Goal: Task Accomplishment & Management: Manage account settings

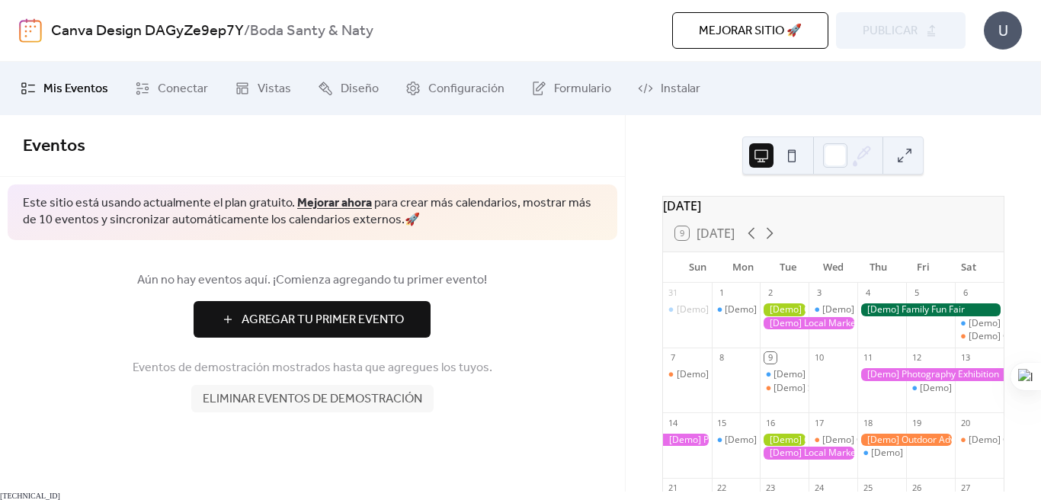
click at [244, 31] on b "/" at bounding box center [247, 31] width 6 height 29
click at [305, 34] on b "Boda Santy & Naty" at bounding box center [312, 31] width 124 height 29
click at [367, 320] on span "Agregar Tu Primer Evento" at bounding box center [323, 320] width 162 height 18
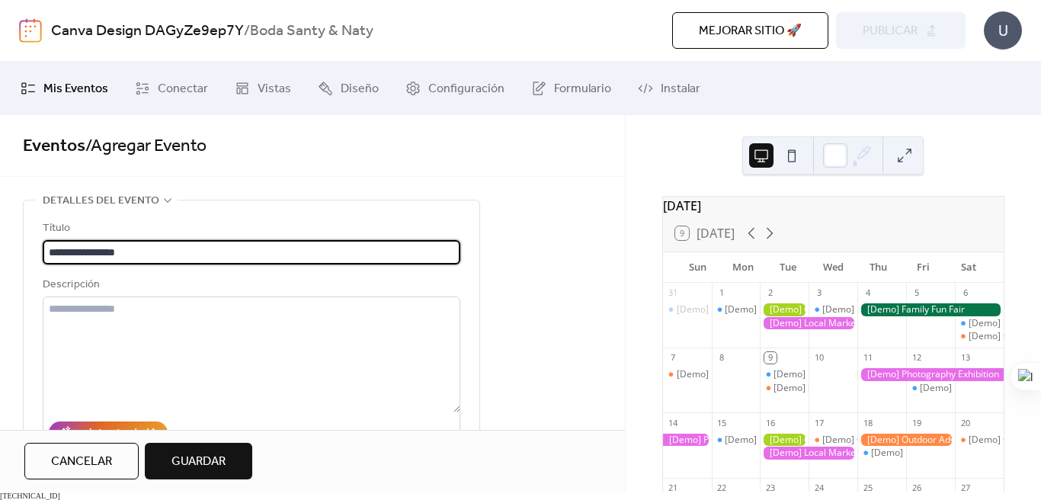
type input "**********"
click at [252, 327] on textarea at bounding box center [252, 355] width 418 height 116
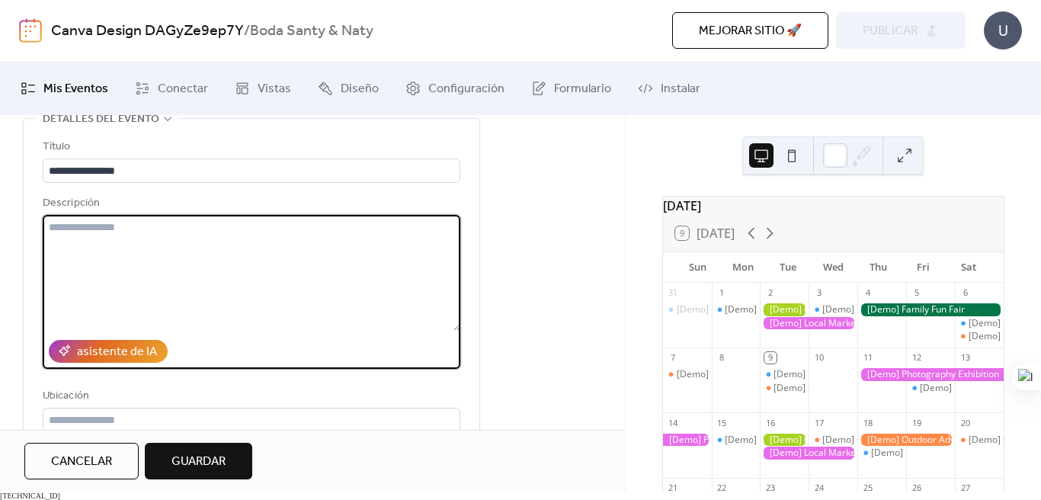
scroll to position [84, 0]
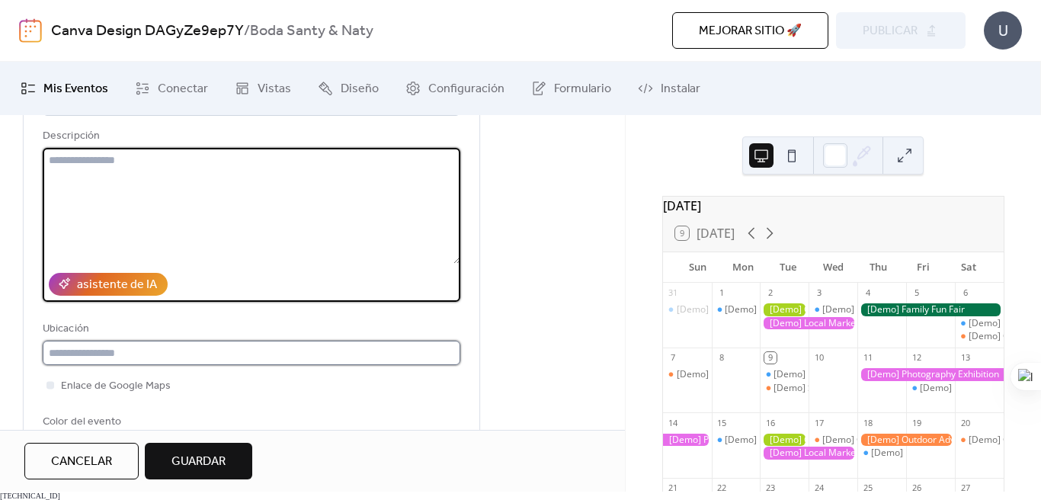
click at [194, 347] on input "text" at bounding box center [252, 353] width 418 height 24
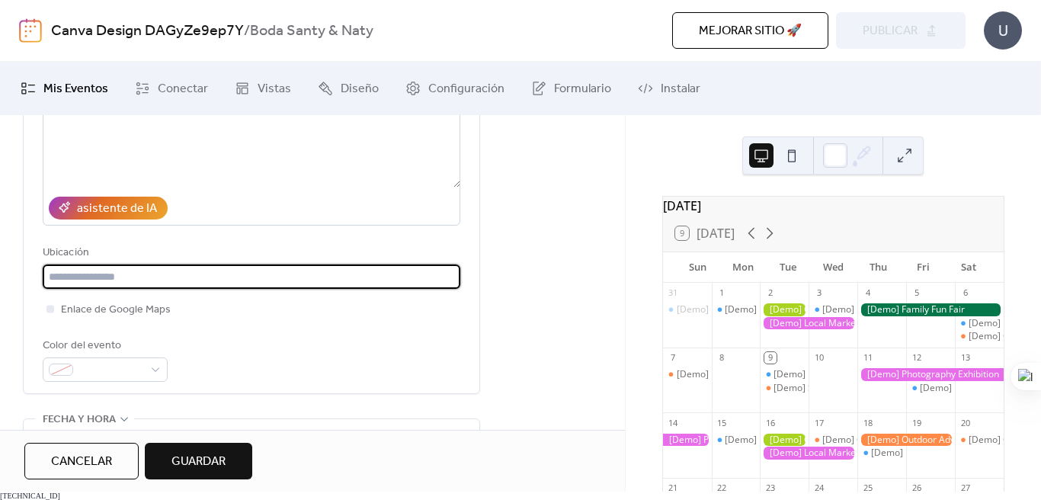
scroll to position [226, 0]
click at [53, 306] on div at bounding box center [51, 307] width 8 height 8
click at [156, 280] on input "*********" at bounding box center [252, 275] width 418 height 24
type input "**********"
click at [127, 345] on div "Color del evento" at bounding box center [104, 344] width 122 height 18
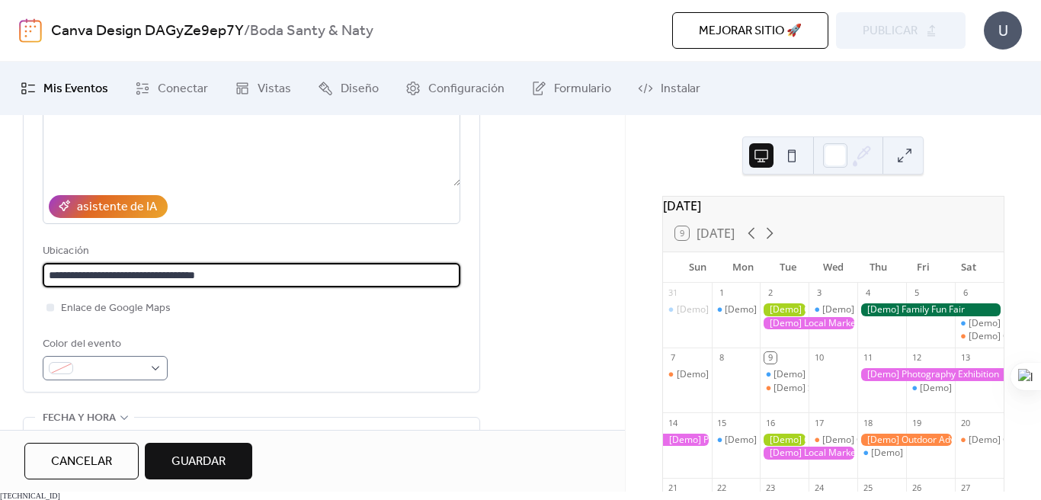
scroll to position [227, 0]
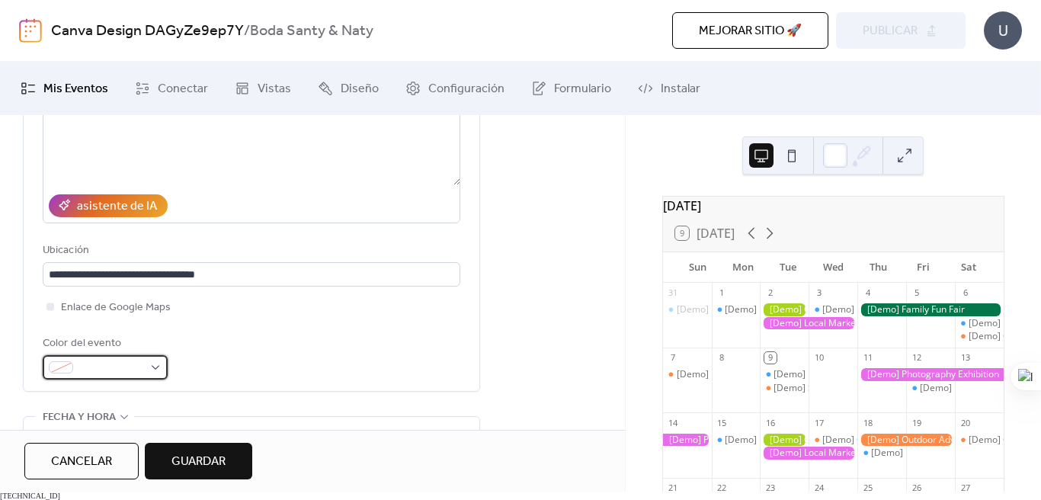
click at [141, 366] on span at bounding box center [111, 368] width 64 height 18
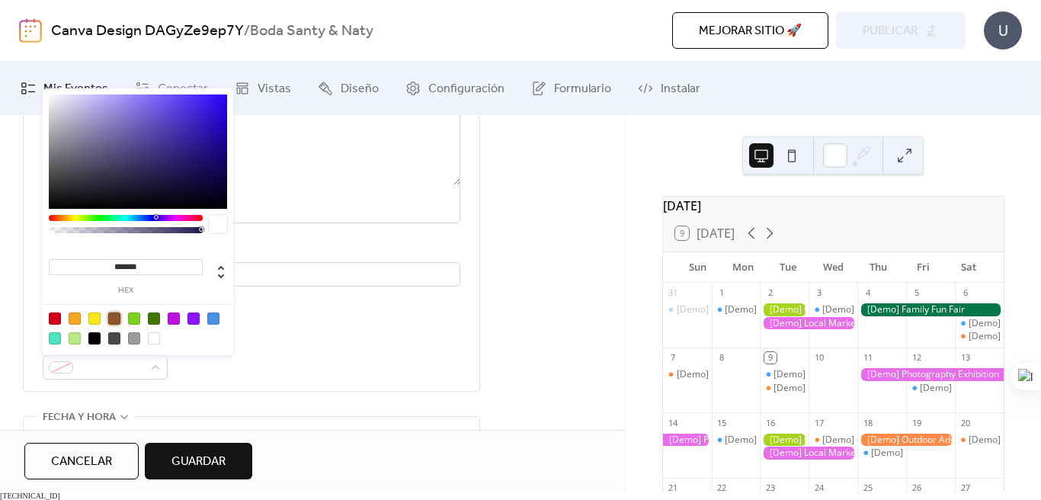
click at [111, 319] on div at bounding box center [114, 319] width 12 height 12
type input "*******"
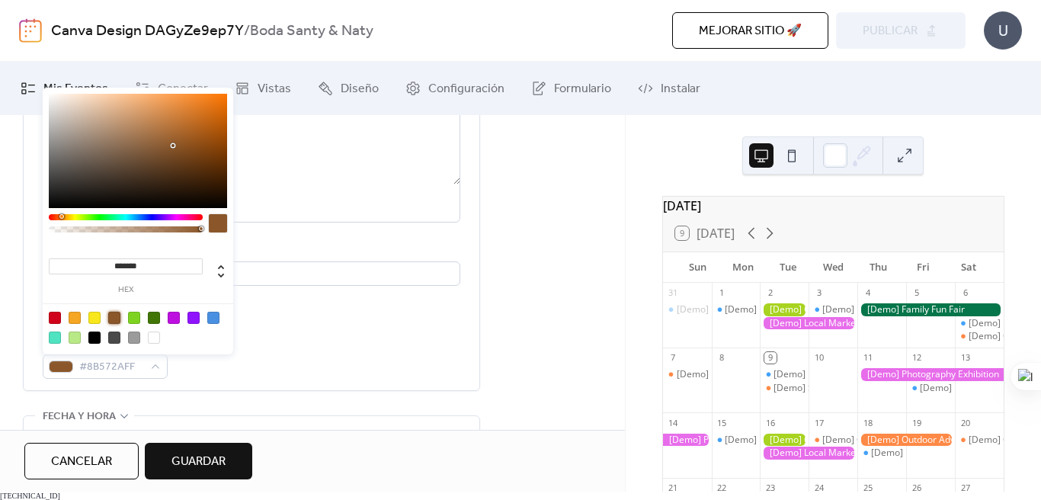
click at [306, 337] on div "Color del evento #8B572AFF" at bounding box center [252, 356] width 418 height 45
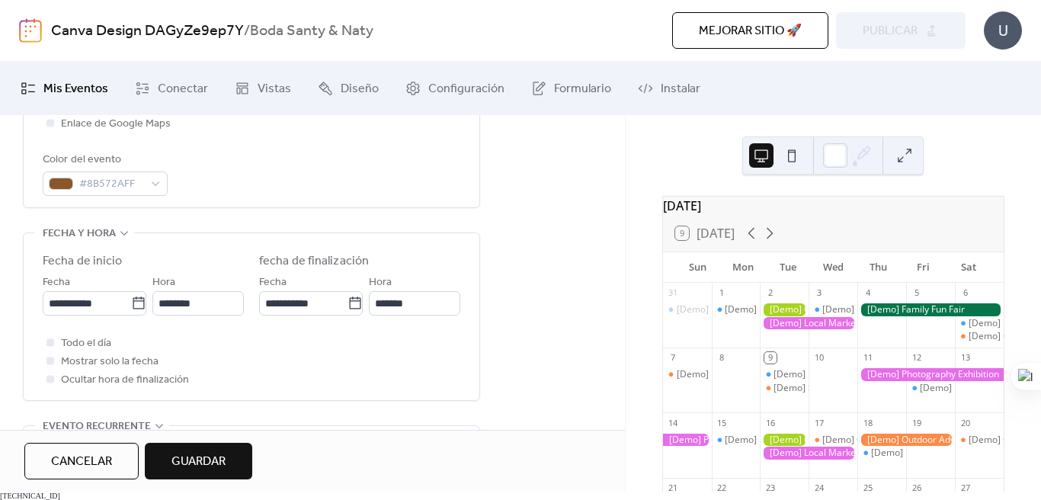
scroll to position [412, 0]
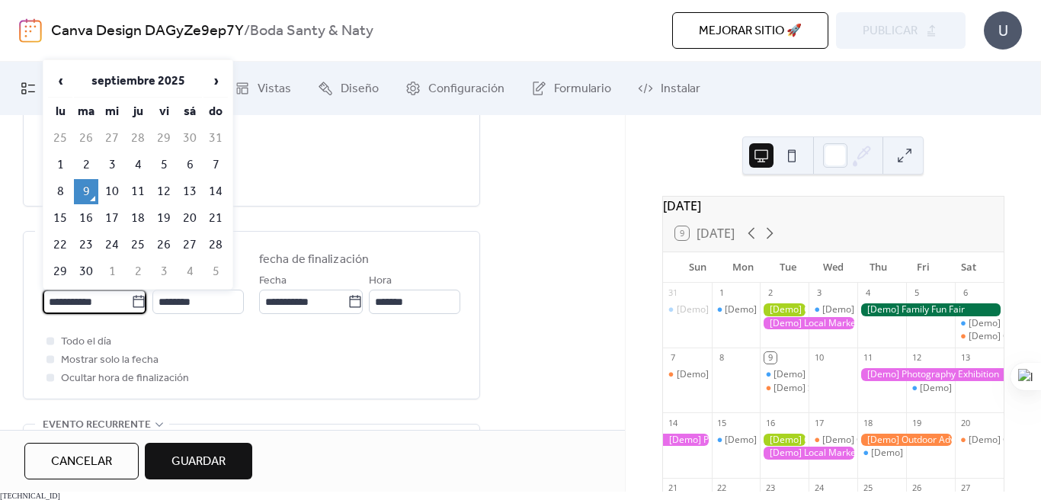
click at [83, 301] on input "**********" at bounding box center [87, 302] width 88 height 24
click at [214, 81] on span "›" at bounding box center [215, 81] width 23 height 30
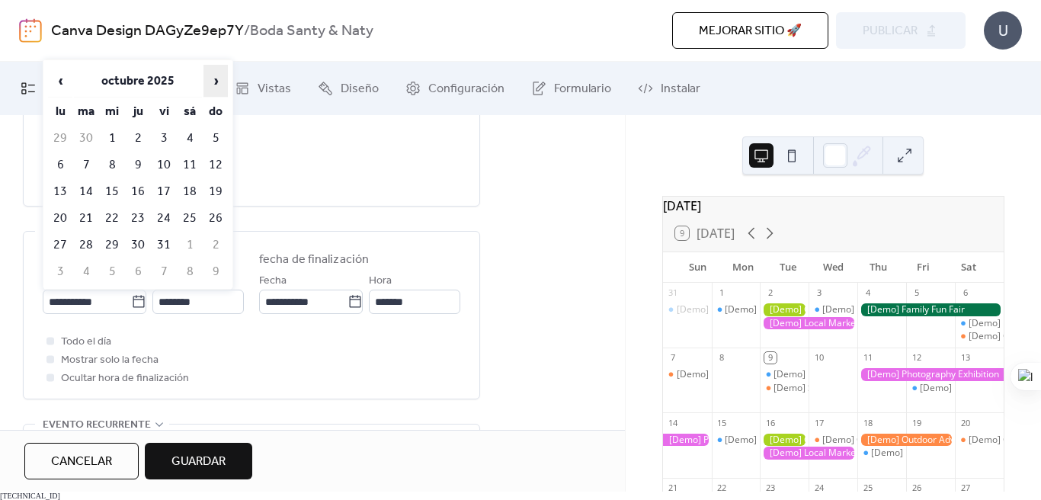
click at [214, 81] on span "›" at bounding box center [215, 81] width 23 height 30
click at [191, 189] on td "15" at bounding box center [190, 191] width 24 height 25
type input "**********"
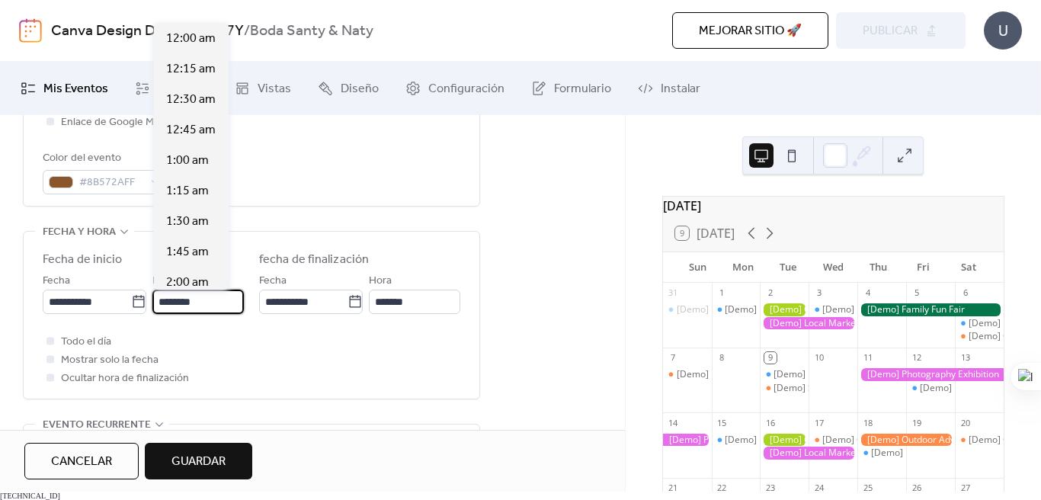
click at [199, 300] on input "********" at bounding box center [197, 302] width 91 height 24
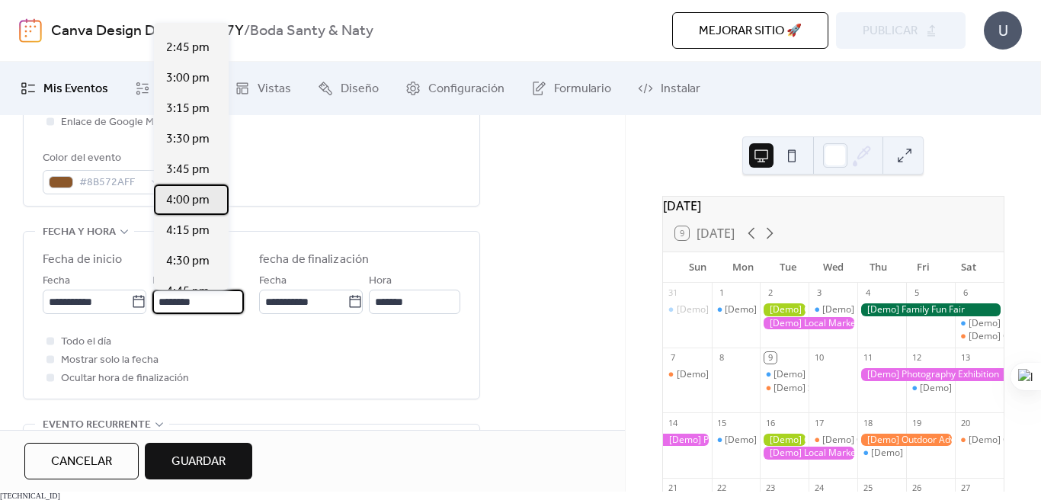
click at [191, 207] on span "4:00 pm" at bounding box center [187, 200] width 43 height 18
type input "*******"
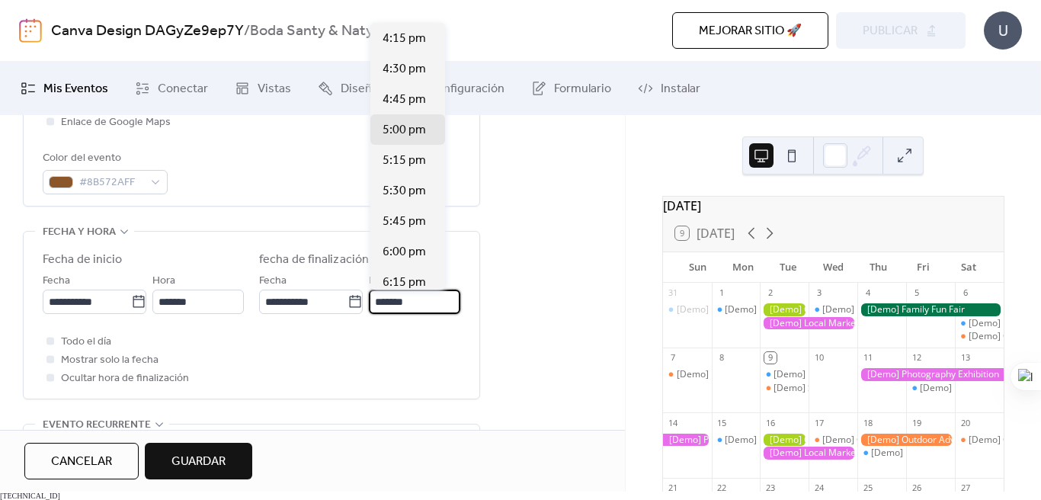
click at [424, 307] on input "*******" at bounding box center [414, 302] width 91 height 24
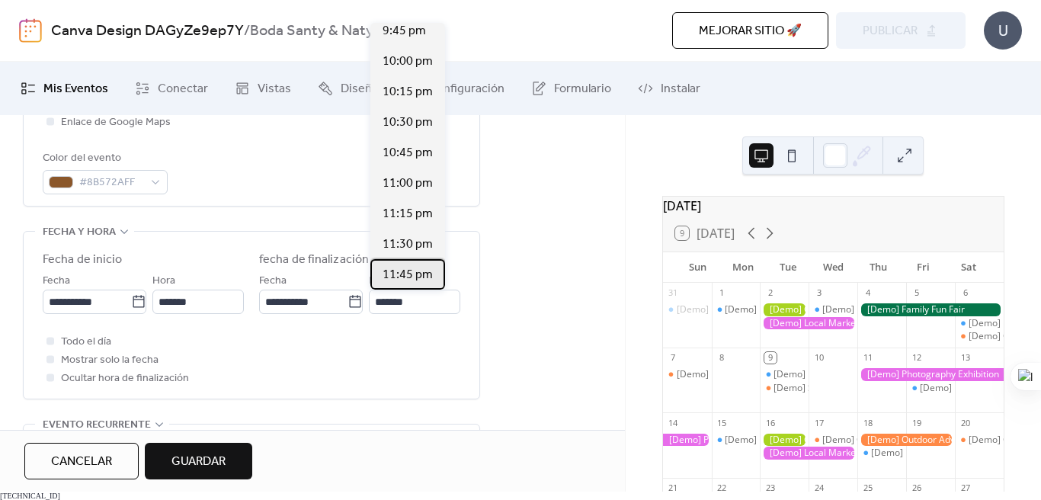
click at [418, 277] on span "11:45 pm" at bounding box center [408, 275] width 50 height 18
type input "********"
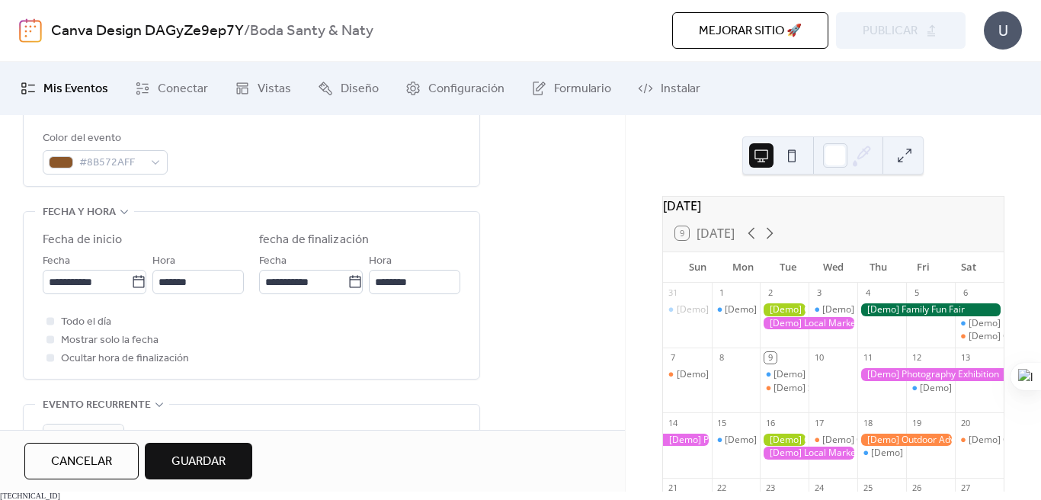
scroll to position [436, 0]
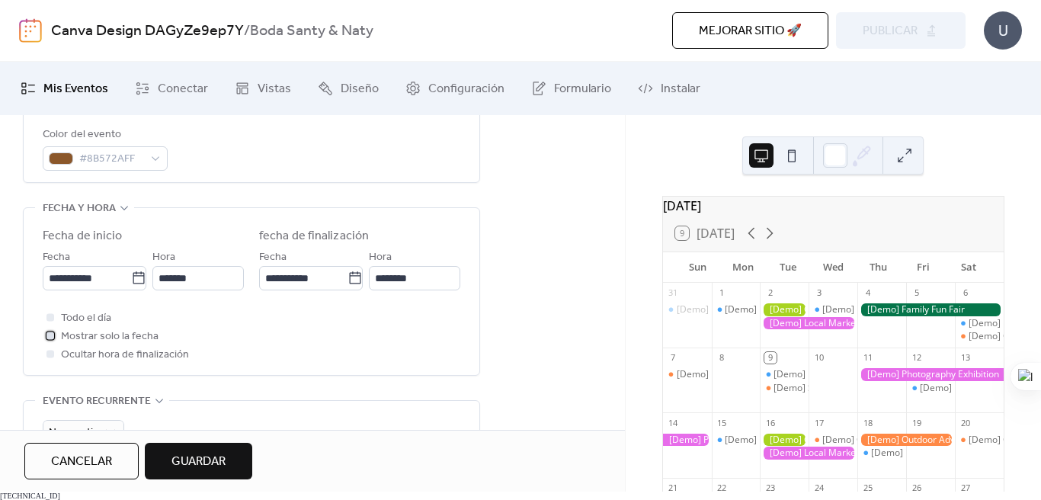
click at [63, 338] on span "Mostrar solo la fecha" at bounding box center [110, 337] width 98 height 18
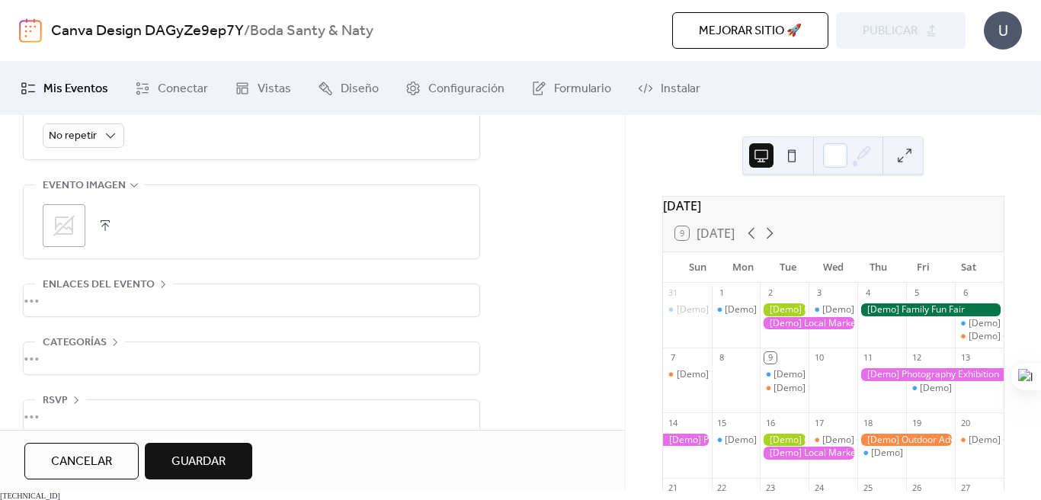
scroll to position [733, 0]
click at [68, 227] on icon at bounding box center [63, 224] width 21 height 21
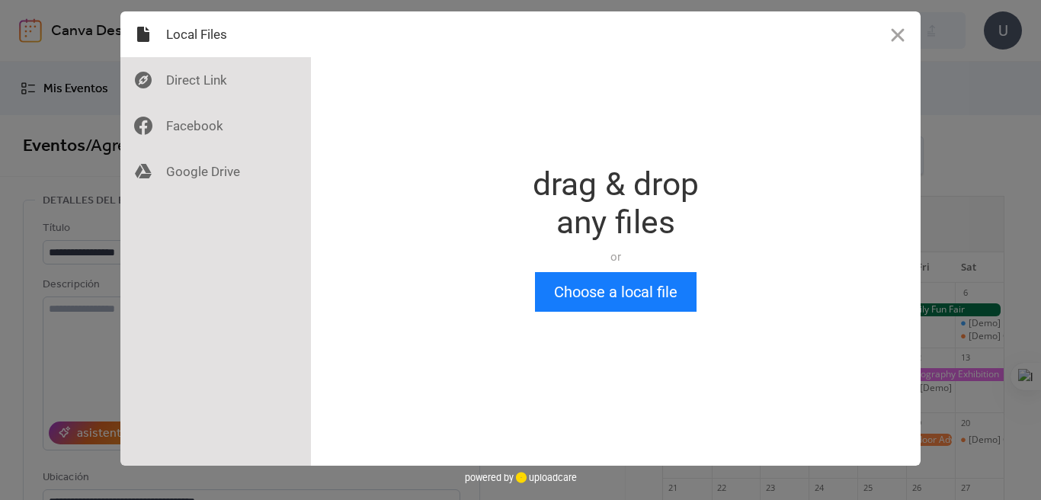
scroll to position [0, 0]
click at [614, 297] on button "Choose a local file" at bounding box center [616, 292] width 162 height 40
click at [642, 294] on button "Choose a local file" at bounding box center [616, 292] width 162 height 40
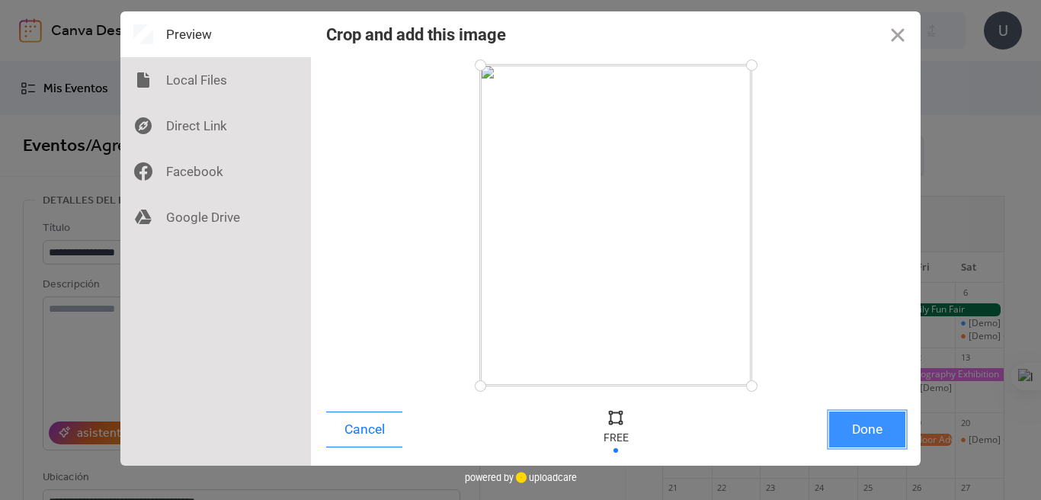
click at [868, 434] on button "Done" at bounding box center [868, 430] width 76 height 36
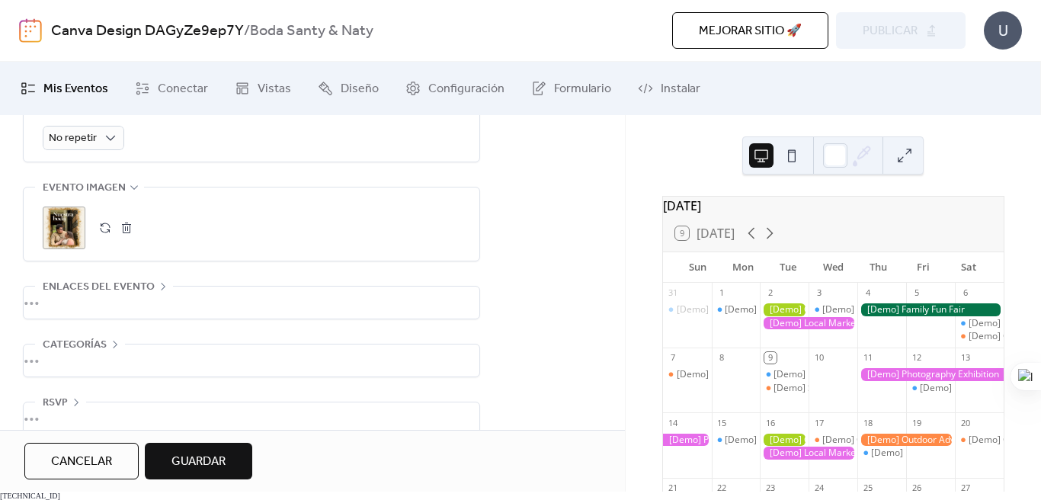
scroll to position [744, 0]
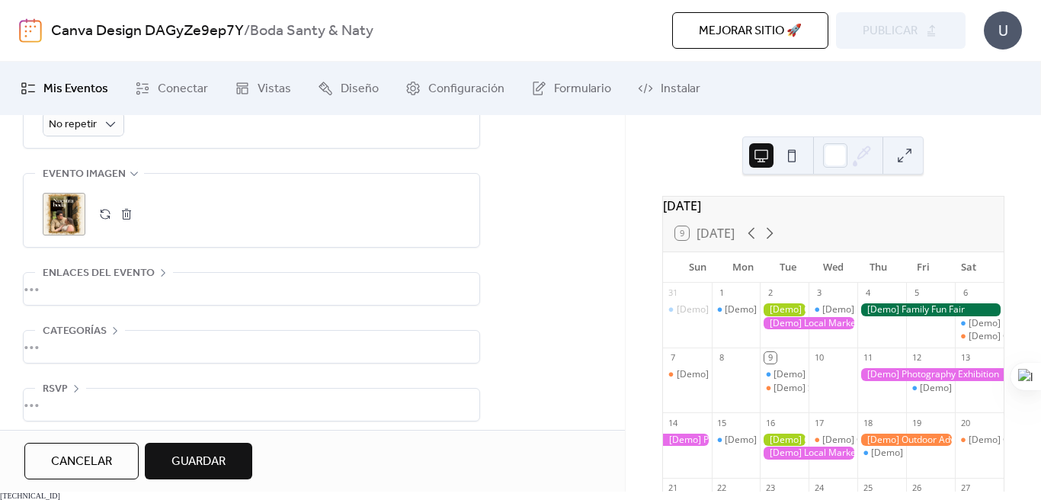
click at [795, 160] on button at bounding box center [792, 155] width 24 height 24
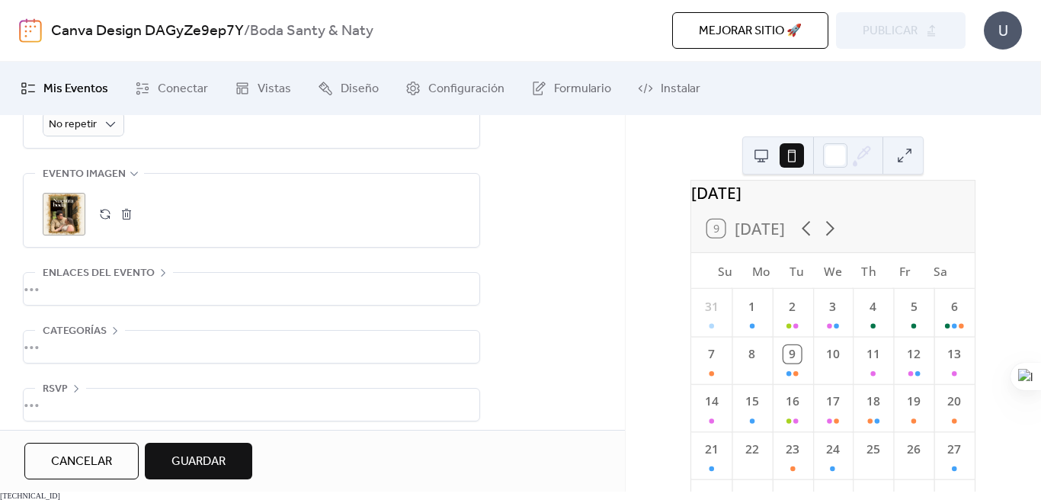
scroll to position [0, 0]
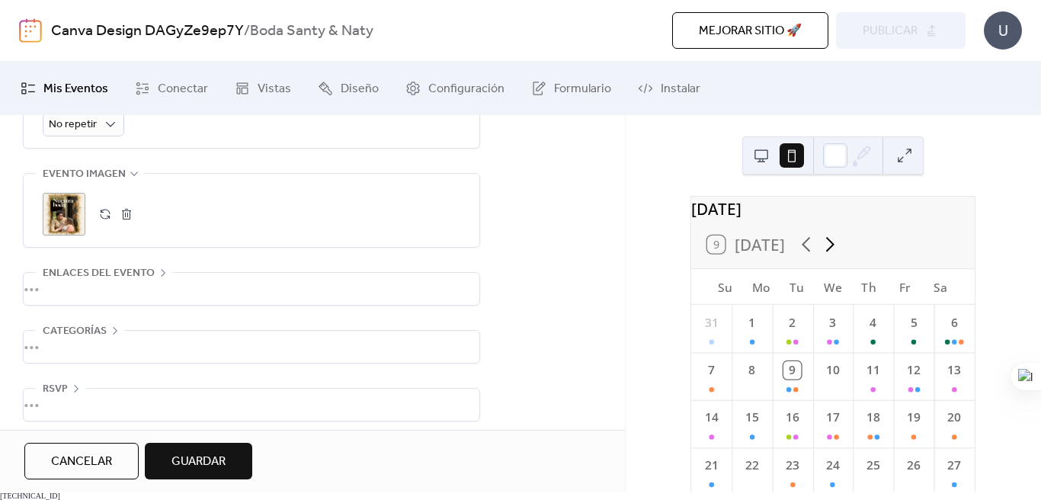
click at [830, 252] on icon at bounding box center [830, 244] width 8 height 15
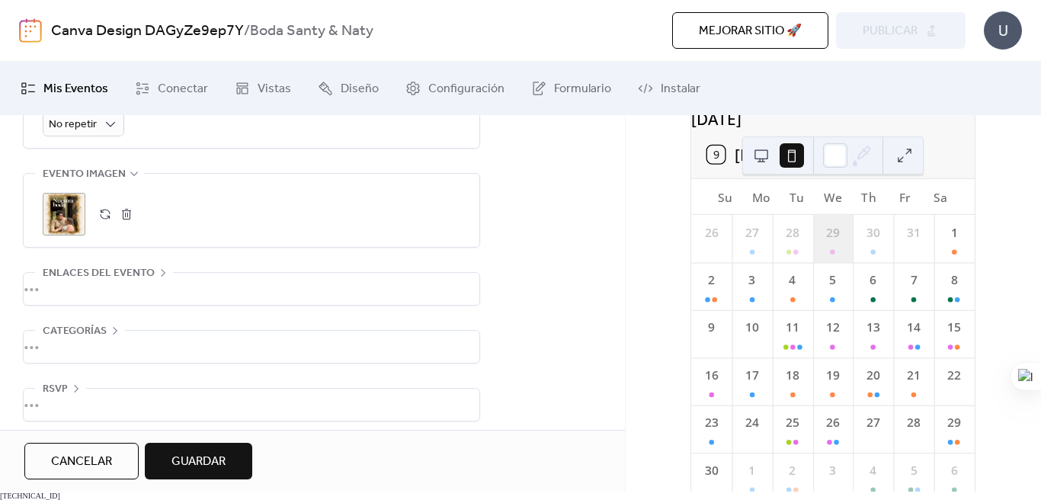
scroll to position [91, 0]
click at [937, 356] on div "15" at bounding box center [955, 332] width 40 height 47
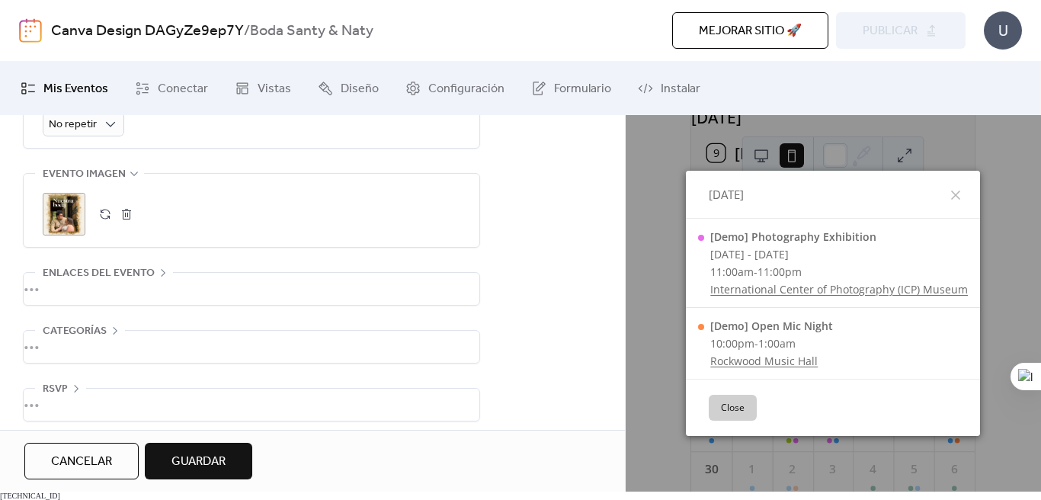
click at [735, 414] on button "Close" at bounding box center [733, 408] width 48 height 26
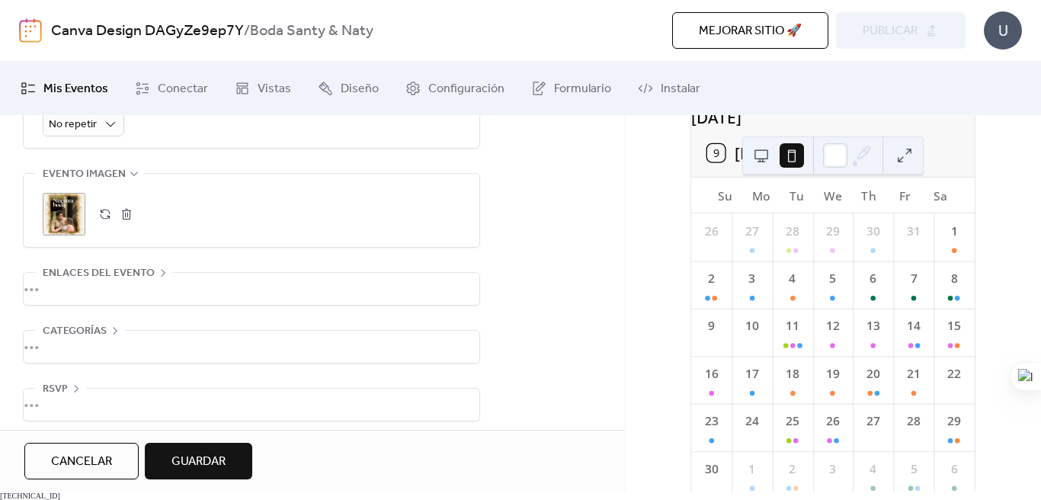
click at [155, 280] on div "•••" at bounding box center [252, 289] width 456 height 32
click at [155, 280] on div "Enlaces del evento" at bounding box center [104, 273] width 138 height 18
click at [205, 460] on span "Guardar" at bounding box center [199, 462] width 54 height 18
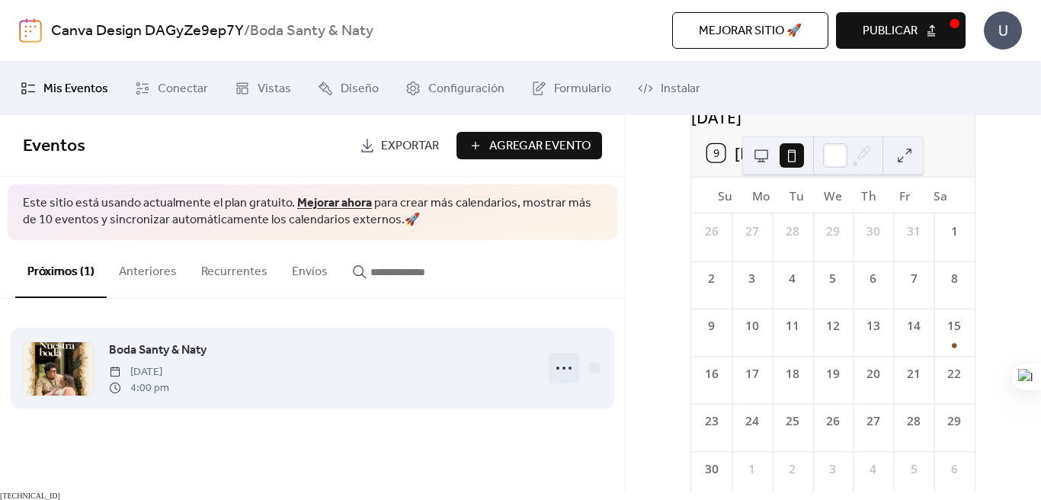
click at [562, 374] on icon at bounding box center [564, 368] width 24 height 24
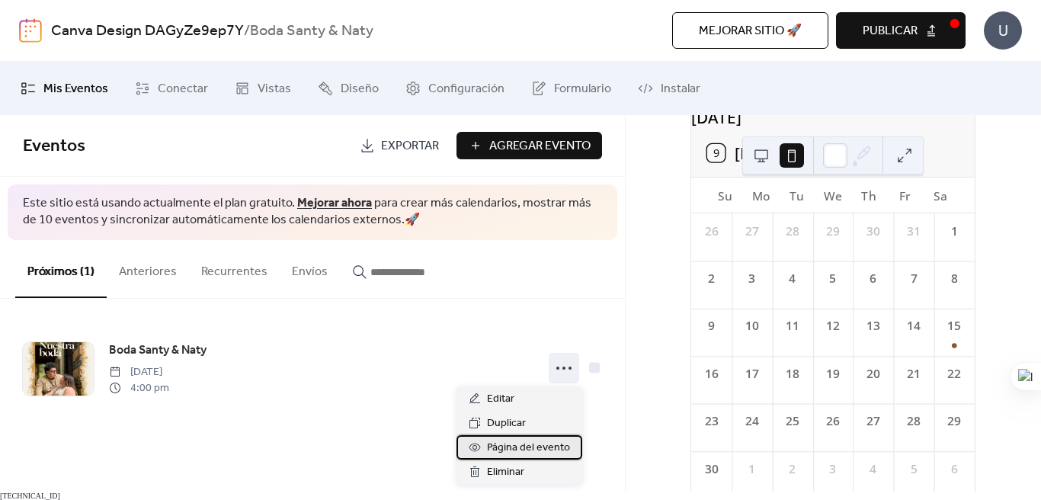
click at [521, 452] on span "Página del evento" at bounding box center [528, 448] width 83 height 18
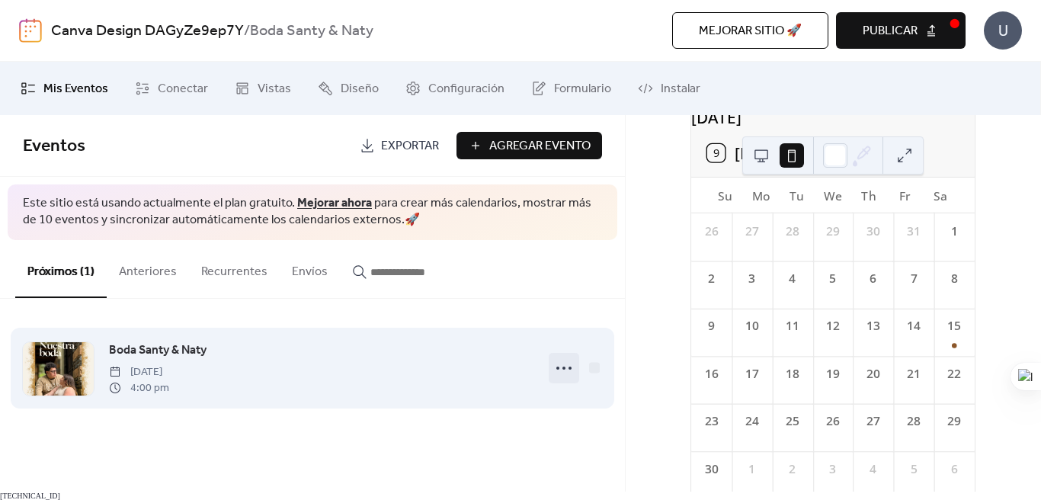
click at [568, 367] on icon at bounding box center [564, 368] width 24 height 24
click at [595, 367] on div at bounding box center [594, 367] width 11 height 11
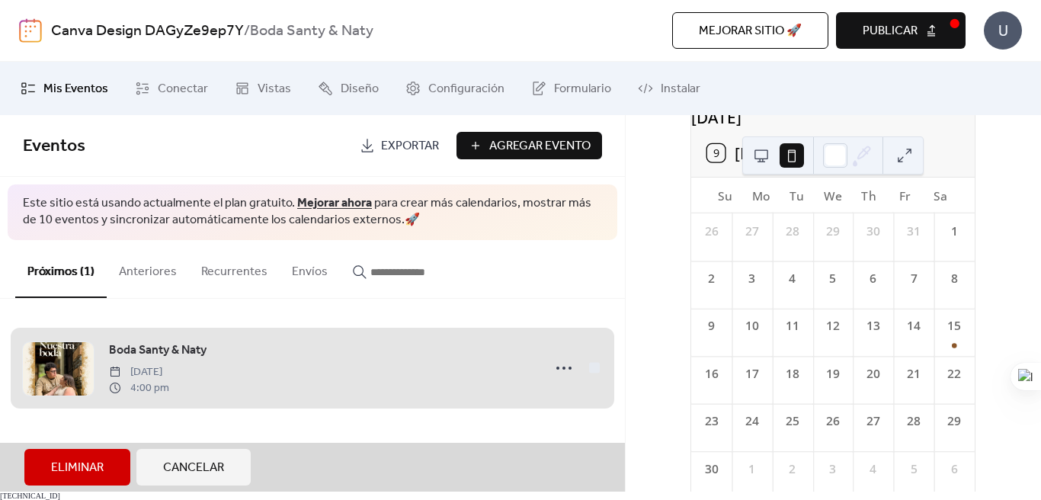
click at [592, 372] on div "Boda Santy & [PERSON_NAME][DATE] 4:00 pm" at bounding box center [312, 368] width 579 height 93
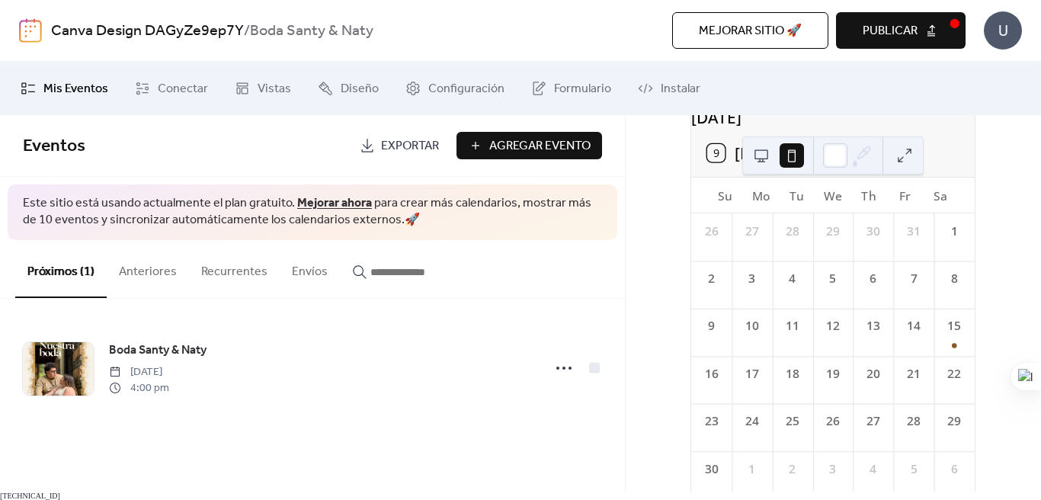
click at [643, 317] on div "[DATE] 9 [DATE] Su Mo Tu We Th Fr Sa 26 27 28 29 30 31 1 2 3 4 5 6 7 8 9 10 11 …" at bounding box center [834, 303] width 416 height 377
click at [774, 154] on div at bounding box center [776, 155] width 55 height 37
click at [919, 26] on button "Publicar" at bounding box center [901, 30] width 130 height 37
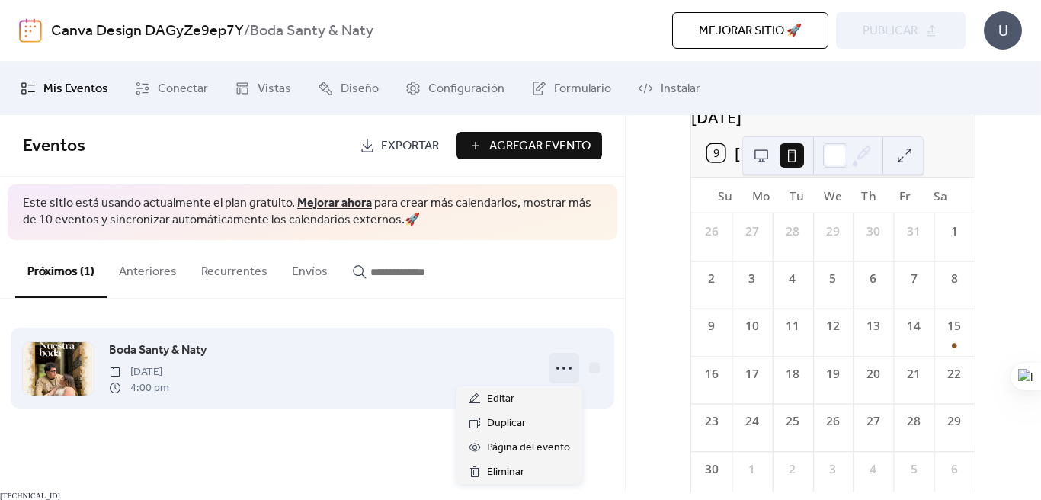
click at [557, 369] on icon at bounding box center [564, 368] width 24 height 24
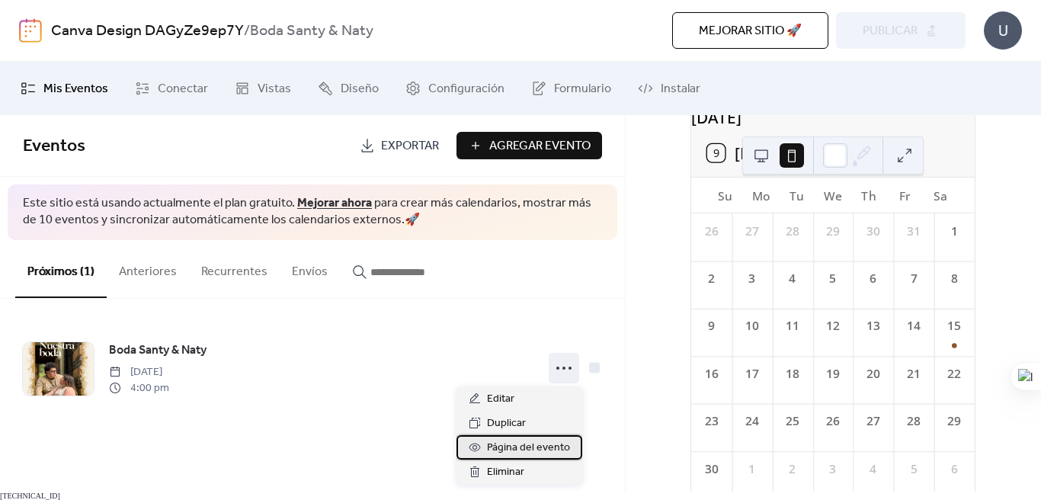
click at [547, 445] on span "Página del evento" at bounding box center [528, 448] width 83 height 18
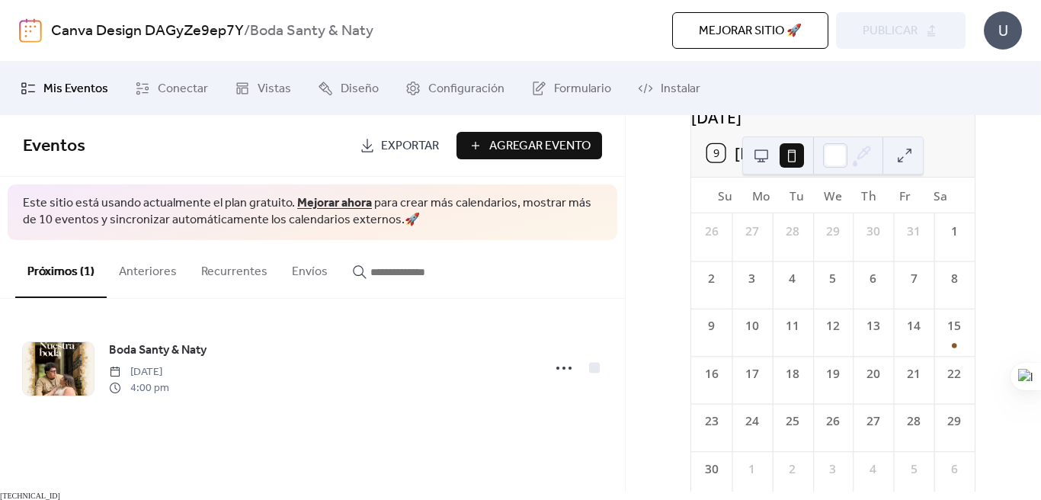
click at [399, 144] on span "Exportar" at bounding box center [410, 146] width 58 height 18
click at [207, 152] on span "Eventos" at bounding box center [186, 146] width 326 height 30
click at [173, 81] on span "Conectar" at bounding box center [183, 89] width 50 height 18
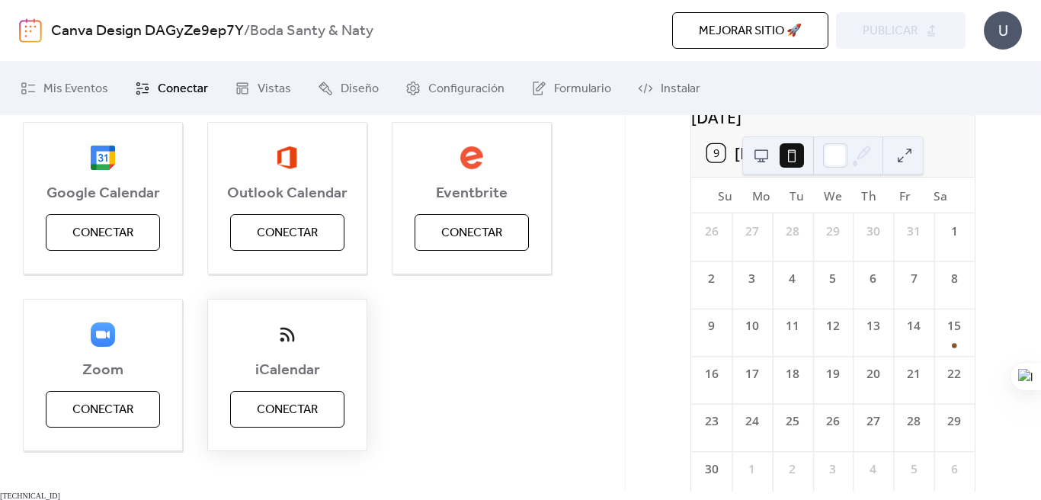
scroll to position [197, 0]
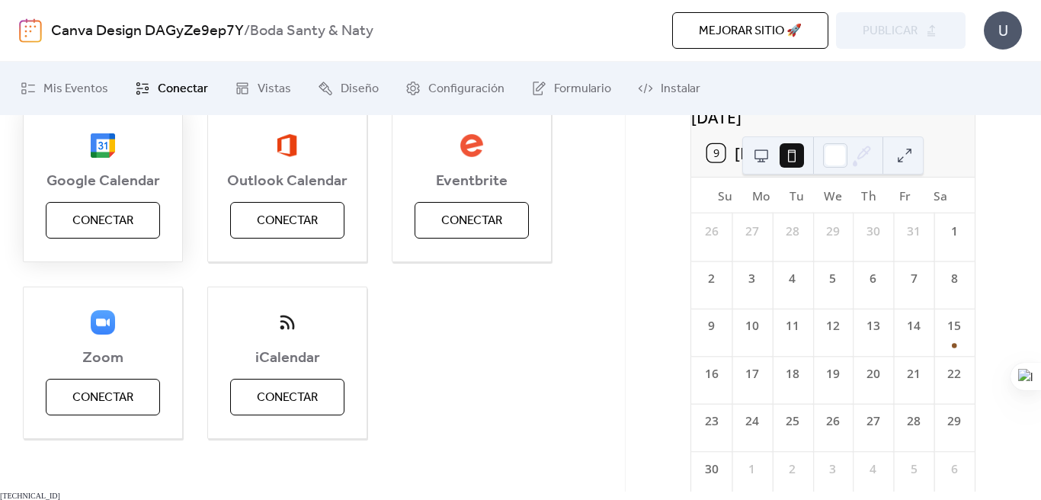
click at [107, 226] on span "Conectar" at bounding box center [102, 221] width 61 height 18
click at [536, 432] on div "Google Calendar Conectar Outlook Calendar Conectar Eventbrite Conectar Zoom Con…" at bounding box center [312, 274] width 579 height 329
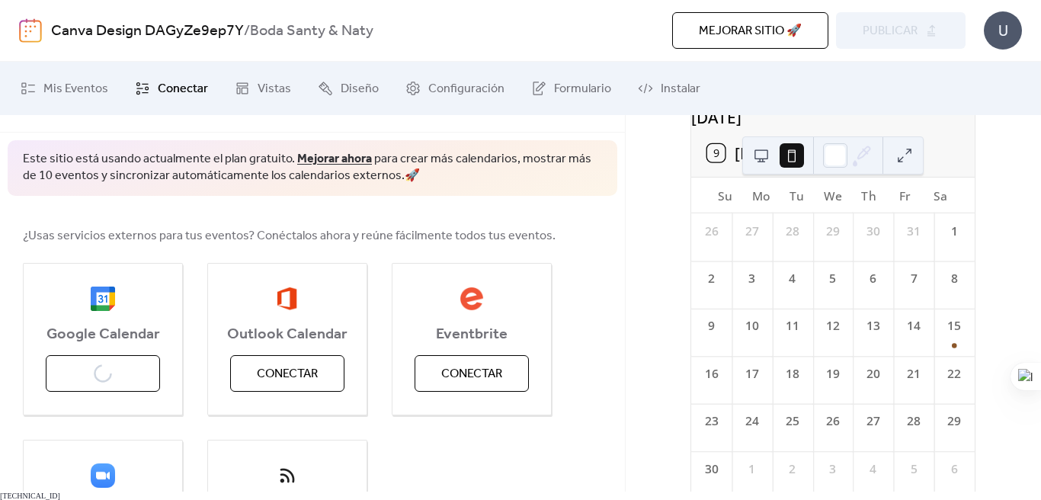
scroll to position [0, 0]
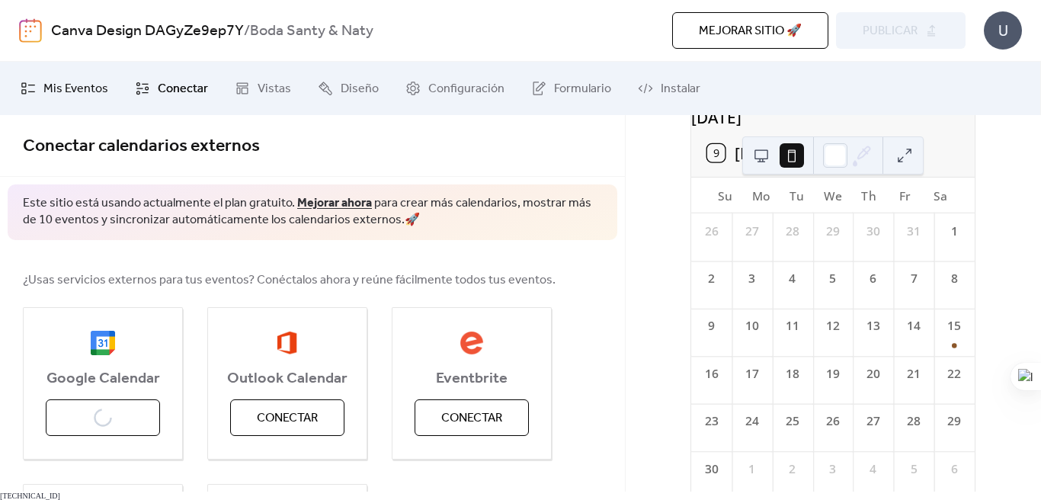
click at [84, 92] on span "Mis Eventos" at bounding box center [75, 89] width 65 height 18
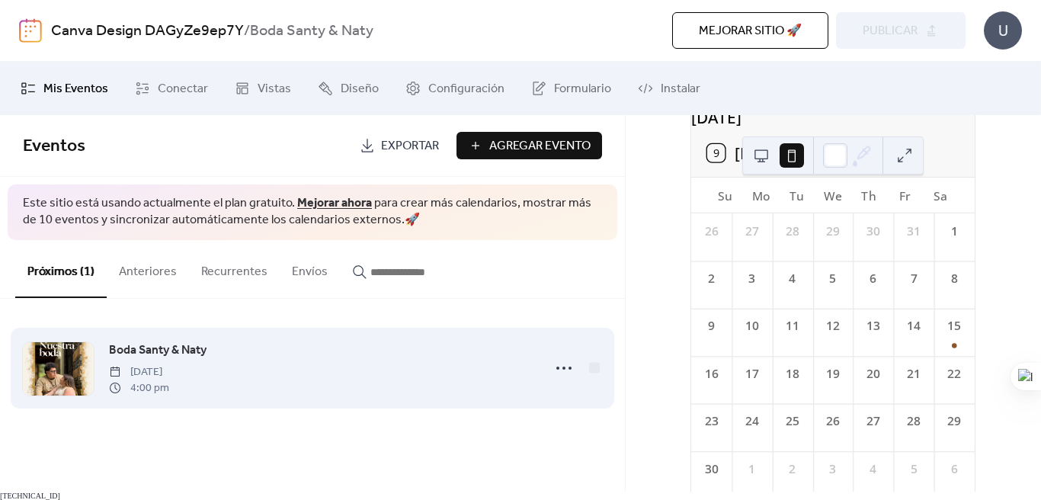
click at [583, 370] on div at bounding box center [575, 368] width 53 height 30
click at [595, 368] on div at bounding box center [594, 367] width 11 height 11
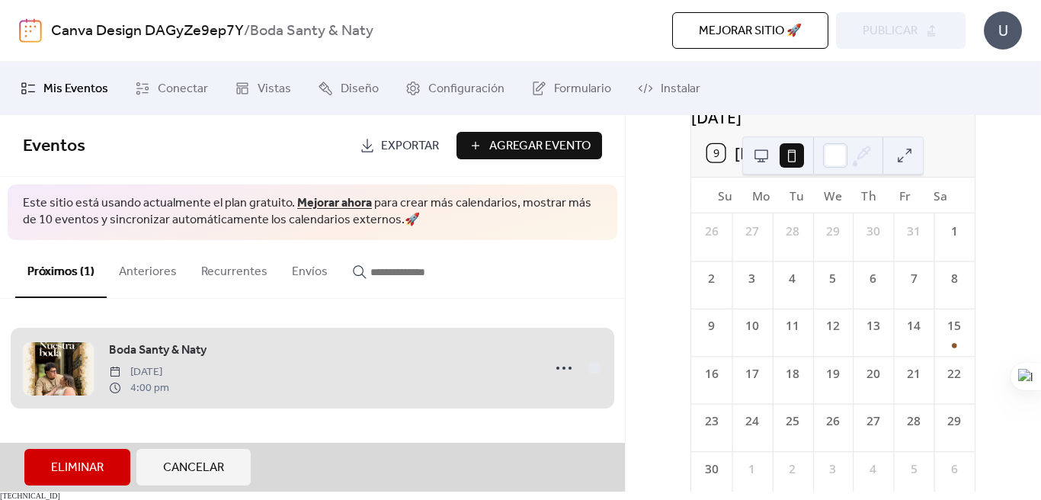
click at [595, 368] on div "Boda Santy & [PERSON_NAME][DATE] 4:00 pm" at bounding box center [312, 368] width 579 height 93
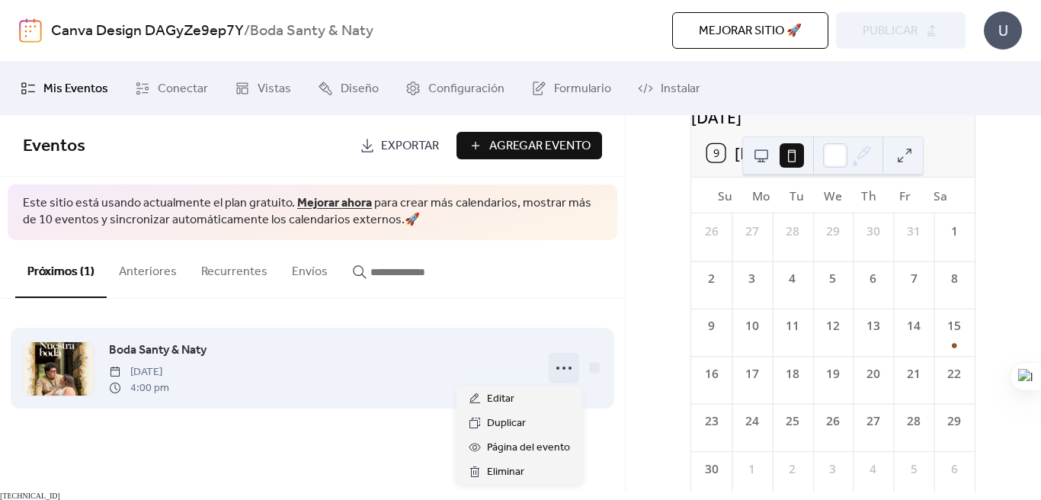
click at [566, 372] on icon at bounding box center [564, 368] width 24 height 24
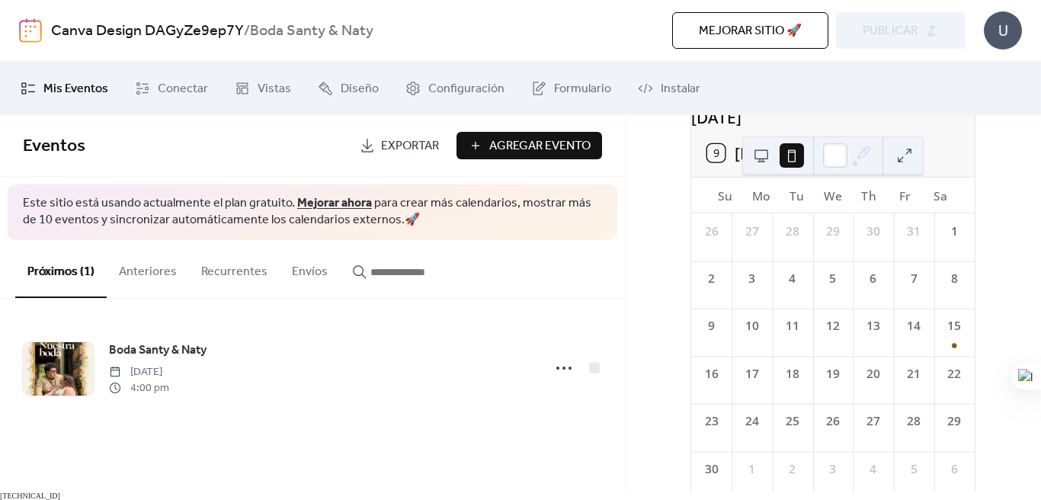
click at [656, 211] on div "[DATE] 9 [DATE] Su Mo Tu We Th Fr Sa 26 27 28 29 30 31 1 2 3 4 5 6 7 8 9 10 11 …" at bounding box center [834, 303] width 416 height 377
click at [271, 87] on span "Vistas" at bounding box center [275, 89] width 34 height 18
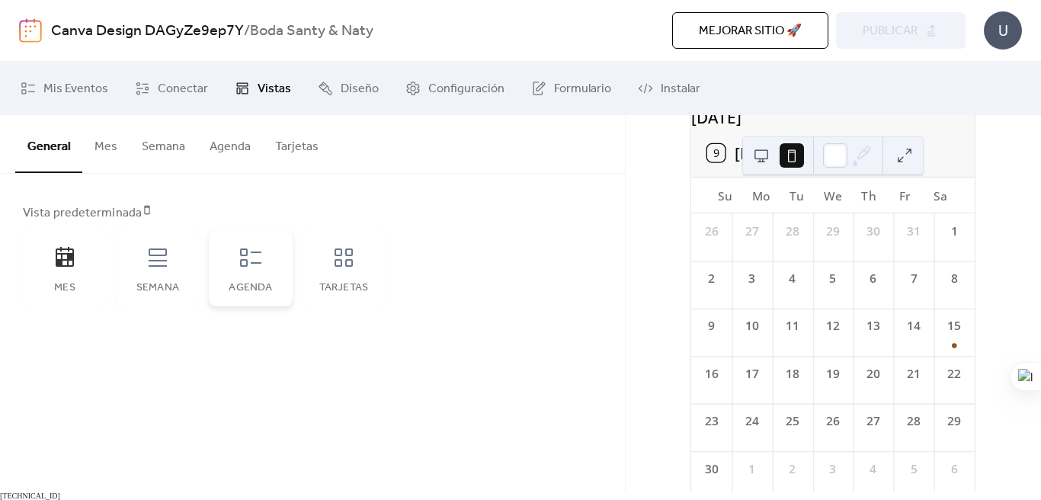
click at [278, 267] on div "Agenda" at bounding box center [251, 268] width 84 height 76
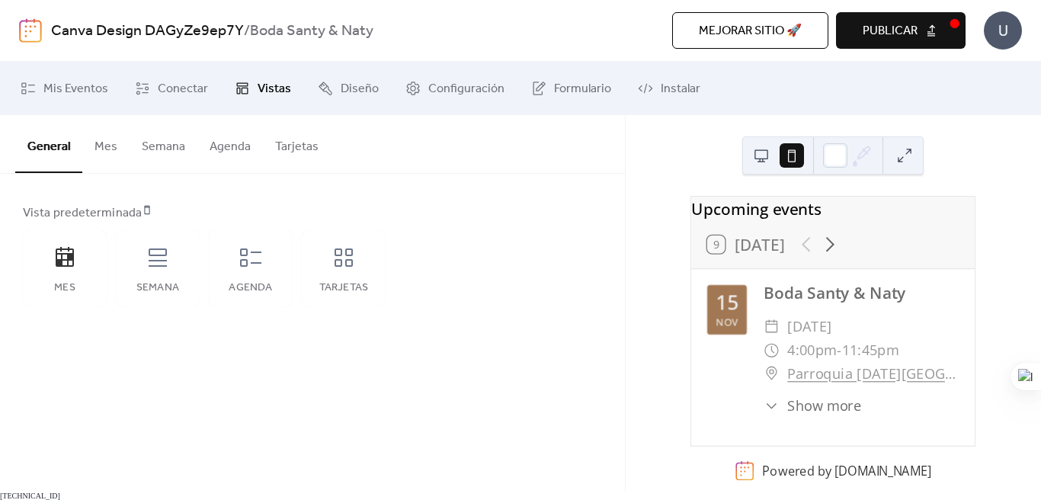
click at [913, 30] on span "Publicar" at bounding box center [890, 31] width 55 height 18
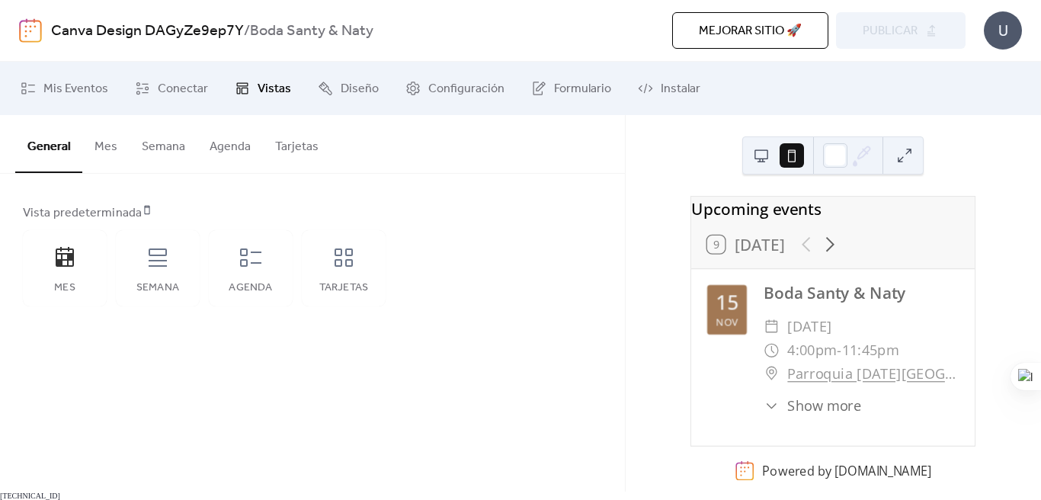
scroll to position [27, 0]
click at [735, 295] on div "15" at bounding box center [728, 303] width 22 height 20
click at [838, 233] on icon at bounding box center [831, 245] width 24 height 24
click at [806, 233] on div at bounding box center [818, 245] width 47 height 24
click at [844, 232] on div "9 [DATE]" at bounding box center [834, 244] width 284 height 47
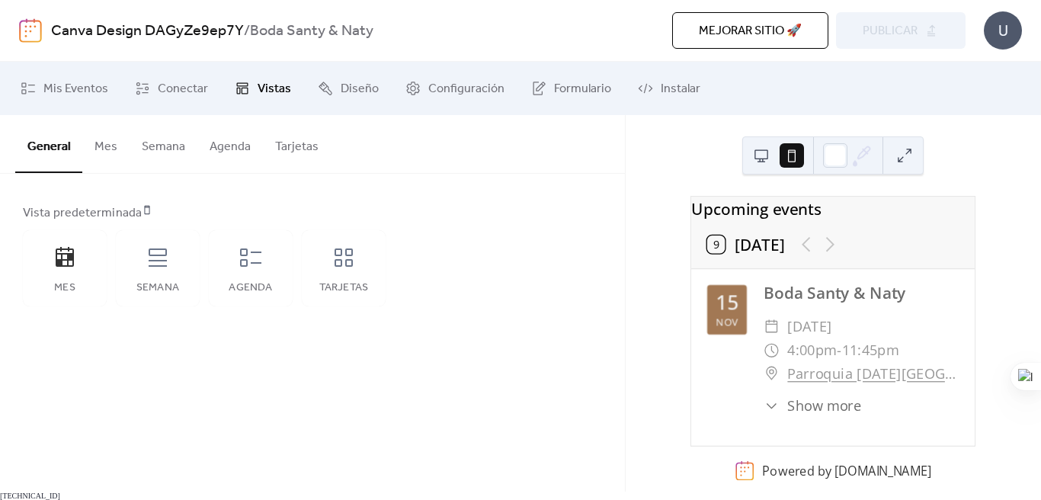
click at [805, 233] on div at bounding box center [818, 245] width 47 height 24
drag, startPoint x: 474, startPoint y: 246, endPoint x: 319, endPoint y: 257, distance: 155.9
click at [472, 246] on div "Vista predeterminada Mes Semana Agenda Tarjetas" at bounding box center [312, 255] width 579 height 102
click at [343, 262] on icon at bounding box center [344, 258] width 24 height 24
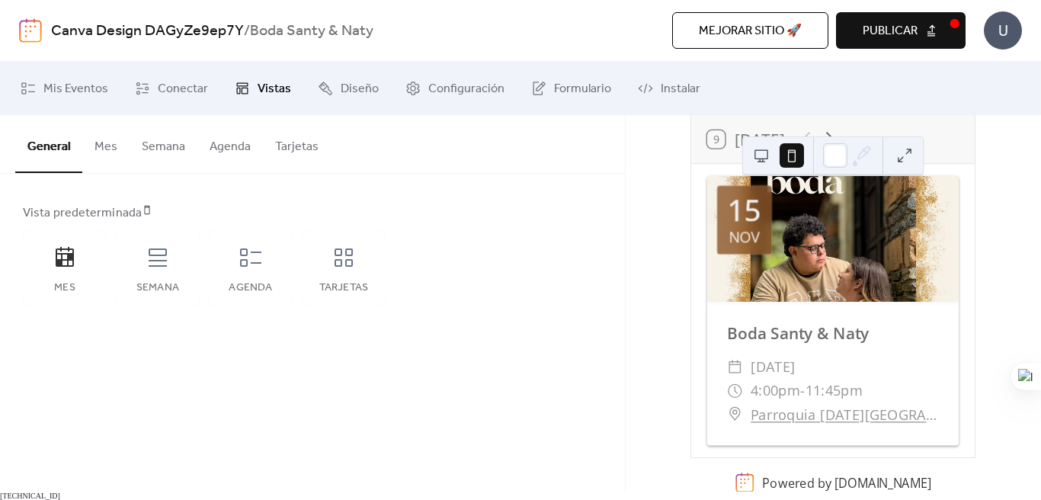
scroll to position [144, 0]
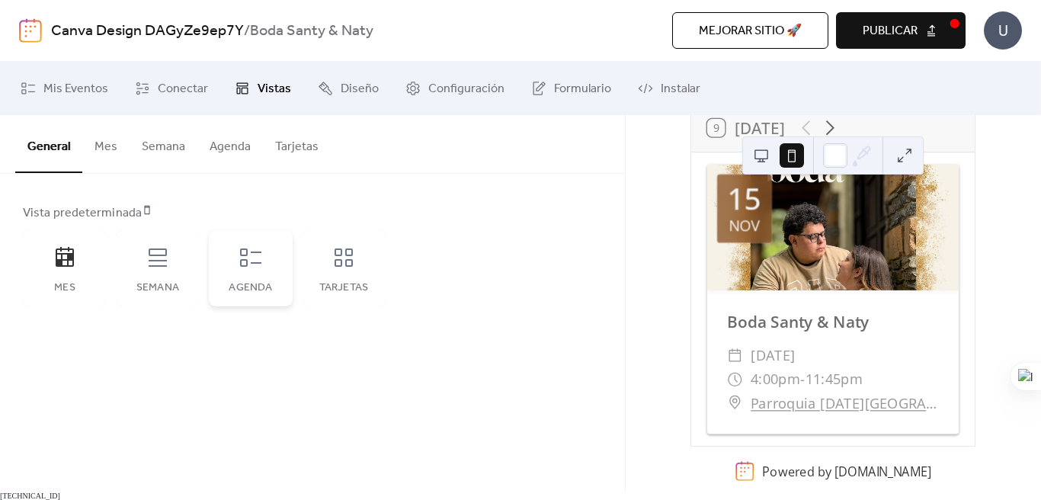
click at [245, 277] on div "Agenda" at bounding box center [251, 268] width 84 height 76
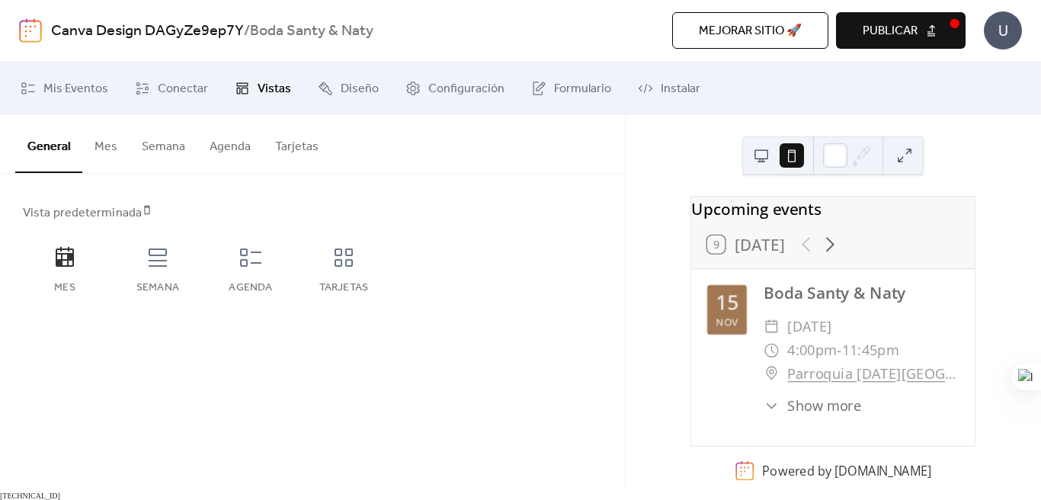
scroll to position [27, 0]
click at [297, 141] on button "Tarjetas" at bounding box center [297, 143] width 68 height 56
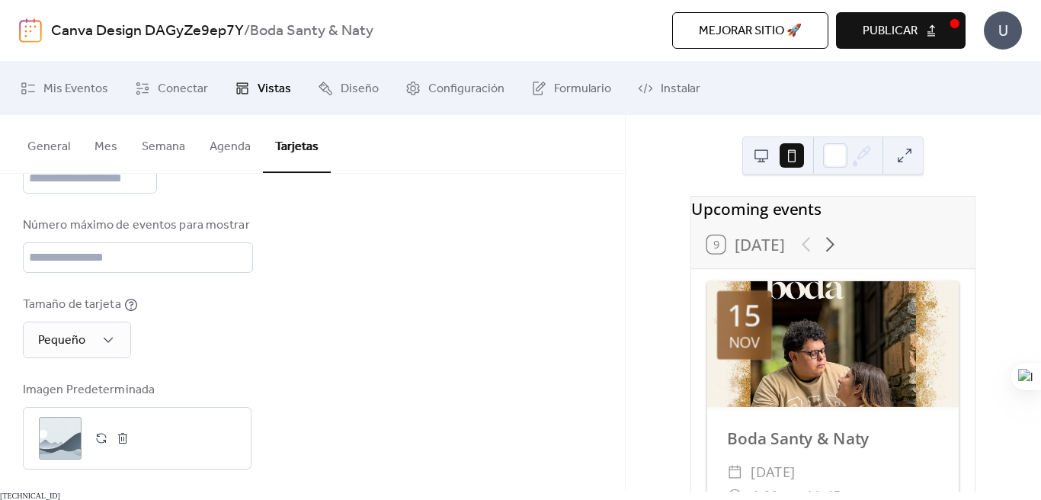
click at [210, 153] on button "Agenda" at bounding box center [230, 143] width 66 height 56
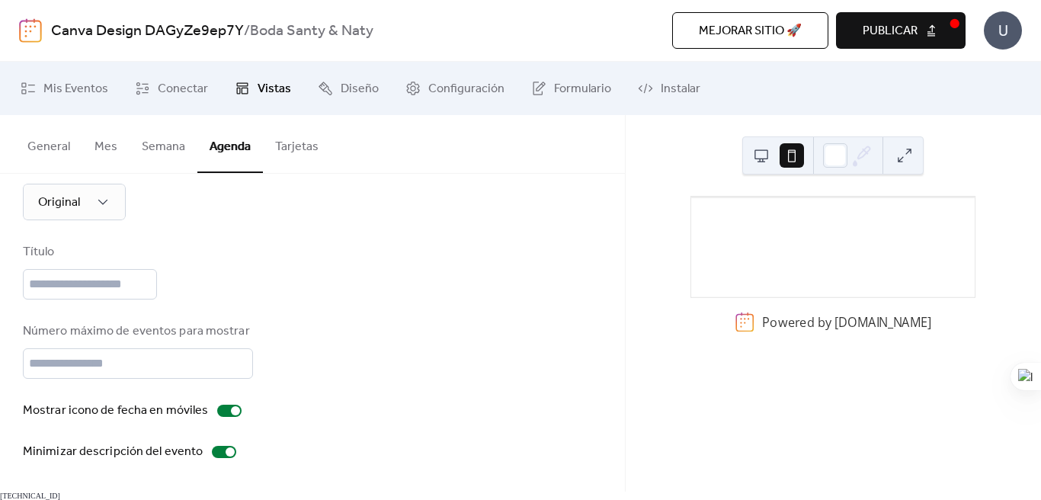
scroll to position [205, 0]
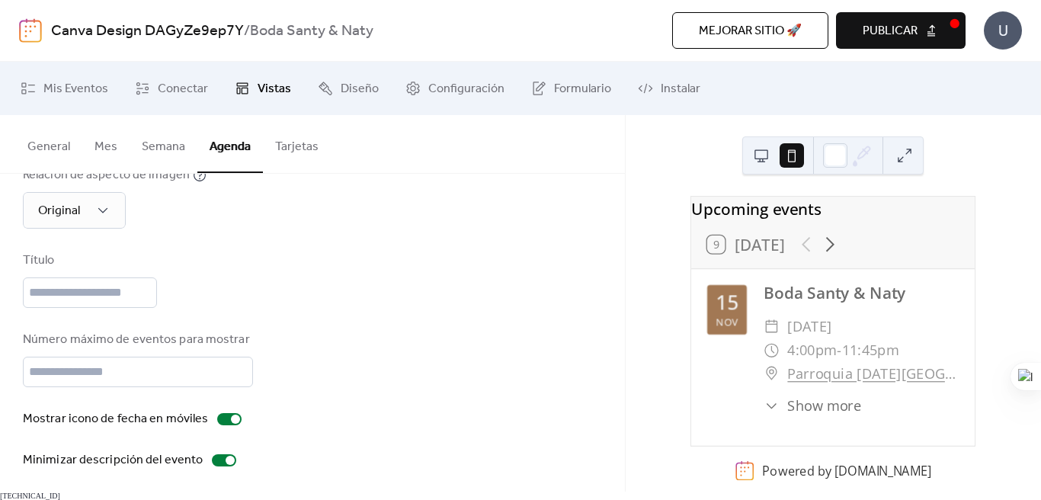
click at [165, 149] on button "Semana" at bounding box center [164, 143] width 68 height 56
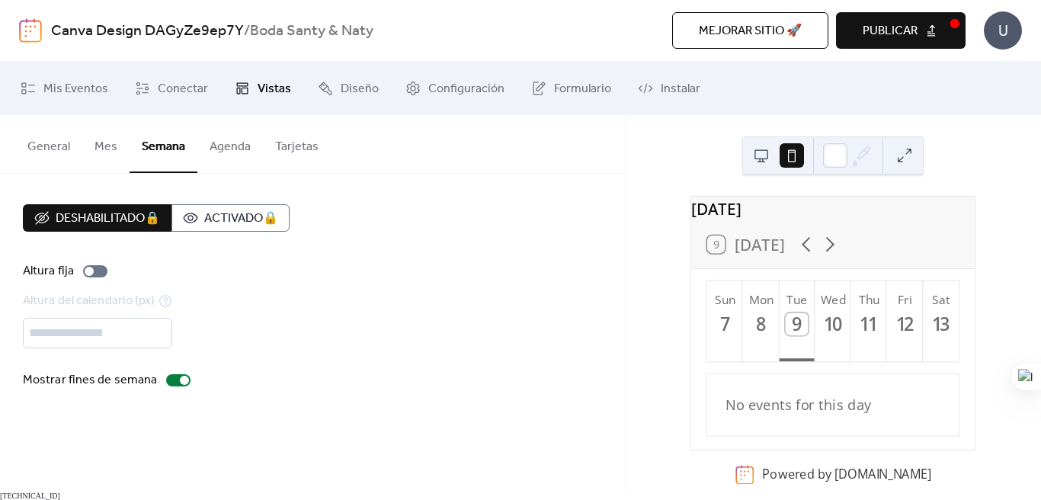
click at [104, 150] on button "Mes" at bounding box center [105, 143] width 47 height 56
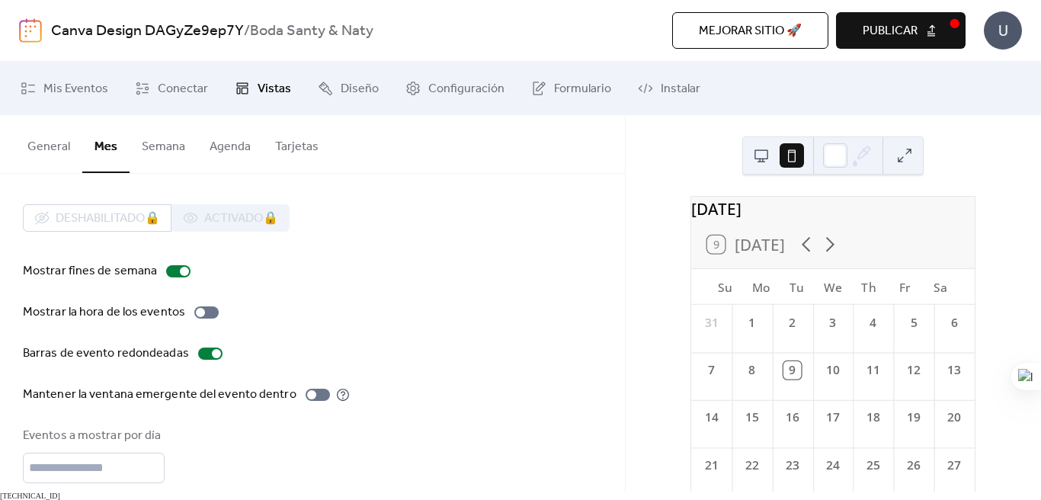
click at [37, 143] on button "General" at bounding box center [48, 143] width 67 height 56
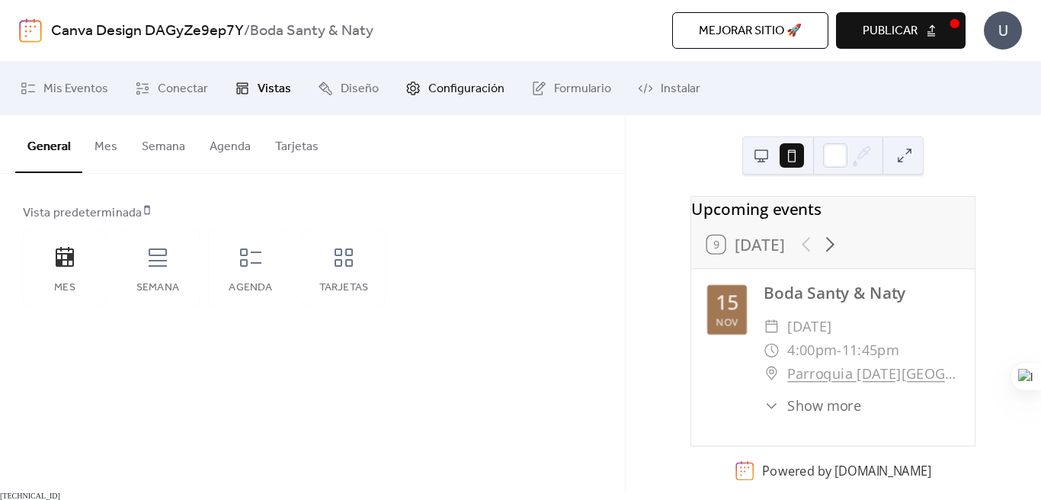
click at [472, 88] on span "Configuración" at bounding box center [466, 89] width 76 height 18
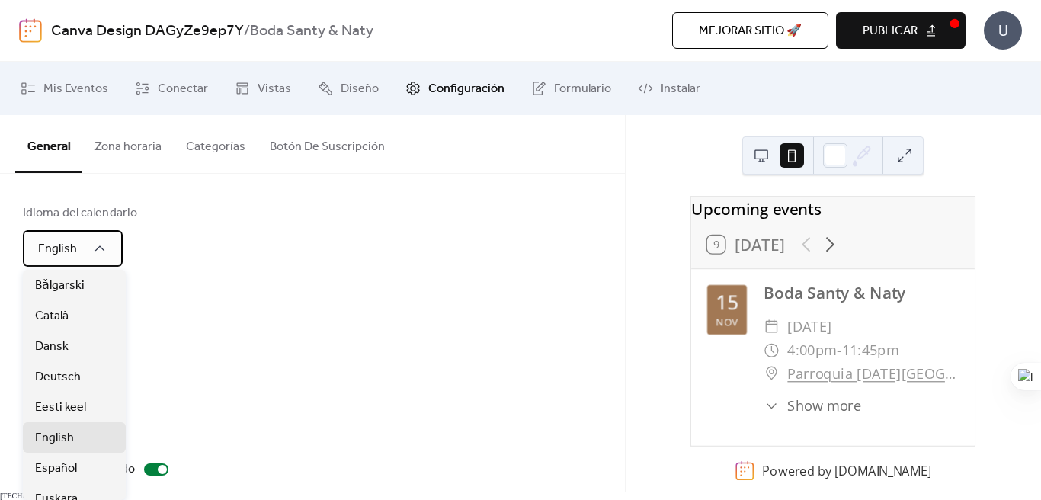
click at [88, 252] on div "English" at bounding box center [73, 248] width 100 height 37
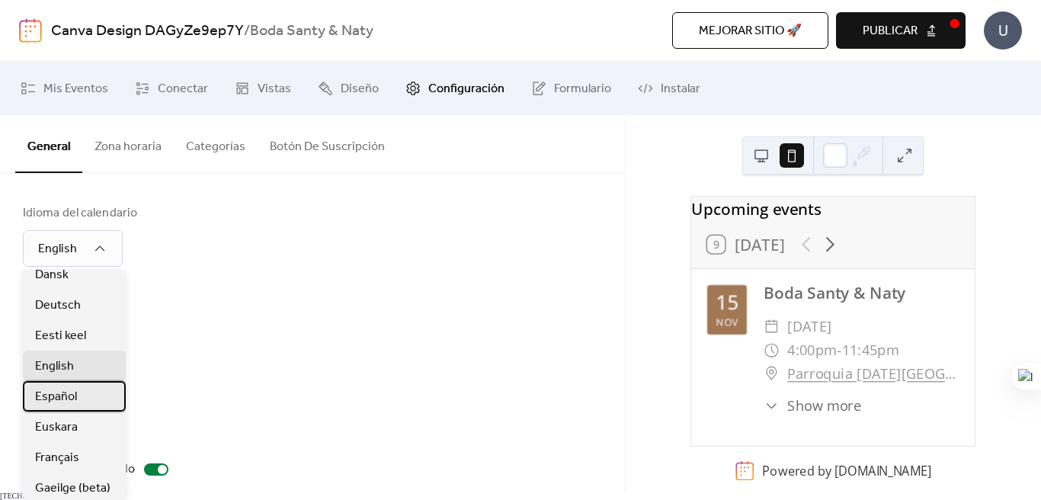
click at [77, 396] on div "Español" at bounding box center [74, 396] width 103 height 30
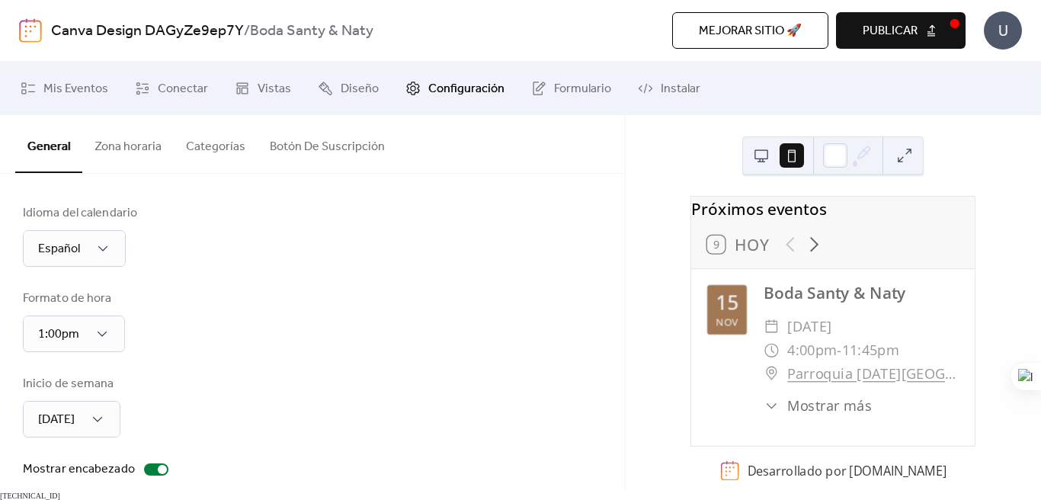
click at [291, 341] on div "Formato de hora 1:00pm" at bounding box center [312, 321] width 579 height 63
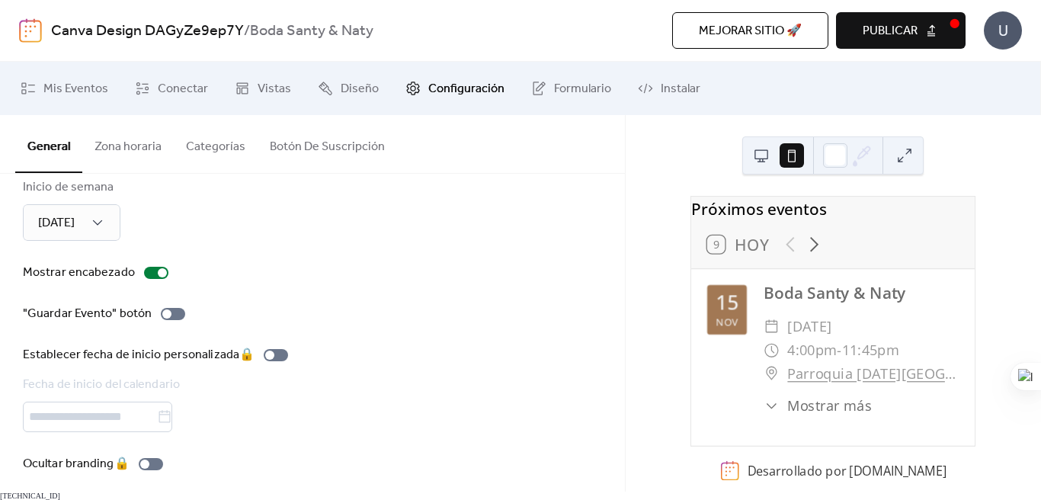
scroll to position [201, 0]
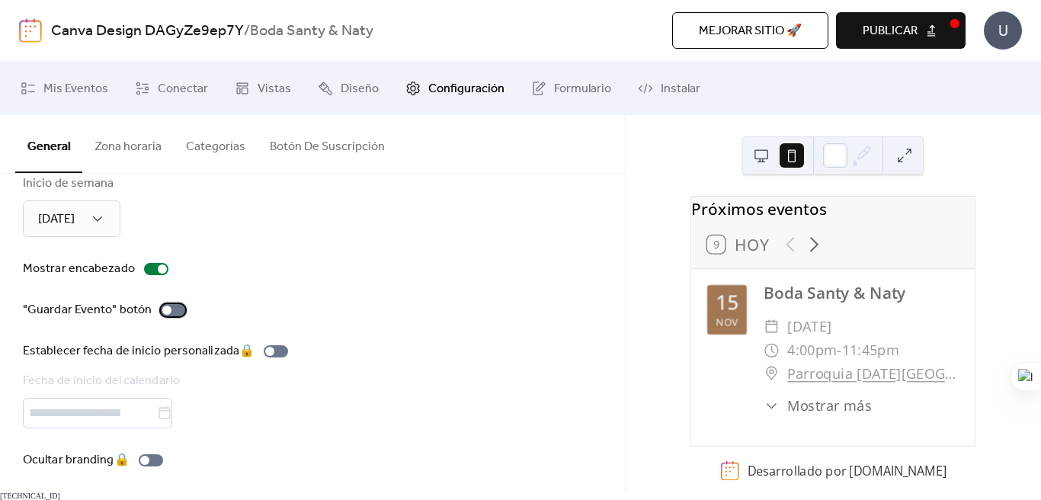
click at [175, 309] on div at bounding box center [173, 310] width 24 height 12
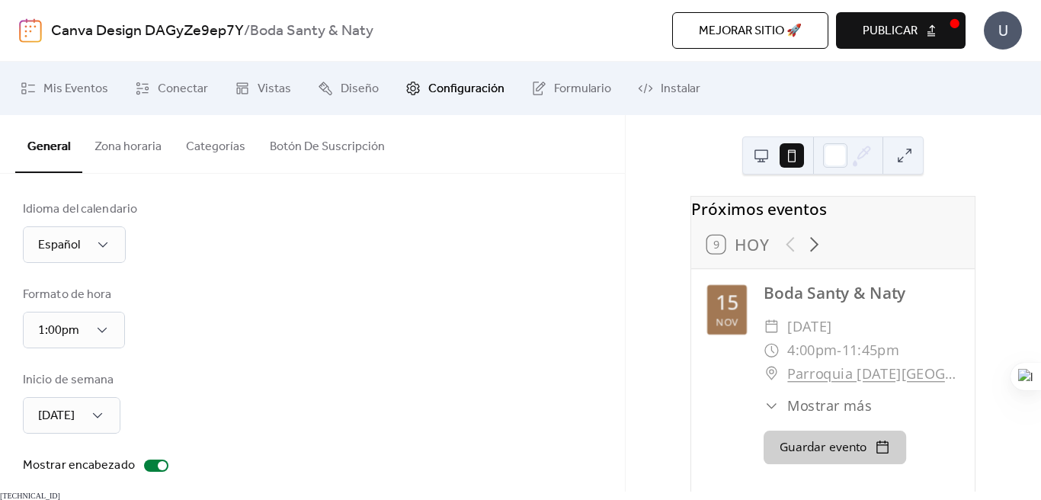
scroll to position [0, 0]
click at [576, 91] on span "Formulario" at bounding box center [582, 89] width 57 height 18
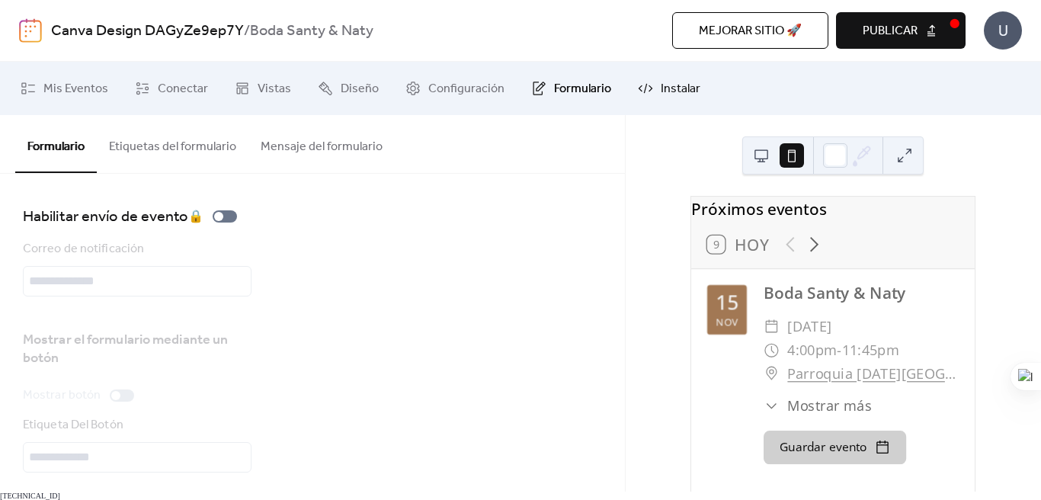
click at [669, 81] on span "Instalar" at bounding box center [681, 89] width 40 height 18
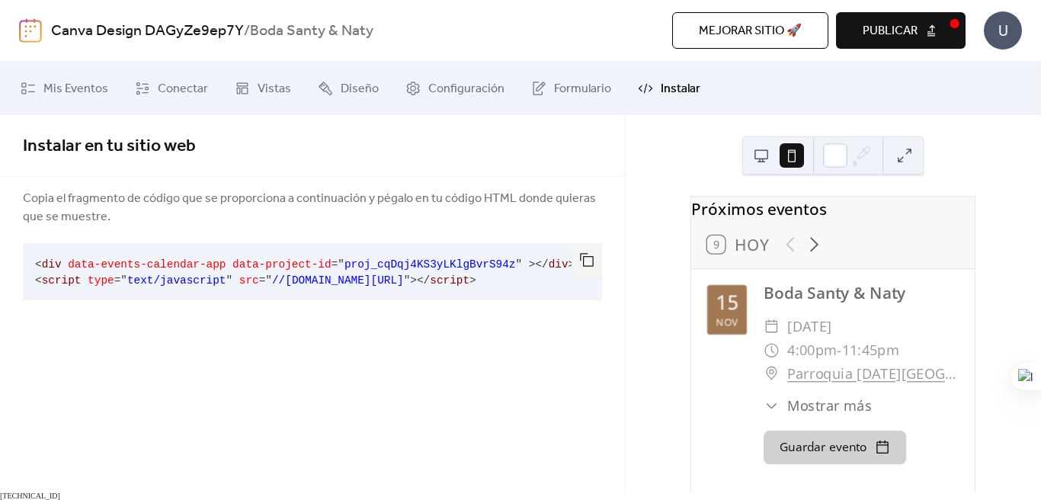
click at [402, 279] on span "//[DOMAIN_NAME][URL]" at bounding box center [338, 280] width 132 height 12
drag, startPoint x: 499, startPoint y: 291, endPoint x: 514, endPoint y: 288, distance: 15.6
click at [499, 291] on pre "< div data-events-calendar-app data-project-id = " proj_cqDqj4KS3yLKlgBvrS94z "…" at bounding box center [300, 271] width 555 height 57
click at [587, 263] on button "button" at bounding box center [587, 260] width 30 height 34
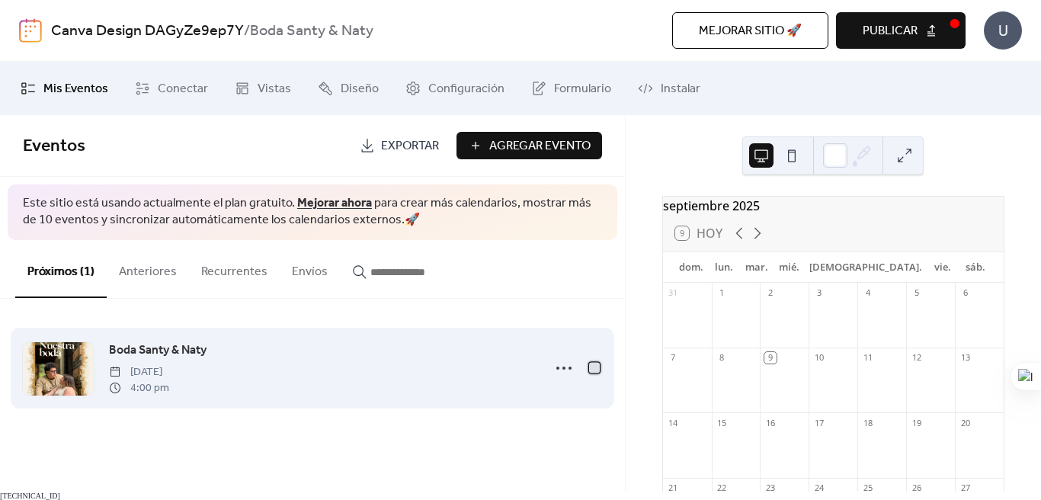
click at [593, 371] on div at bounding box center [594, 367] width 11 height 11
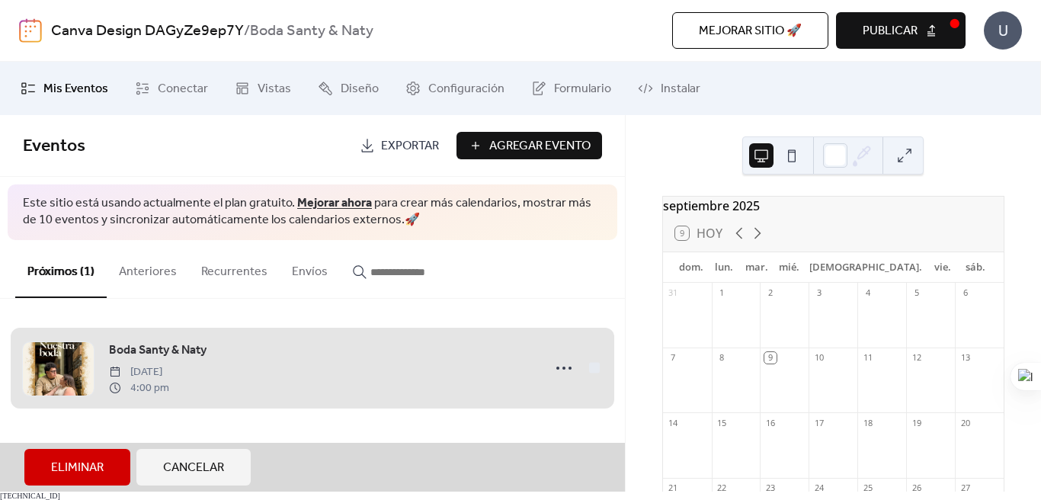
click at [541, 149] on span "Agregar Evento" at bounding box center [539, 146] width 101 height 18
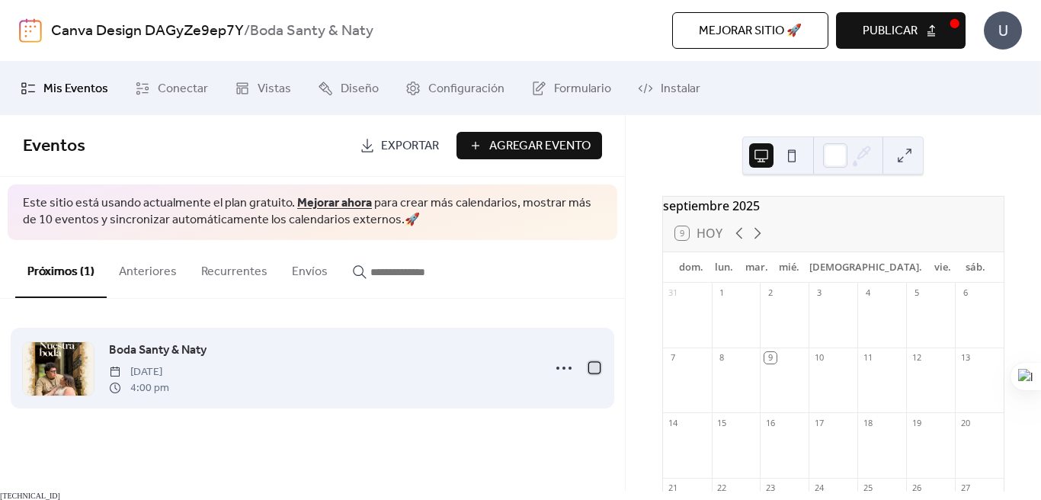
click at [599, 370] on div at bounding box center [594, 367] width 11 height 11
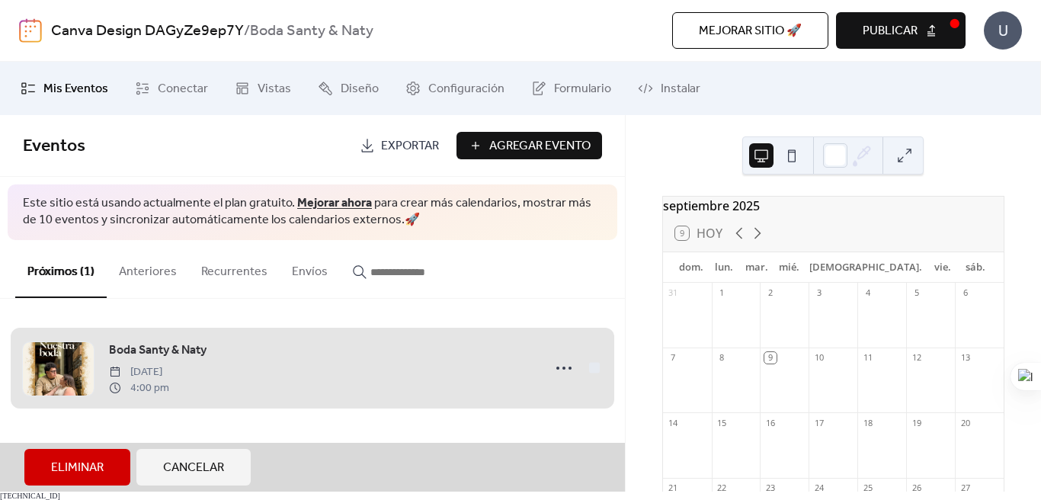
click at [933, 34] on button "Publicar" at bounding box center [901, 30] width 130 height 37
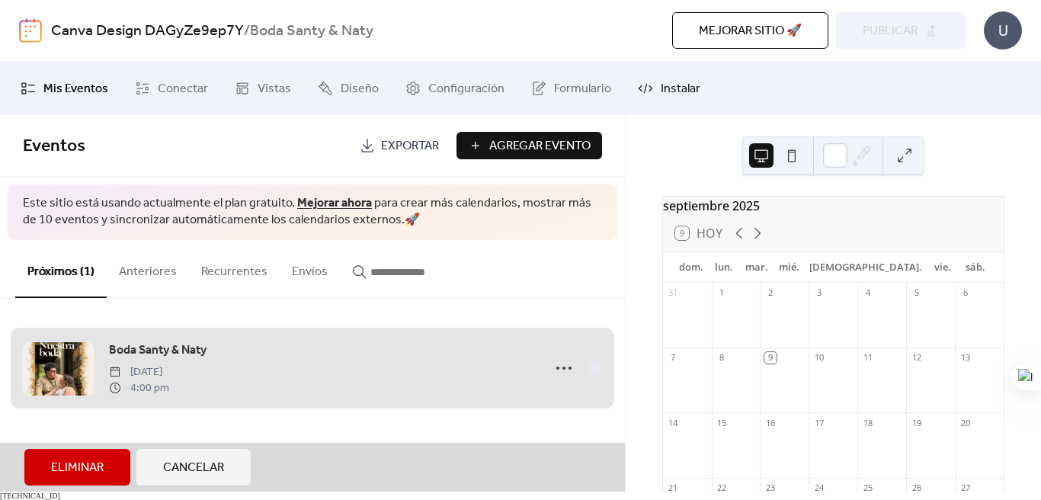
click at [666, 92] on span "Instalar" at bounding box center [681, 89] width 40 height 18
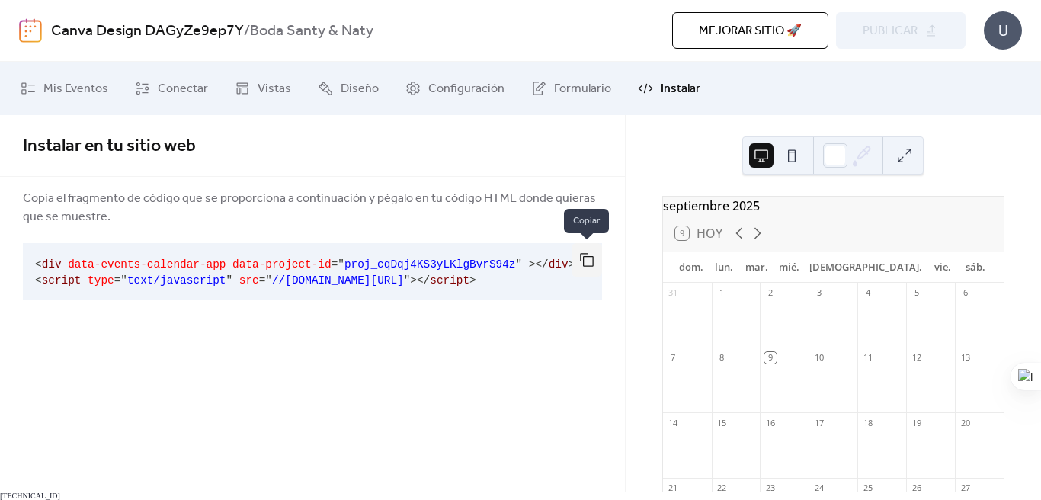
click at [587, 268] on button "button" at bounding box center [587, 260] width 30 height 34
drag, startPoint x: 480, startPoint y: 363, endPoint x: 634, endPoint y: 275, distance: 176.6
click at [480, 363] on div "Instalar en tu sitio web Copia el fragmento de código que se proporciona a cont…" at bounding box center [312, 303] width 625 height 377
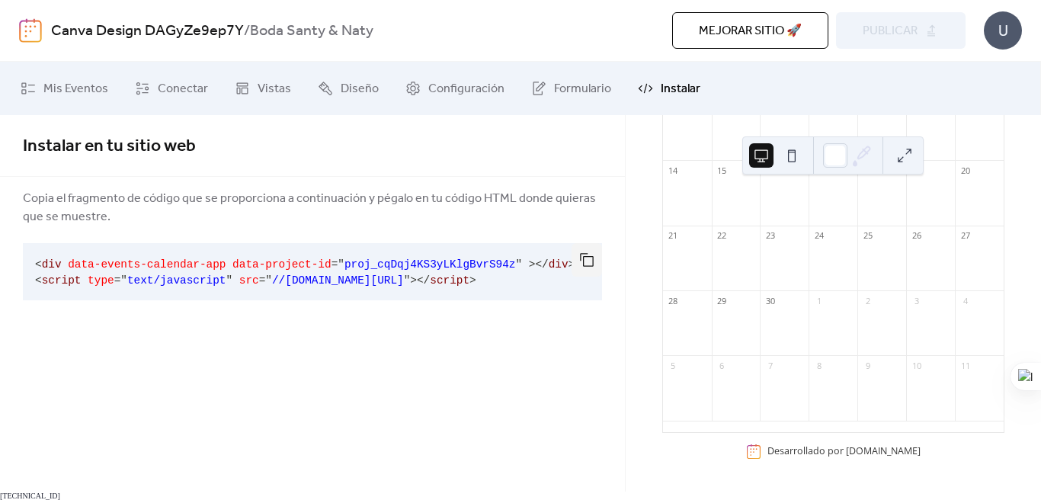
scroll to position [253, 0]
click at [74, 91] on span "Mis Eventos" at bounding box center [75, 89] width 65 height 18
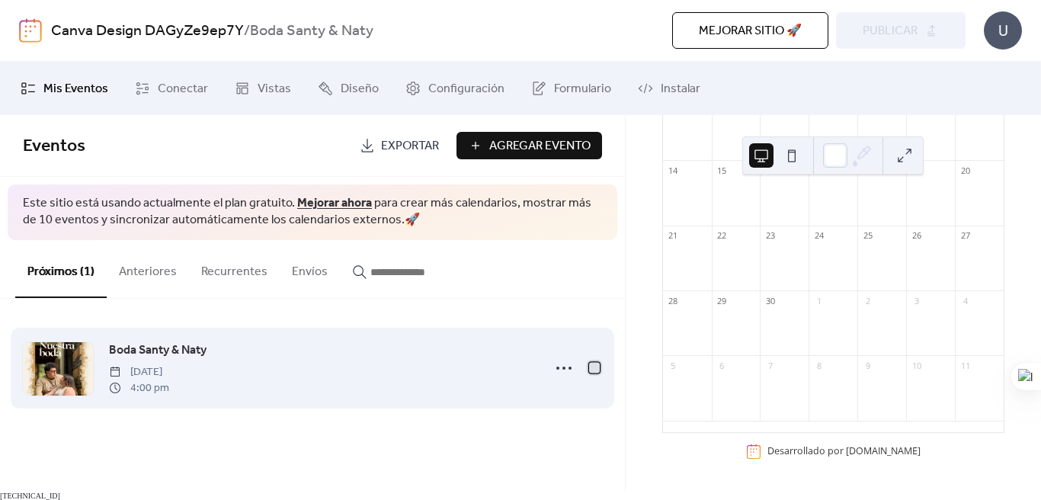
click at [596, 370] on div at bounding box center [594, 367] width 11 height 11
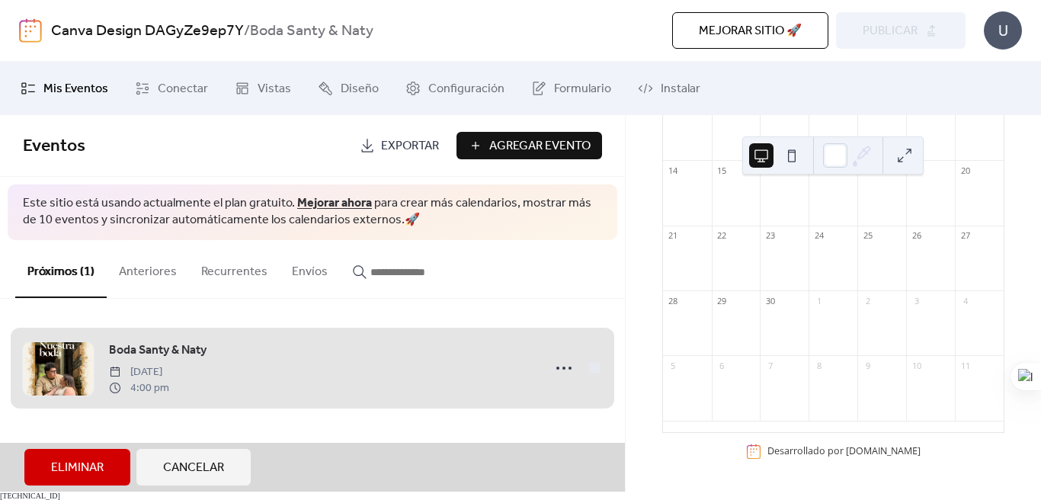
click at [412, 361] on div "Boda Santy & [PERSON_NAME][DATE] 4:00 pm" at bounding box center [312, 368] width 579 height 93
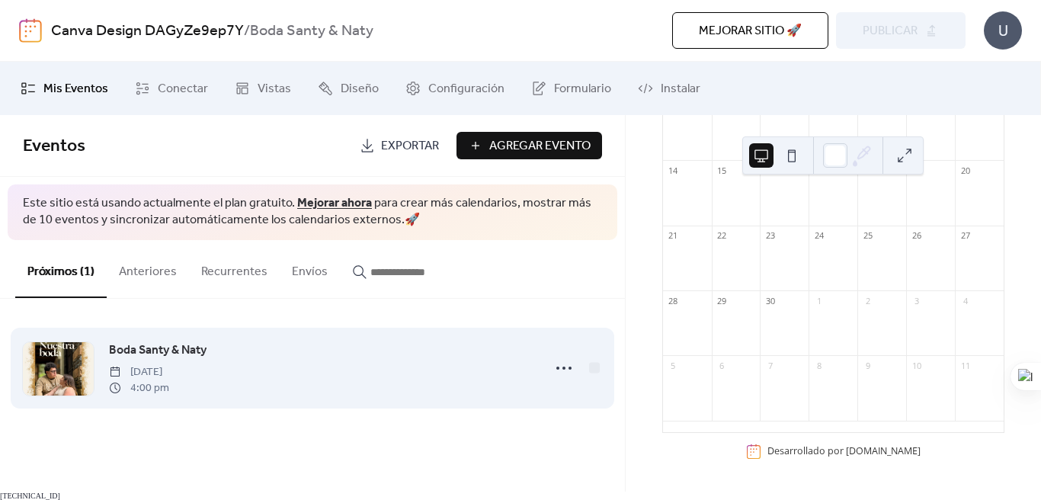
click at [358, 359] on div "Boda Santy & [PERSON_NAME][DATE] 4:00 pm" at bounding box center [321, 368] width 424 height 55
click at [267, 355] on div "Boda Santy & [PERSON_NAME][DATE] 4:00 pm" at bounding box center [321, 368] width 424 height 55
drag, startPoint x: 267, startPoint y: 355, endPoint x: 187, endPoint y: 350, distance: 80.2
click at [228, 354] on div "Boda Santy & [PERSON_NAME][DATE] 4:00 pm" at bounding box center [321, 368] width 424 height 55
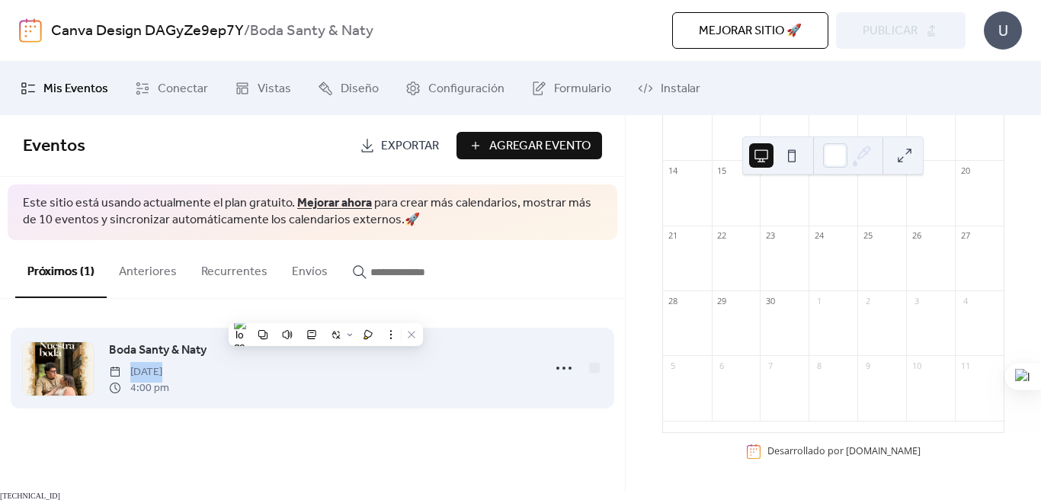
click at [178, 350] on span "Boda Santy & Naty" at bounding box center [158, 351] width 98 height 18
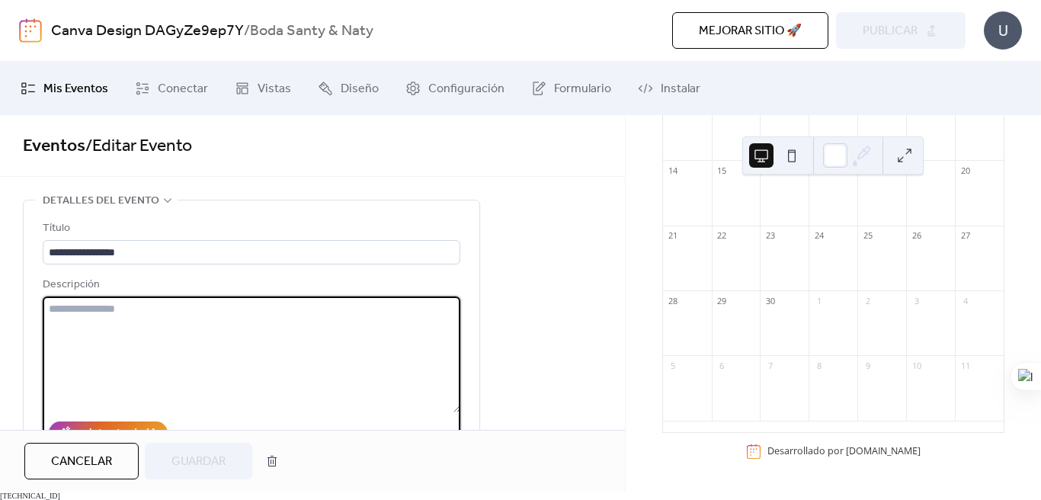
click at [178, 350] on textarea at bounding box center [252, 355] width 418 height 116
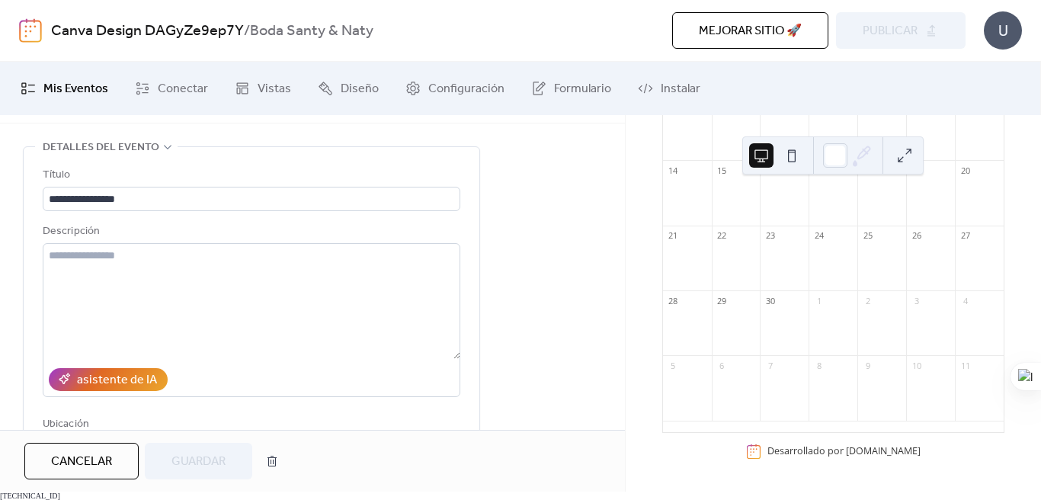
scroll to position [63, 0]
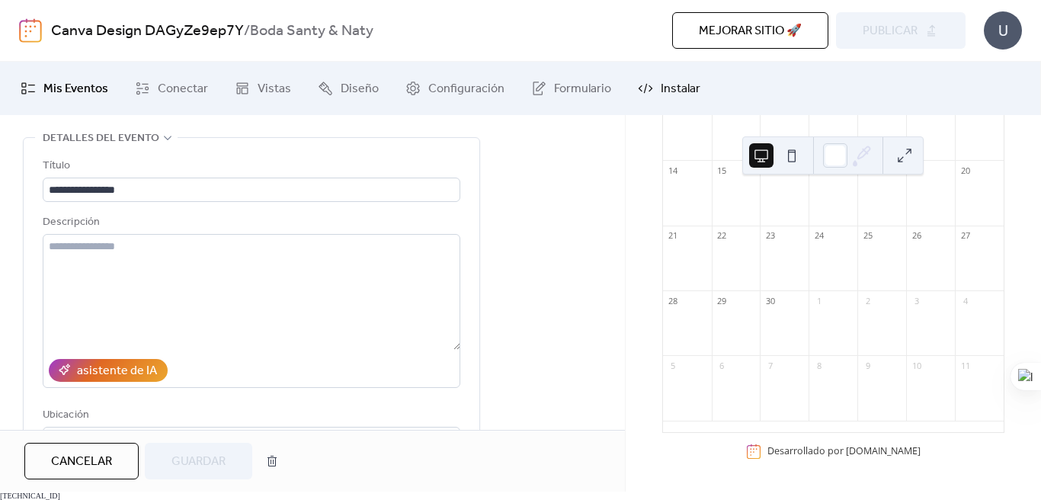
click at [672, 85] on span "Instalar" at bounding box center [681, 89] width 40 height 18
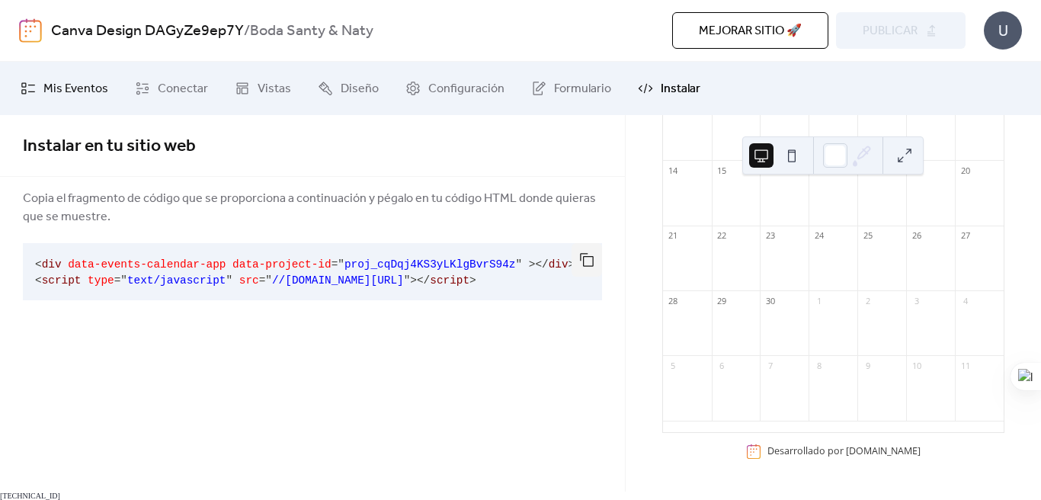
click at [74, 98] on span "Mis Eventos" at bounding box center [75, 89] width 65 height 18
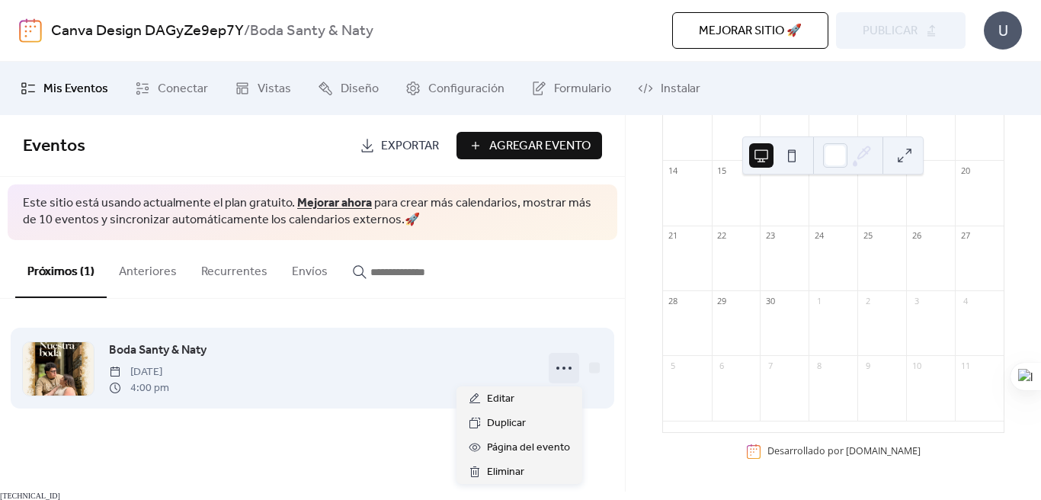
click at [564, 369] on circle at bounding box center [564, 368] width 3 height 3
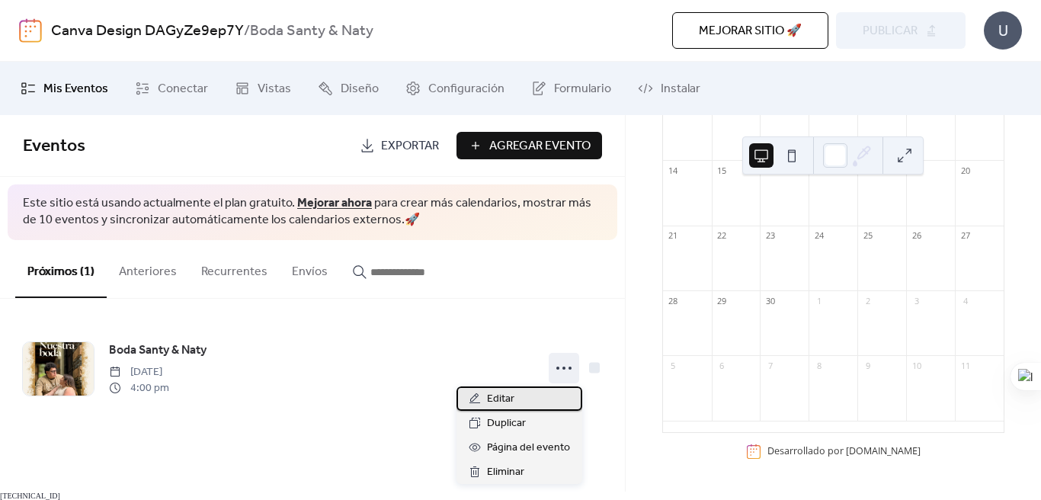
click at [525, 396] on div "Editar" at bounding box center [520, 399] width 126 height 24
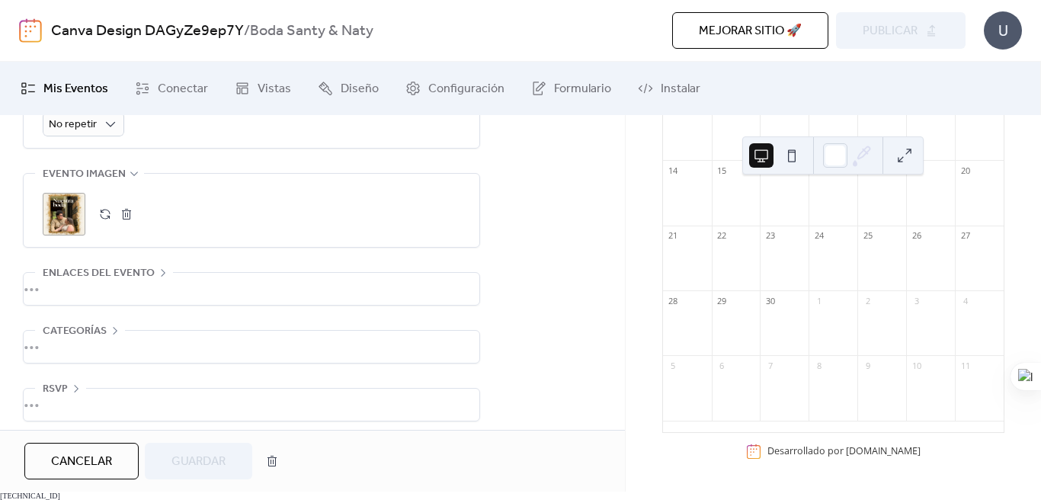
click at [112, 471] on span "Cancelar" at bounding box center [81, 462] width 61 height 18
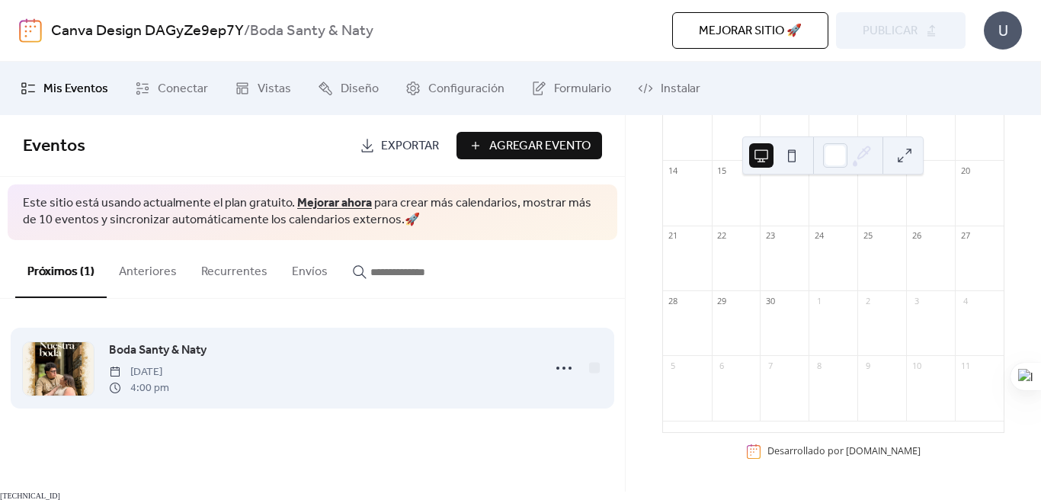
click at [424, 360] on div "Boda Santy & [PERSON_NAME][DATE] 4:00 pm" at bounding box center [321, 368] width 424 height 55
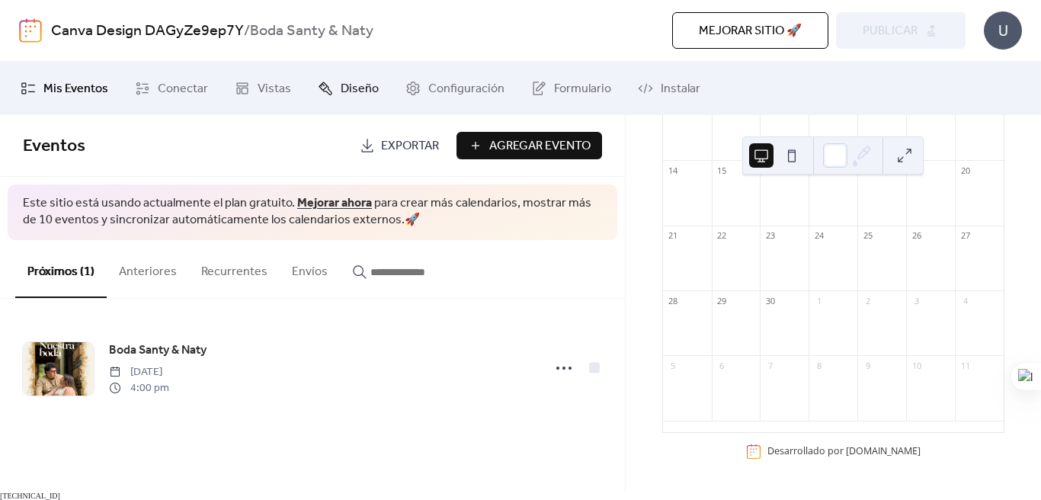
click at [342, 82] on span "Diseño" at bounding box center [360, 89] width 38 height 18
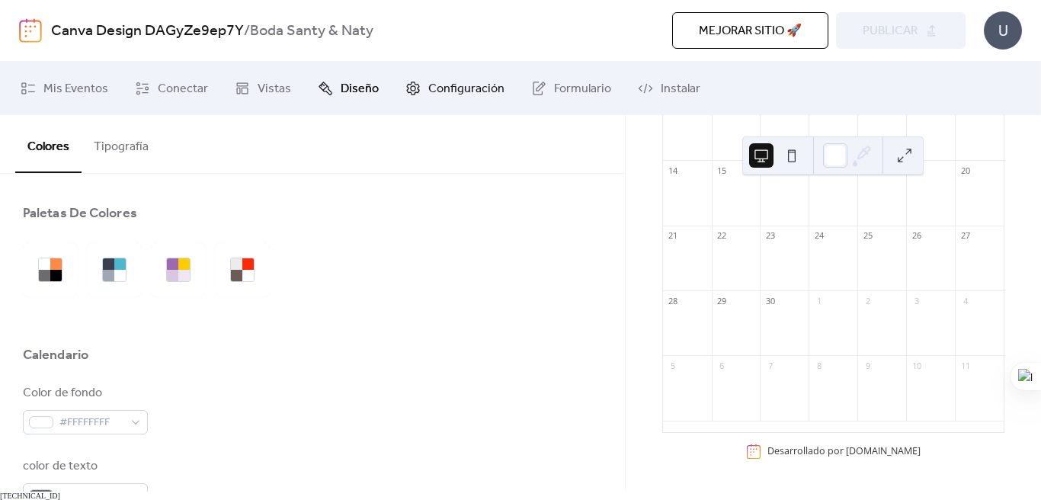
click at [461, 94] on span "Configuración" at bounding box center [466, 89] width 76 height 18
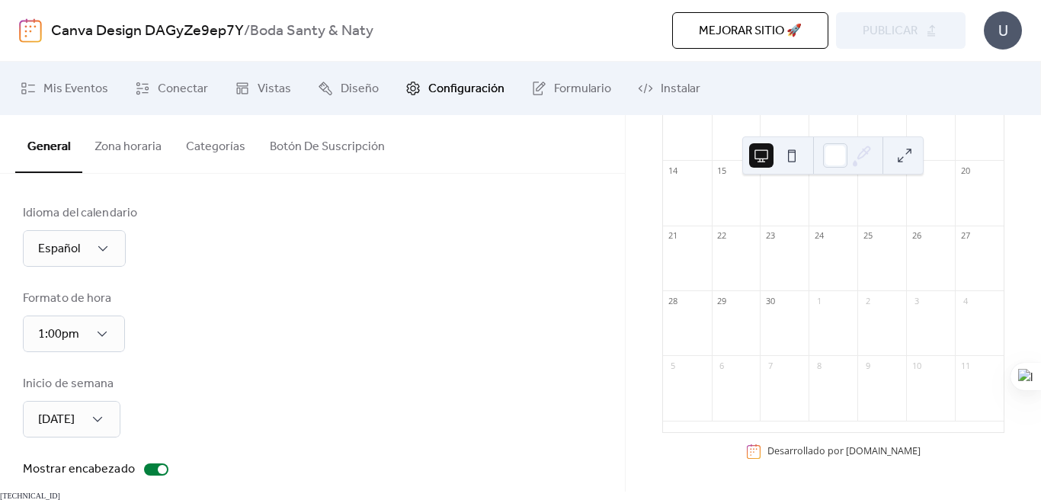
scroll to position [201, 0]
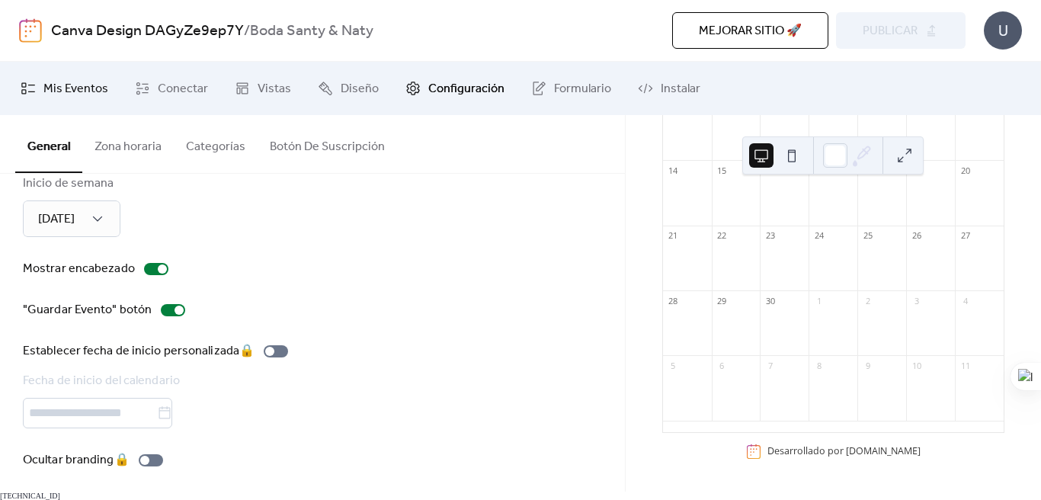
click at [85, 93] on span "Mis Eventos" at bounding box center [75, 89] width 65 height 18
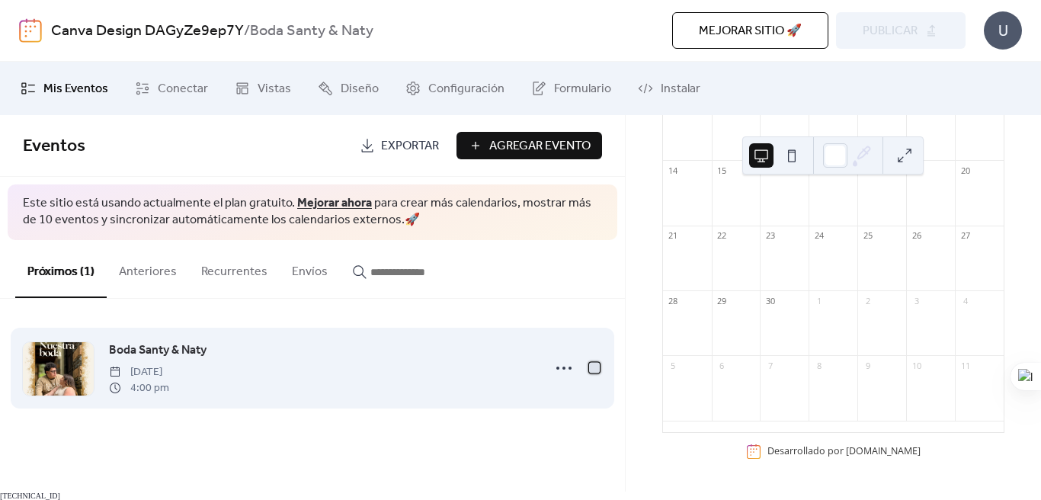
click at [598, 369] on div at bounding box center [594, 367] width 11 height 11
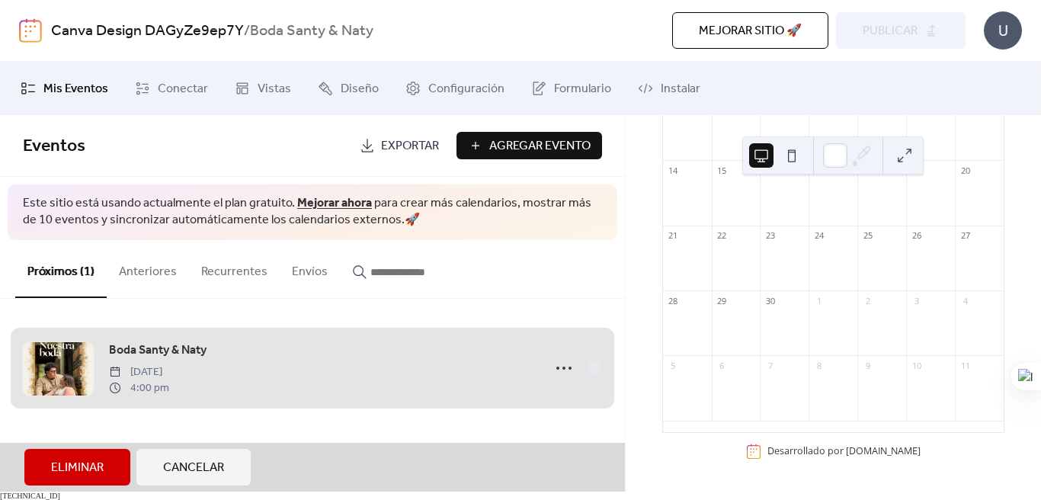
click at [391, 377] on div "Boda Santy & [PERSON_NAME][DATE] 4:00 pm" at bounding box center [312, 368] width 579 height 93
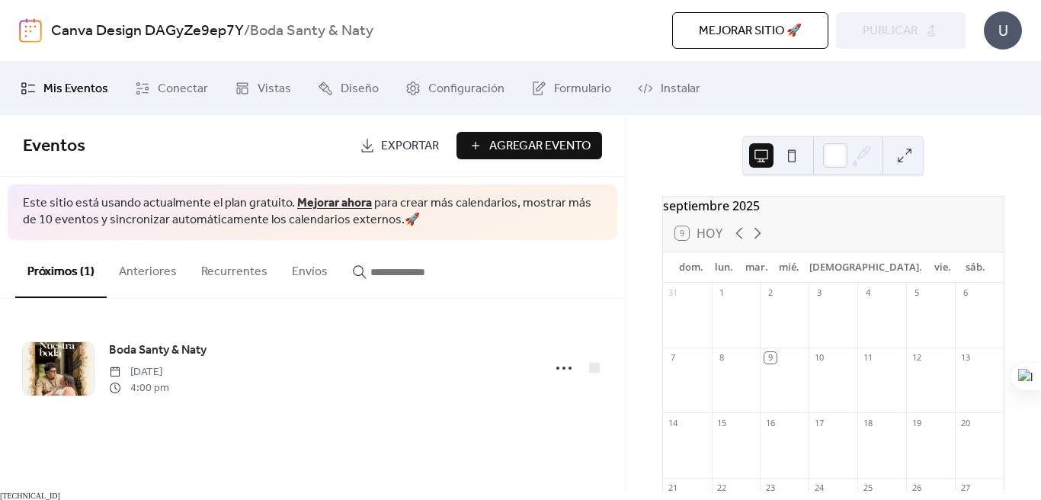
click at [605, 365] on div "Boda Santy & [PERSON_NAME][DATE] 4:00 pm" at bounding box center [312, 368] width 625 height 139
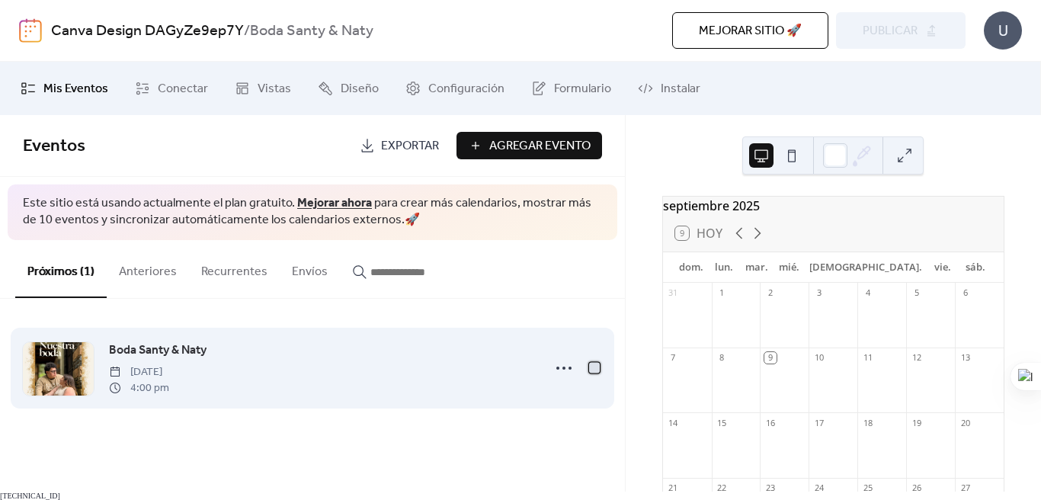
click at [593, 368] on div at bounding box center [594, 367] width 11 height 11
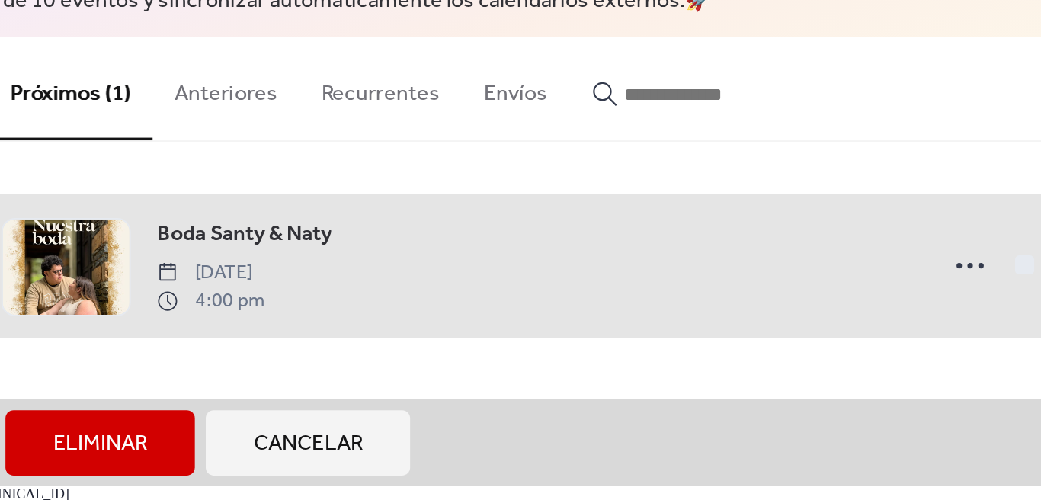
drag, startPoint x: 154, startPoint y: 430, endPoint x: 183, endPoint y: 414, distance: 33.1
click at [151, 432] on div "Boda Santy & [PERSON_NAME][DATE] 4:00 pm" at bounding box center [312, 368] width 625 height 139
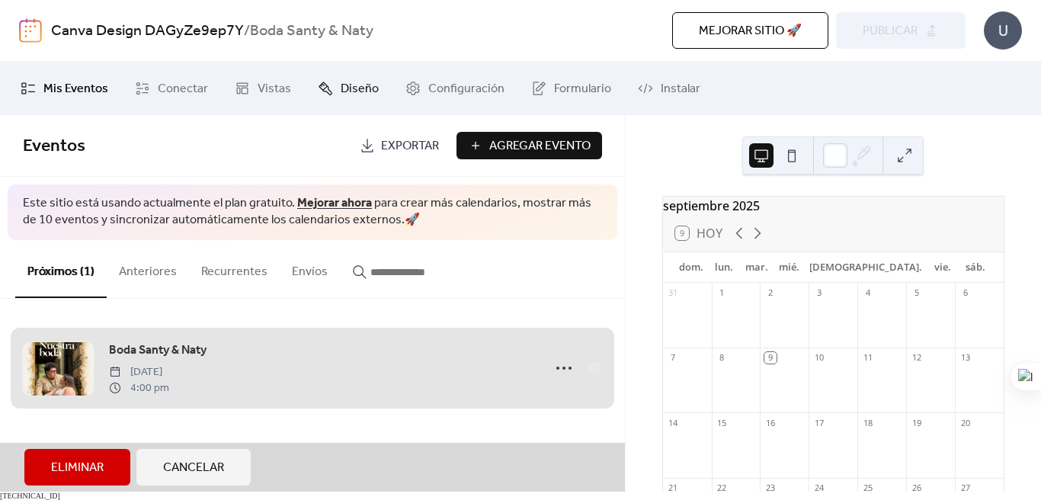
click at [357, 86] on span "Diseño" at bounding box center [360, 89] width 38 height 18
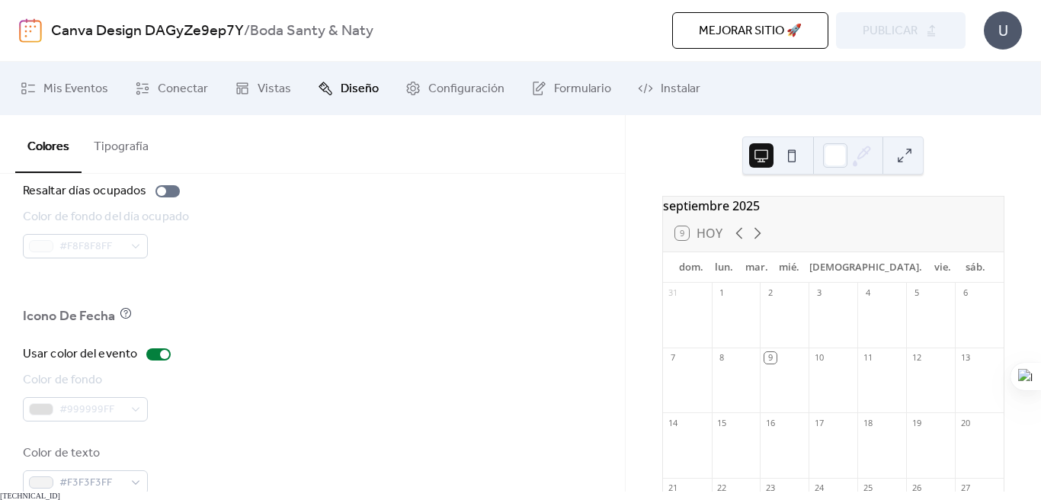
scroll to position [1151, 0]
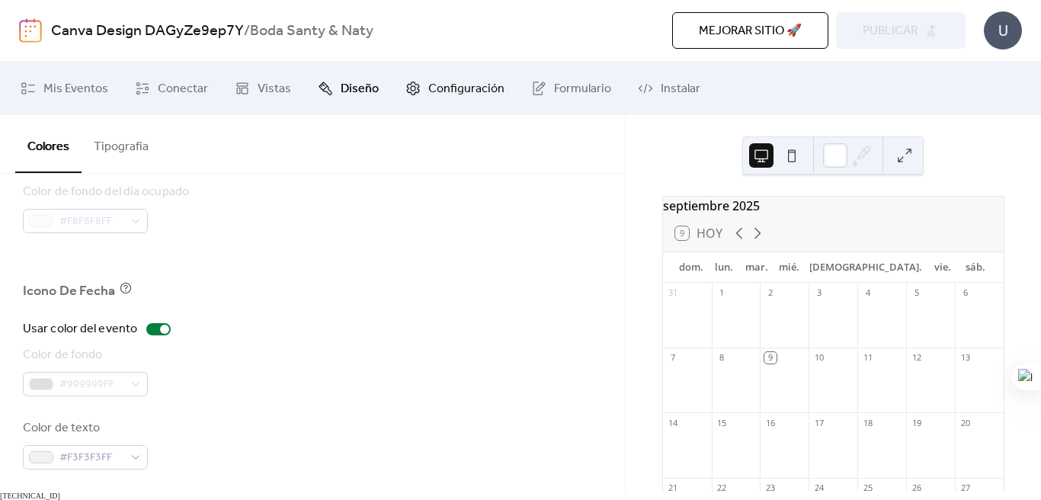
click at [452, 81] on span "Configuración" at bounding box center [466, 89] width 76 height 18
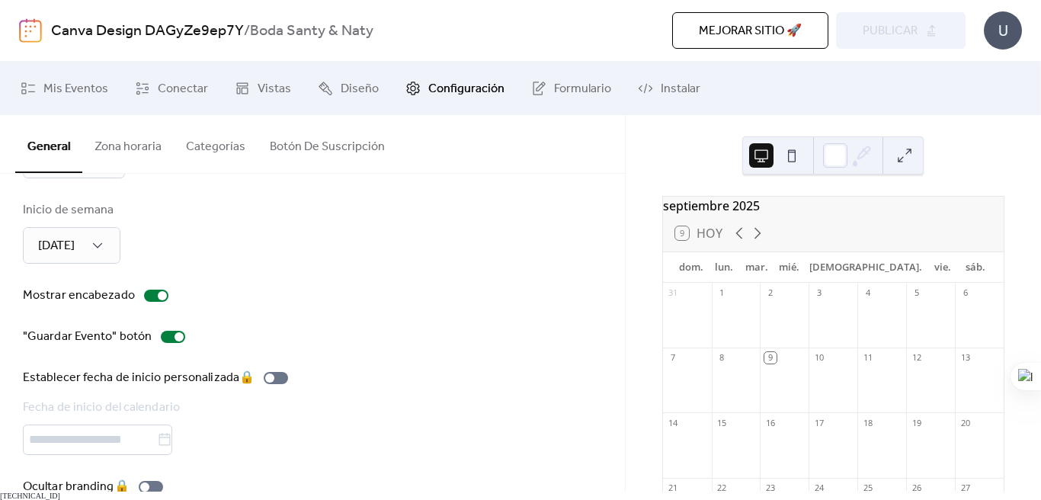
scroll to position [201, 0]
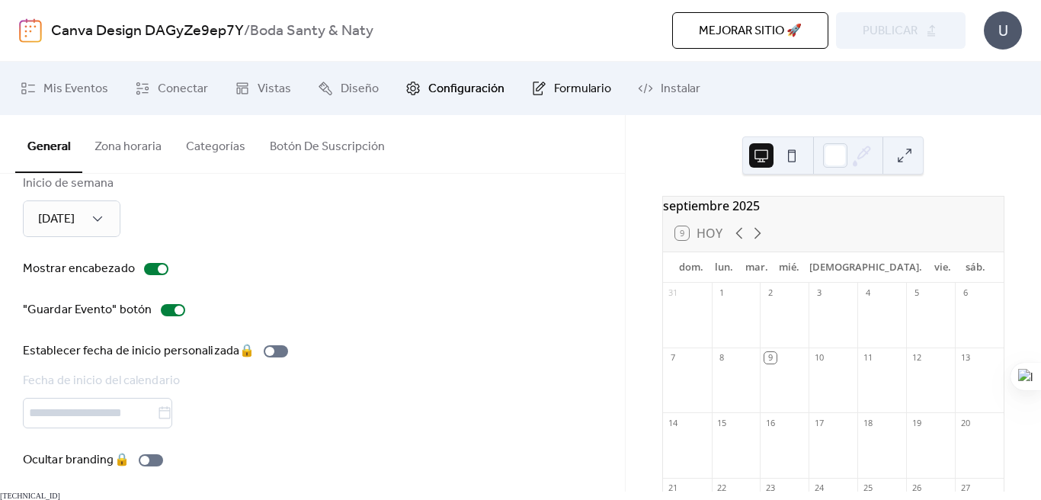
click at [575, 91] on span "Formulario" at bounding box center [582, 89] width 57 height 18
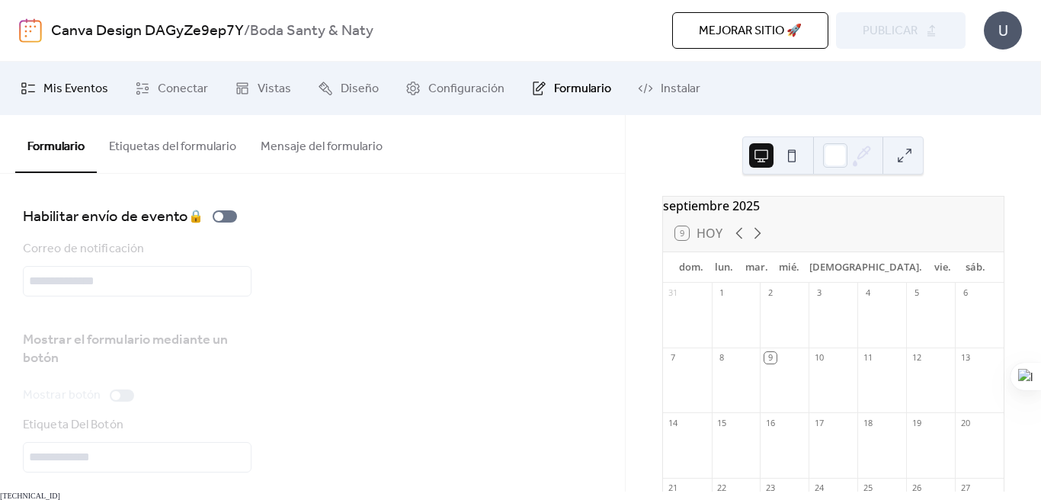
click at [90, 91] on span "Mis Eventos" at bounding box center [75, 89] width 65 height 18
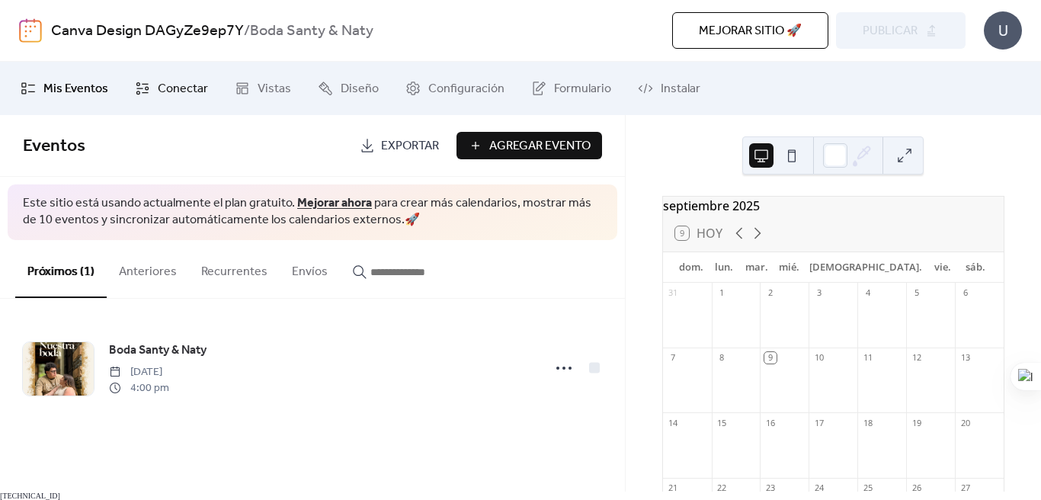
click at [178, 89] on span "Conectar" at bounding box center [183, 89] width 50 height 18
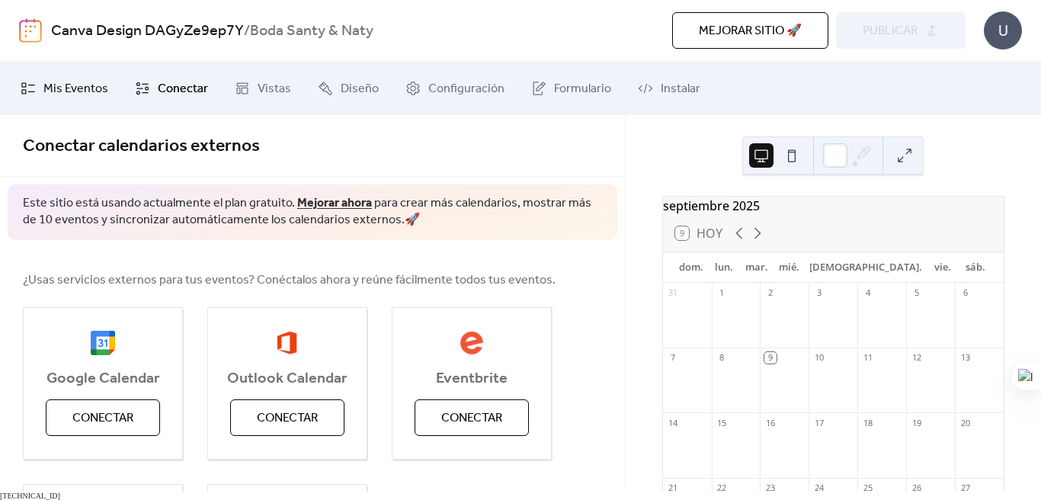
click at [85, 83] on span "Mis Eventos" at bounding box center [75, 89] width 65 height 18
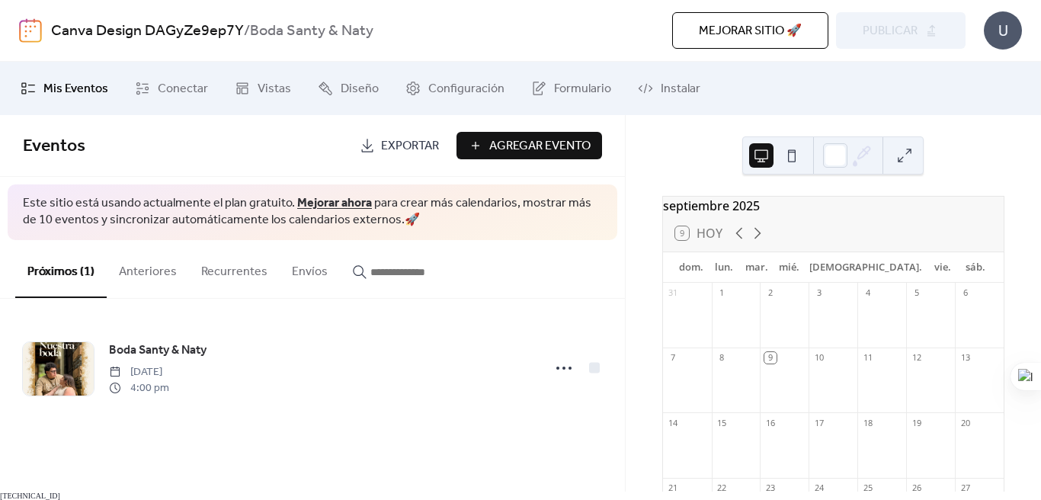
click at [778, 39] on span "Mejorar sitio 🚀" at bounding box center [750, 31] width 103 height 18
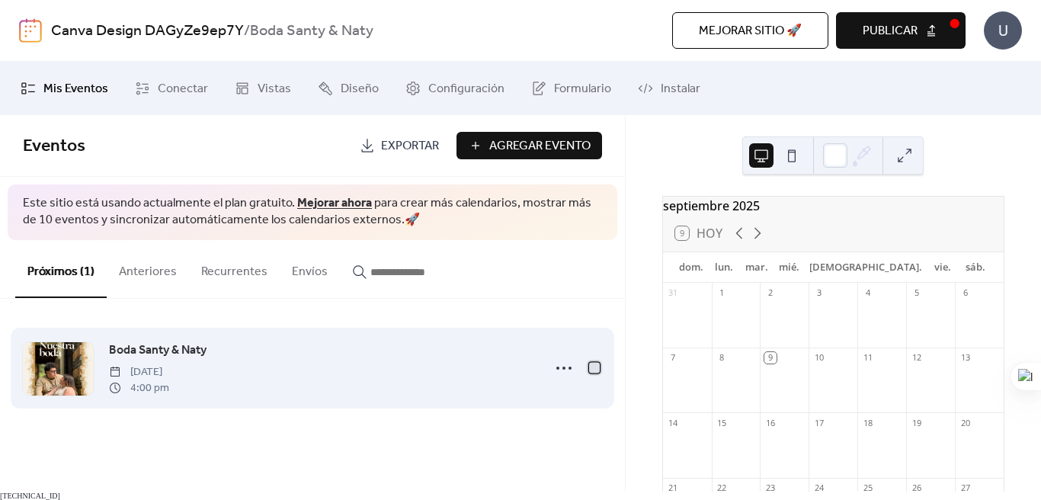
click at [592, 368] on div at bounding box center [594, 367] width 11 height 11
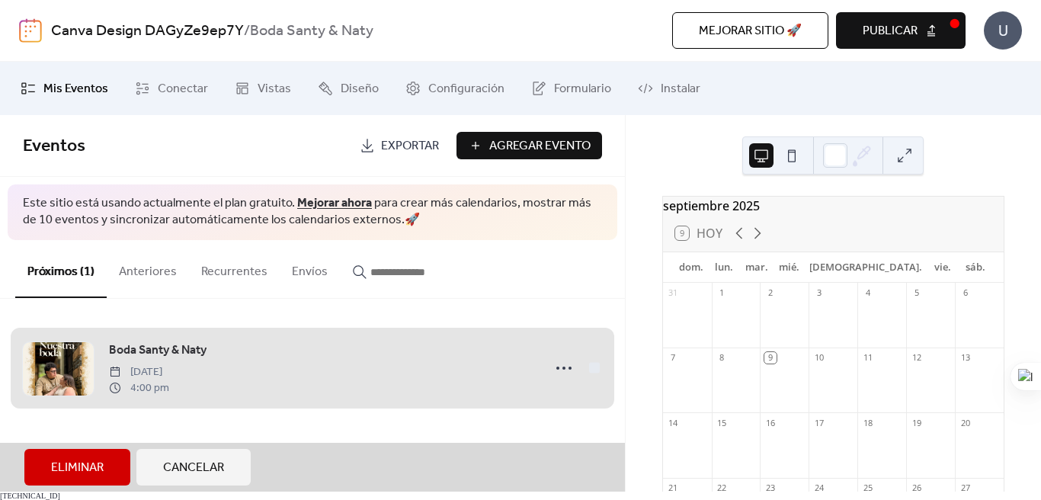
drag, startPoint x: 631, startPoint y: 303, endPoint x: 789, endPoint y: 160, distance: 212.7
click at [634, 298] on div "septiembre 2025 9 Hoy dom. lun. mar. mié. jue. vie. sáb. 31 1 2 3 4 5 6 7 8 9 1…" at bounding box center [834, 303] width 416 height 377
click at [930, 30] on button "Publicar" at bounding box center [901, 30] width 130 height 37
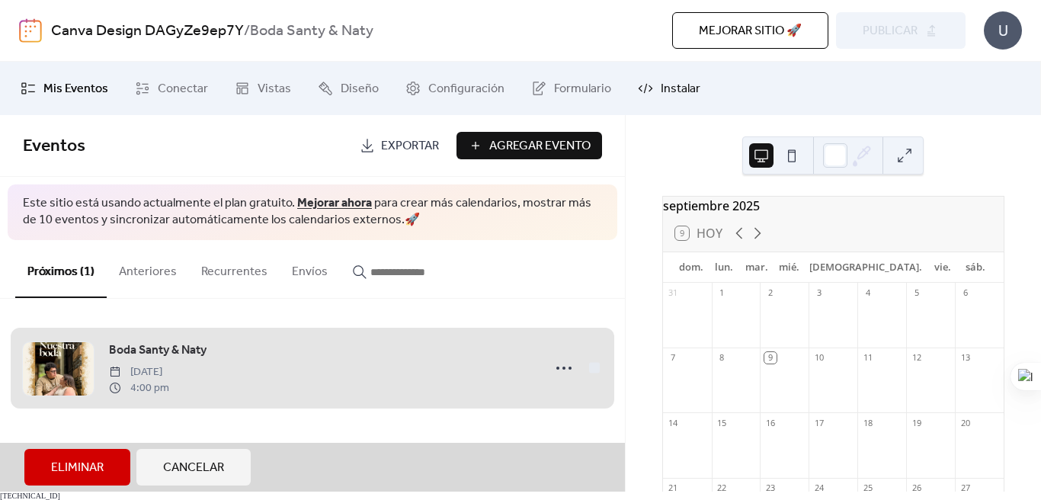
click at [677, 90] on span "Instalar" at bounding box center [681, 89] width 40 height 18
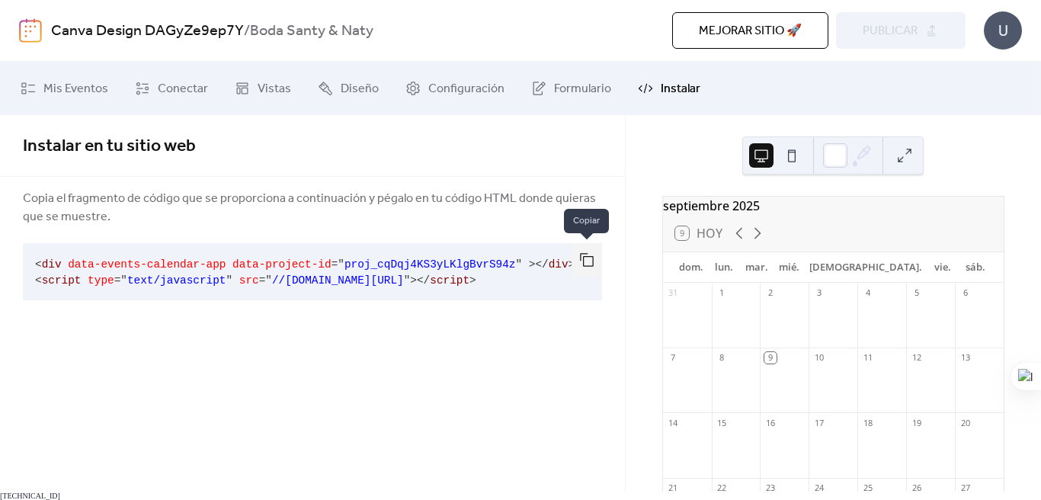
click at [589, 267] on button "button" at bounding box center [587, 260] width 30 height 34
click at [171, 91] on span "Conectar" at bounding box center [183, 89] width 50 height 18
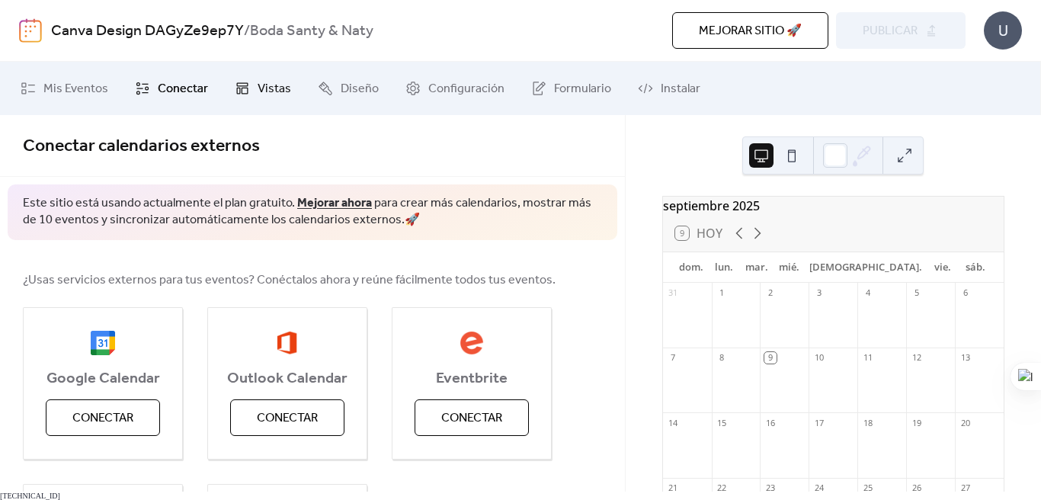
click at [262, 90] on span "Vistas" at bounding box center [275, 89] width 34 height 18
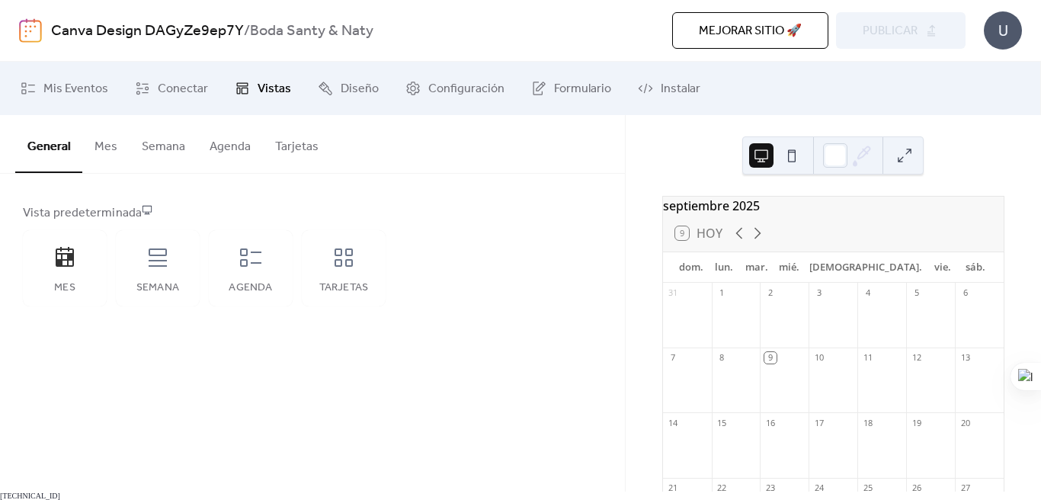
click at [242, 146] on button "Agenda" at bounding box center [230, 143] width 66 height 56
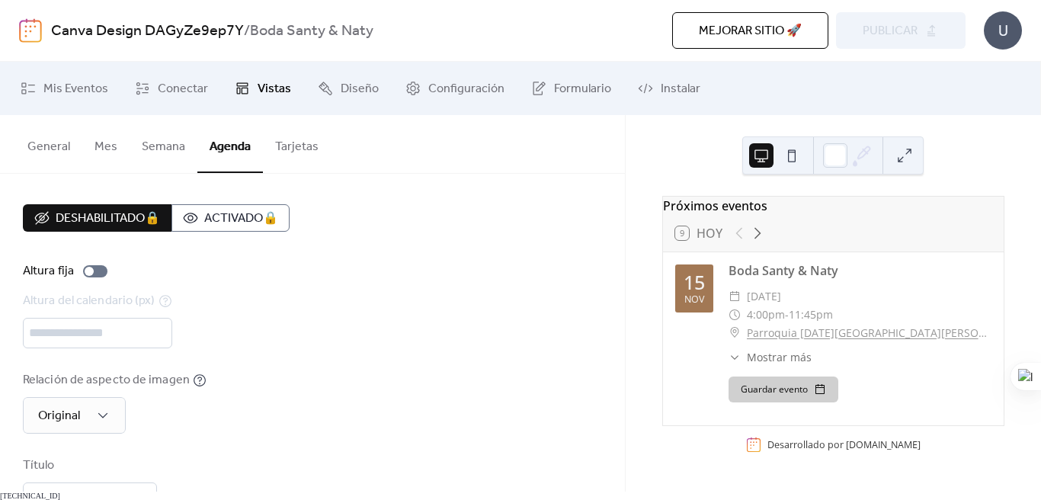
click at [175, 148] on button "Semana" at bounding box center [164, 143] width 68 height 56
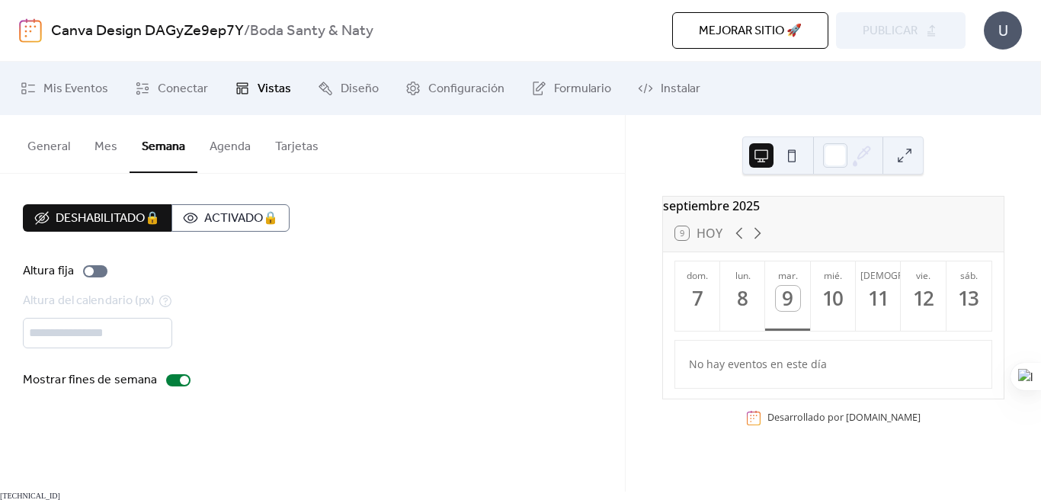
click at [309, 146] on button "Tarjetas" at bounding box center [297, 143] width 68 height 56
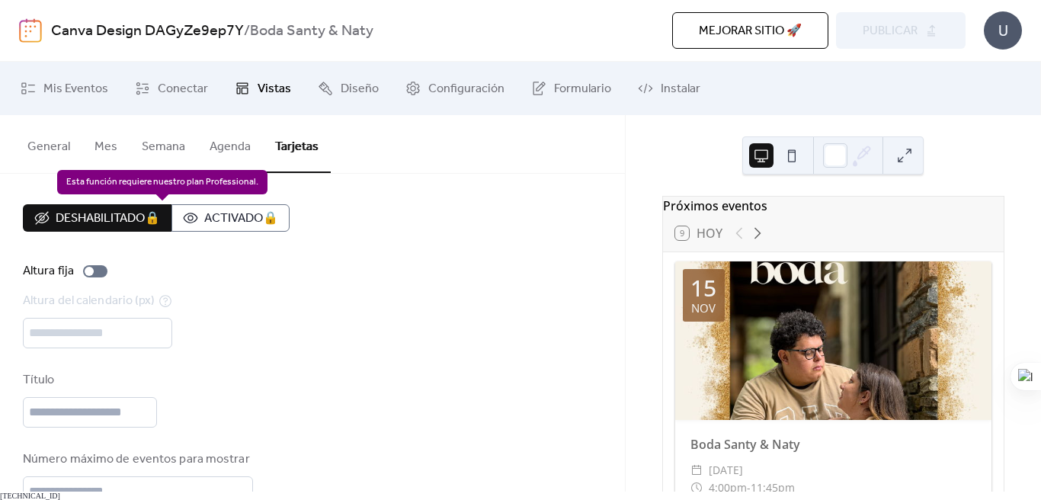
click at [120, 222] on div "Deshabilitado 🔒 Activado 🔒" at bounding box center [156, 217] width 267 height 27
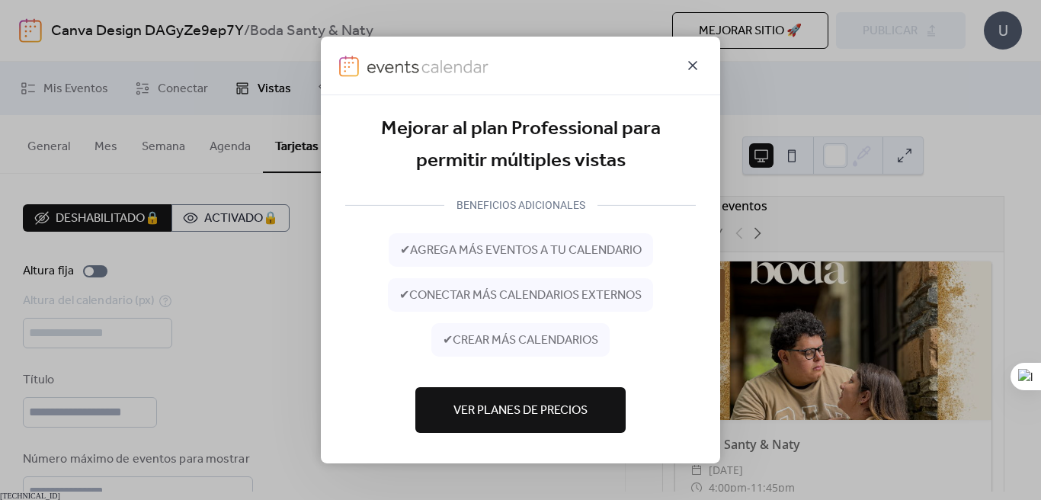
click at [699, 66] on icon at bounding box center [693, 65] width 18 height 18
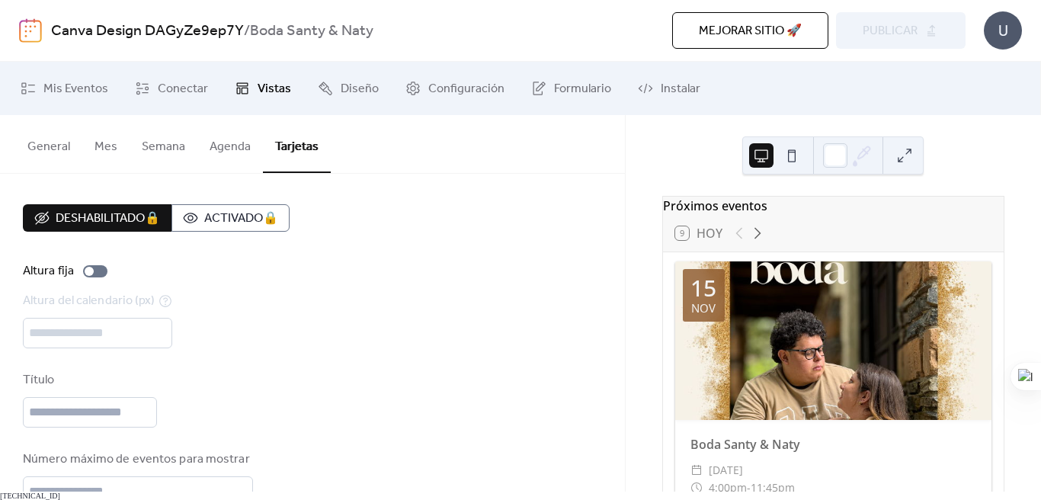
click at [54, 144] on button "General" at bounding box center [48, 143] width 67 height 56
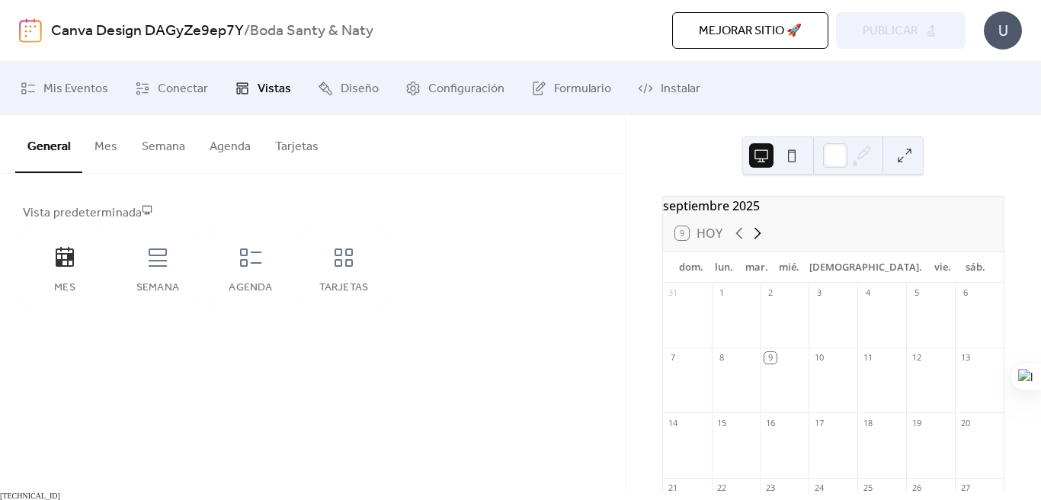
click at [760, 235] on icon at bounding box center [758, 233] width 18 height 18
click at [759, 239] on icon at bounding box center [758, 233] width 18 height 18
click at [743, 242] on icon at bounding box center [739, 233] width 18 height 18
click at [966, 437] on div "15 Boda Santy & Naty" at bounding box center [979, 444] width 49 height 65
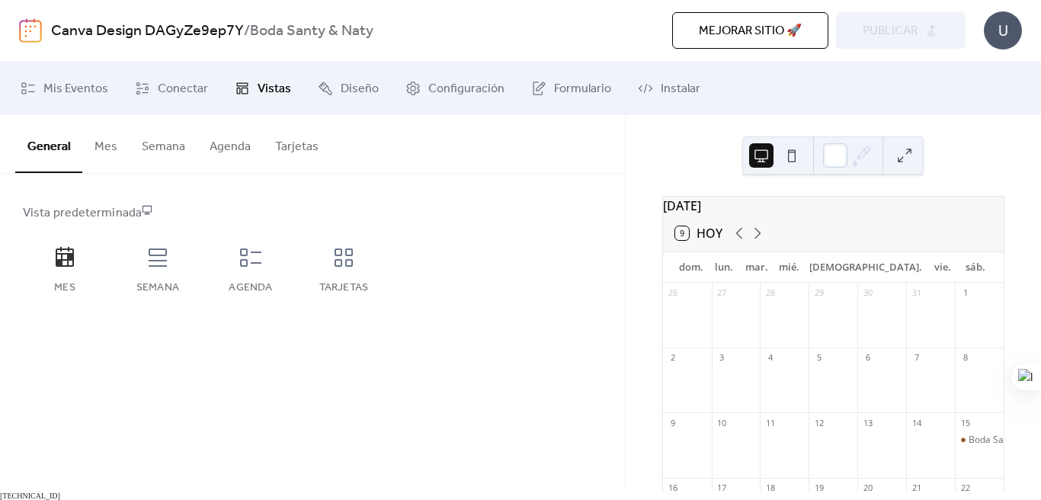
scroll to position [5, 0]
click at [969, 442] on div "Boda Santy & Naty" at bounding box center [1008, 435] width 79 height 13
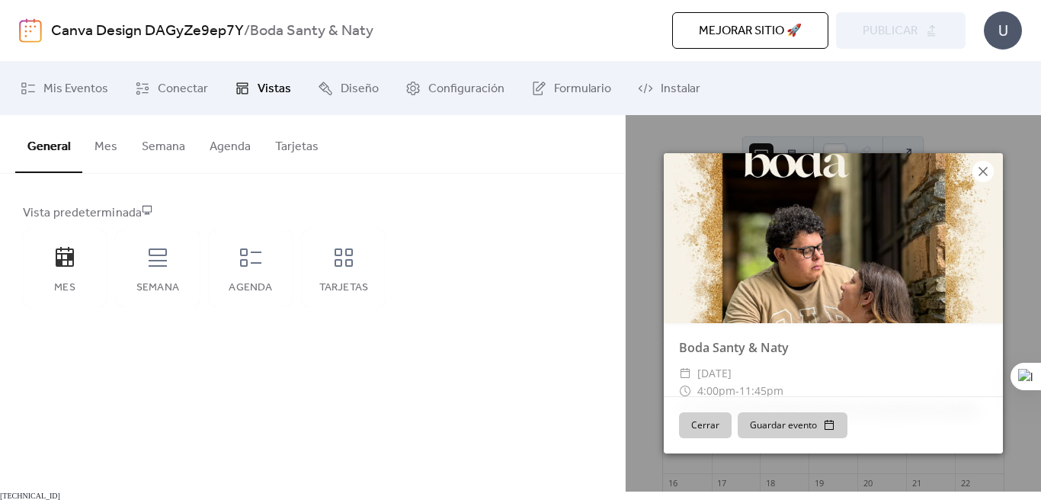
click at [981, 169] on icon at bounding box center [983, 171] width 9 height 9
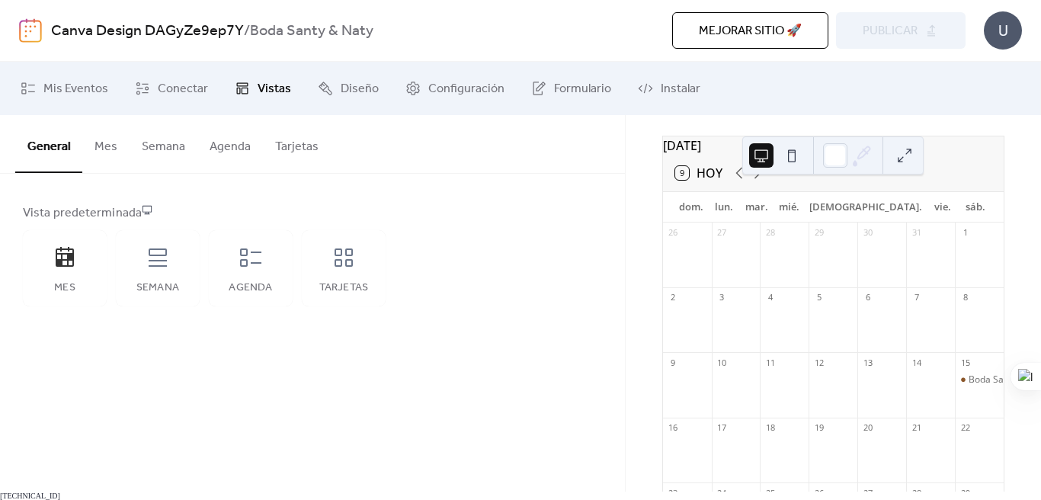
scroll to position [83, 0]
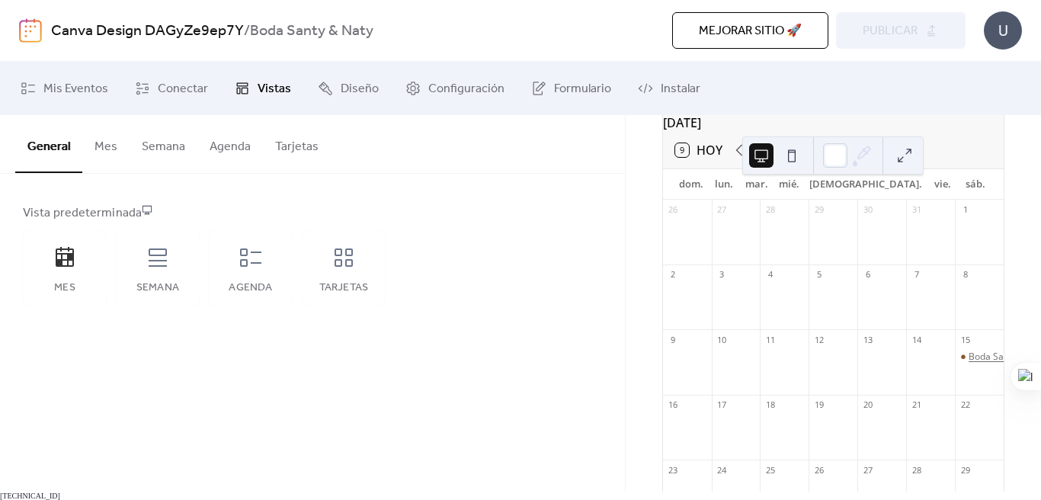
click at [969, 364] on div "Boda Santy & Naty" at bounding box center [1008, 357] width 79 height 13
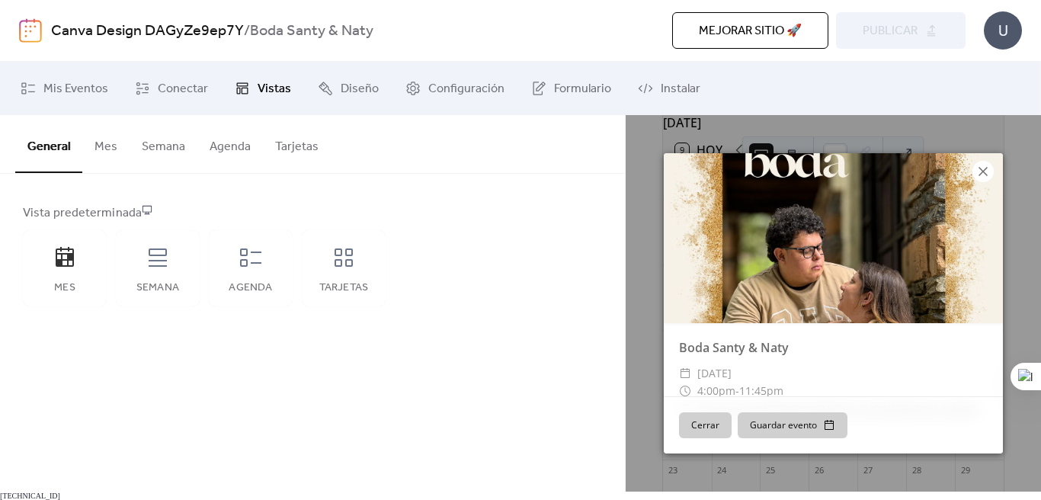
click at [980, 171] on icon at bounding box center [983, 171] width 18 height 18
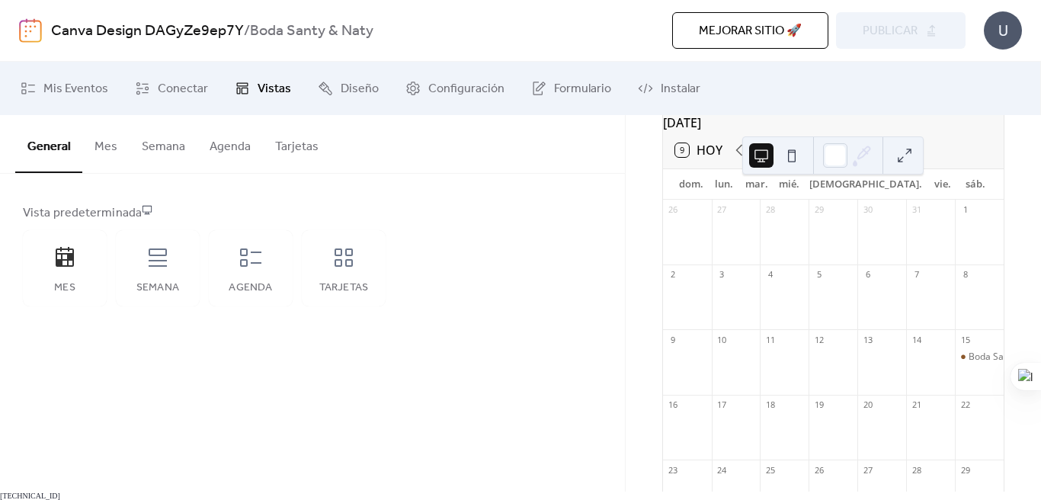
click at [550, 287] on div "Vista predeterminada Mes Semana Agenda Tarjetas" at bounding box center [312, 255] width 579 height 102
click at [361, 276] on div "Tarjetas" at bounding box center [344, 268] width 84 height 76
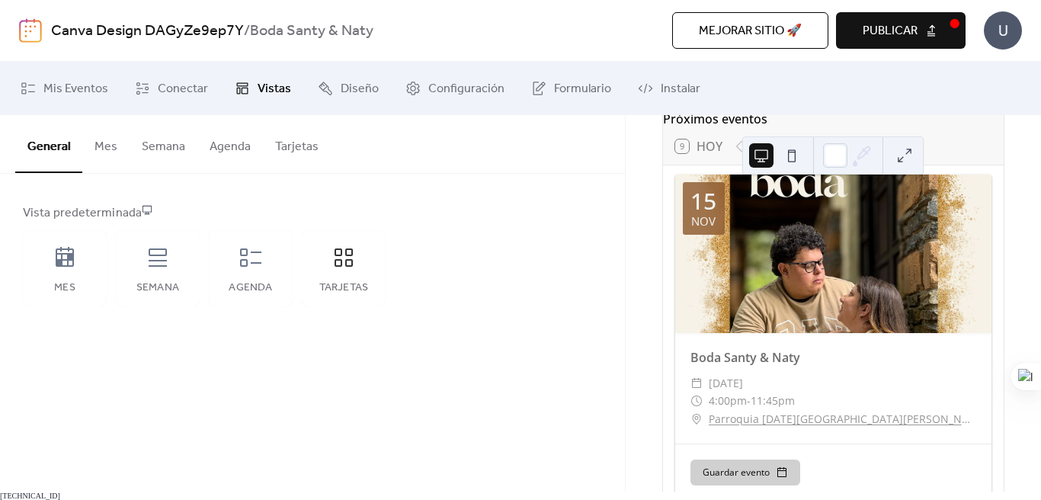
scroll to position [163, 0]
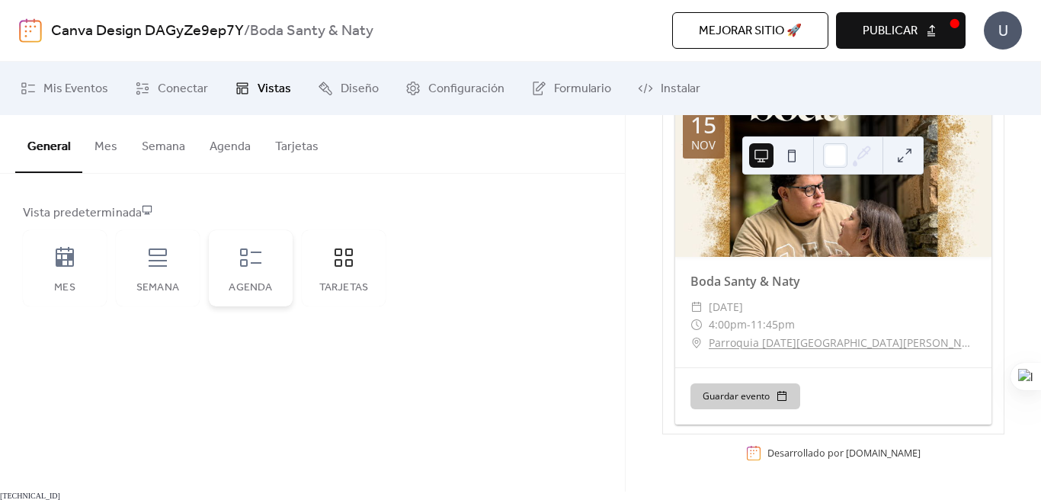
click at [264, 265] on div "Agenda" at bounding box center [251, 268] width 84 height 76
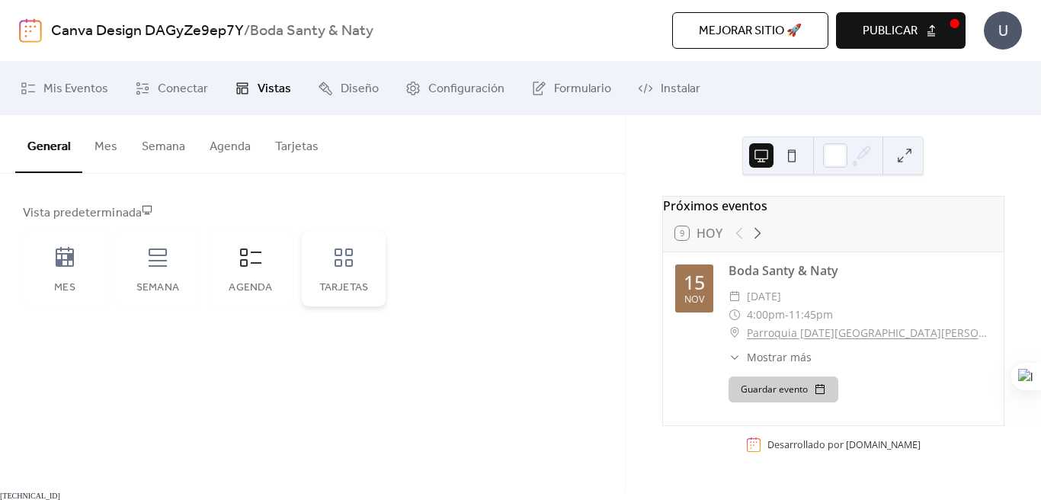
scroll to position [0, 0]
click at [892, 43] on button "Publicar" at bounding box center [901, 30] width 130 height 37
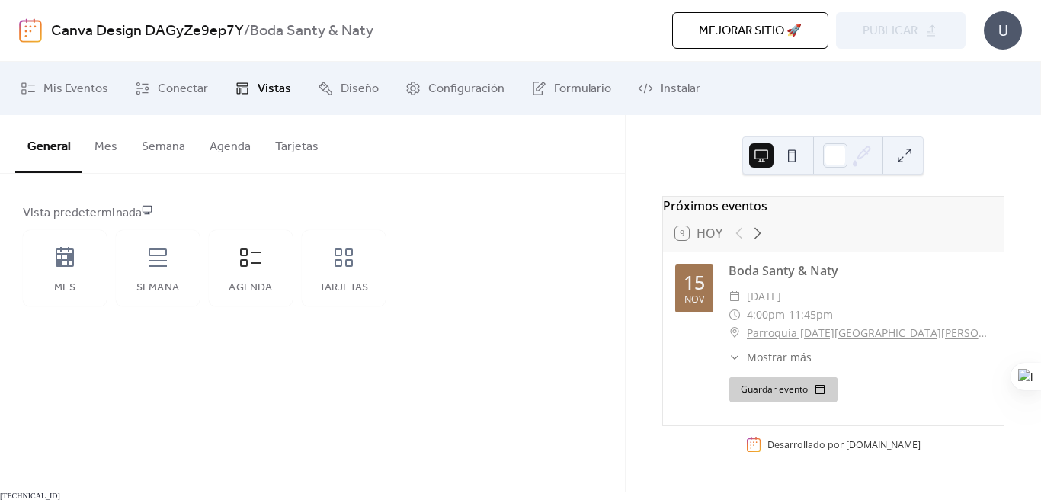
click at [449, 242] on div "Vista predeterminada Mes Semana Agenda Tarjetas" at bounding box center [312, 255] width 579 height 102
click at [83, 88] on span "Mis Eventos" at bounding box center [75, 89] width 65 height 18
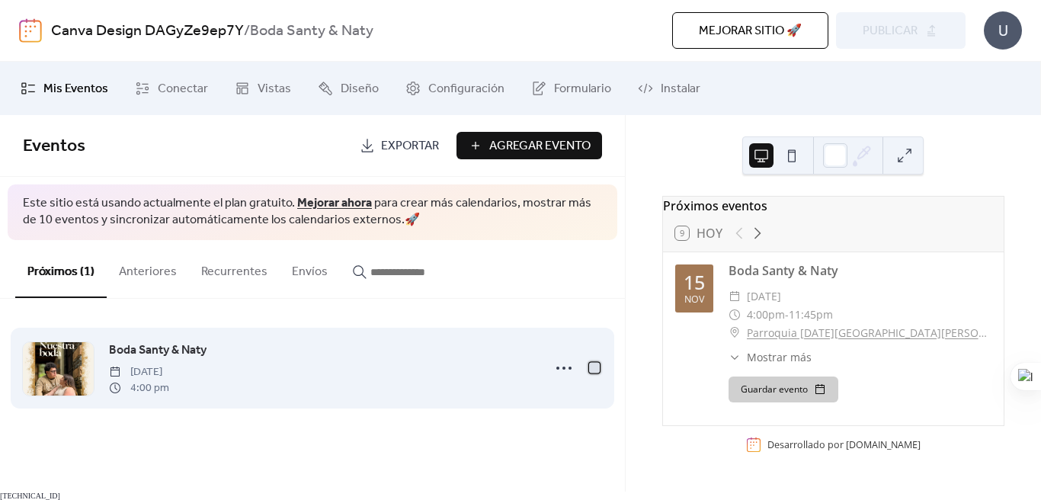
click at [596, 371] on div at bounding box center [594, 367] width 11 height 11
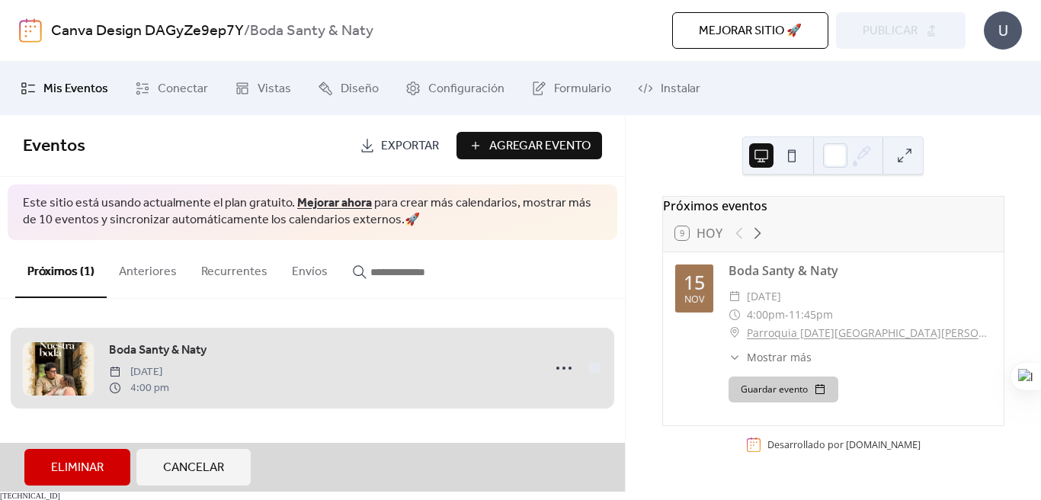
click at [596, 371] on div "Boda Santy & [PERSON_NAME][DATE] 4:00 pm" at bounding box center [312, 368] width 579 height 93
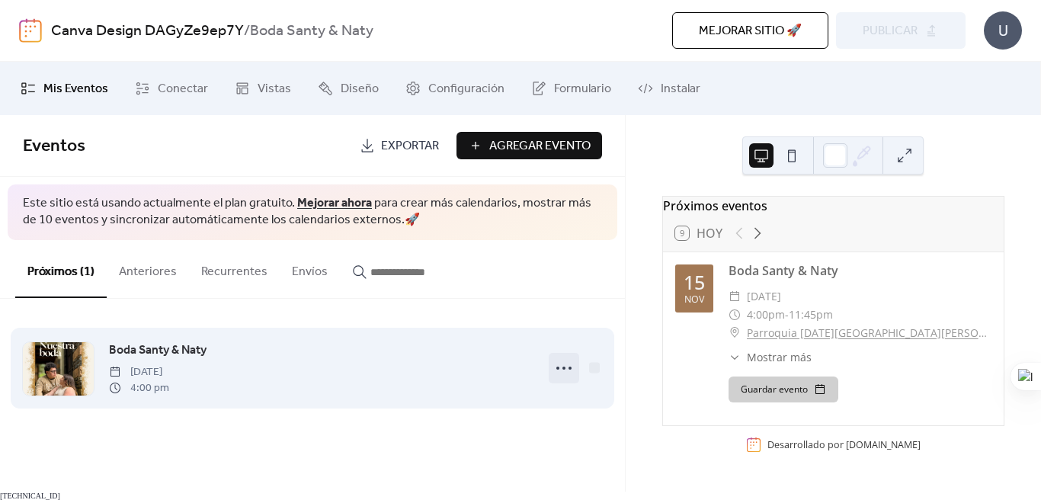
click at [566, 369] on icon at bounding box center [564, 368] width 24 height 24
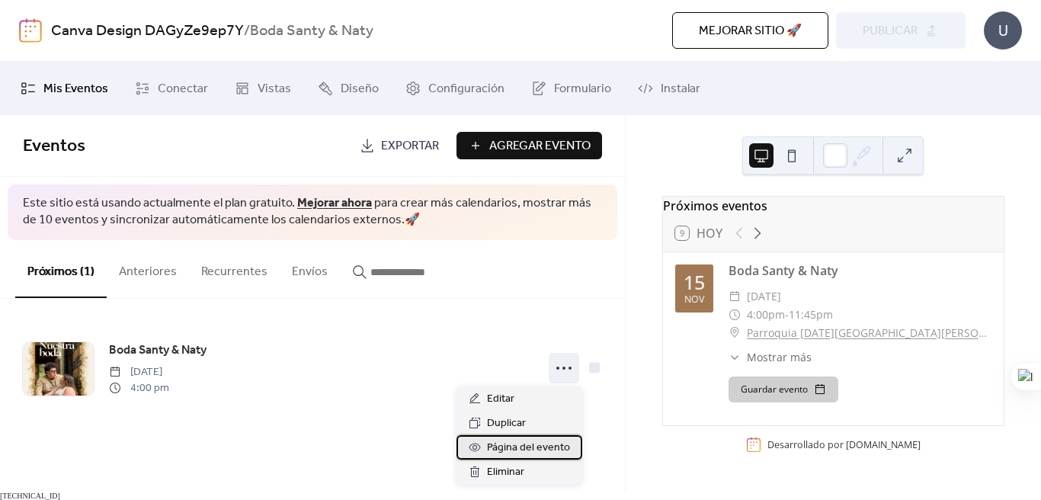
click at [531, 441] on span "Página del evento" at bounding box center [528, 448] width 83 height 18
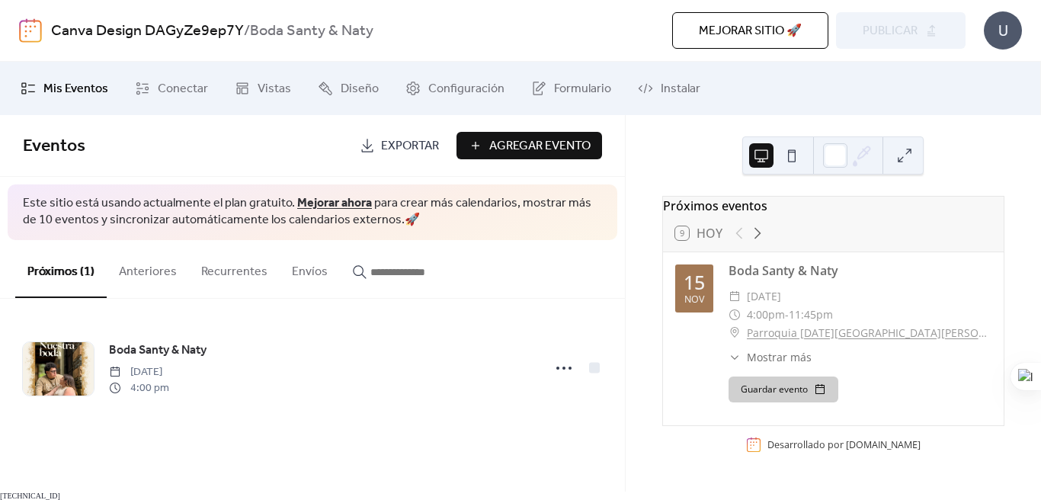
click at [473, 267] on div "Próximos (1) Anteriores Recurrentes Envíos" at bounding box center [312, 269] width 625 height 59
click at [502, 143] on span "Agregar Evento" at bounding box center [539, 146] width 101 height 18
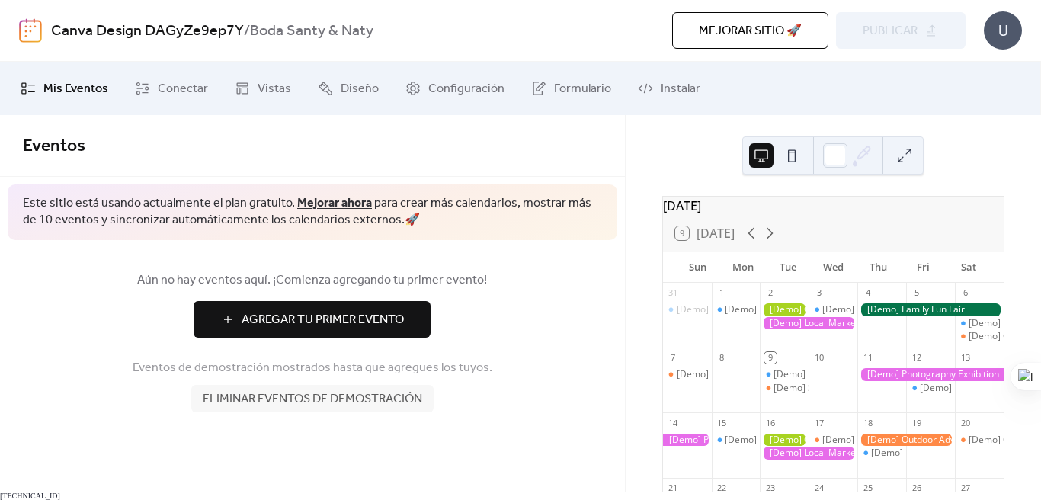
click at [369, 319] on span "Agregar Tu Primer Evento" at bounding box center [323, 320] width 162 height 18
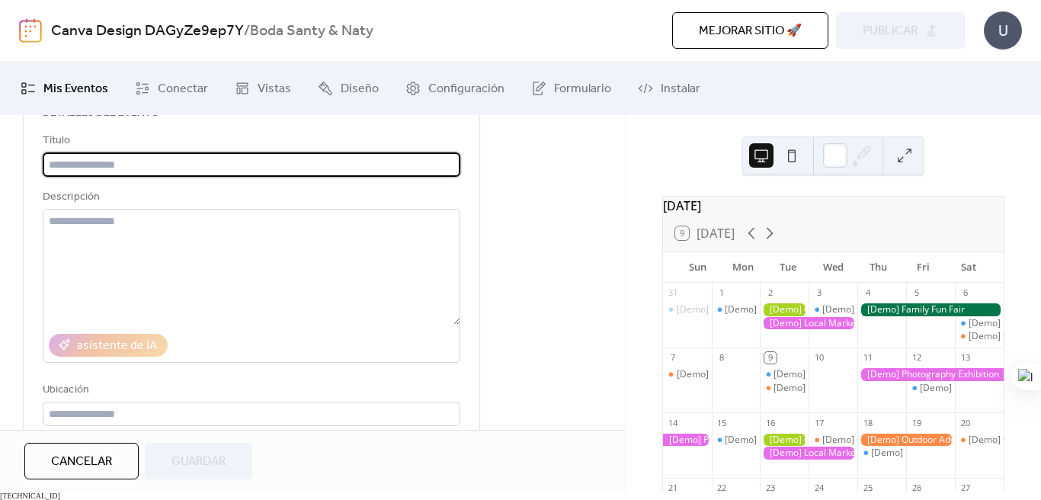
scroll to position [86, 0]
